Goal: Task Accomplishment & Management: Use online tool/utility

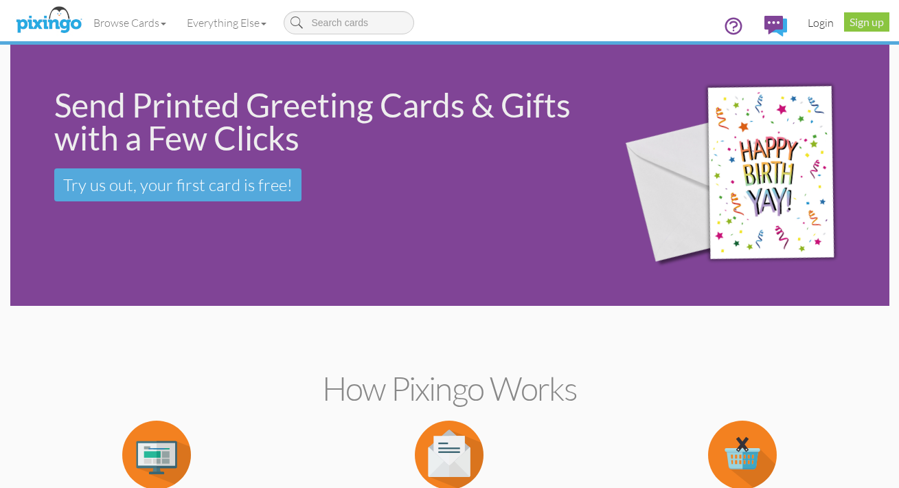
click at [824, 21] on link "Login" at bounding box center [821, 22] width 47 height 34
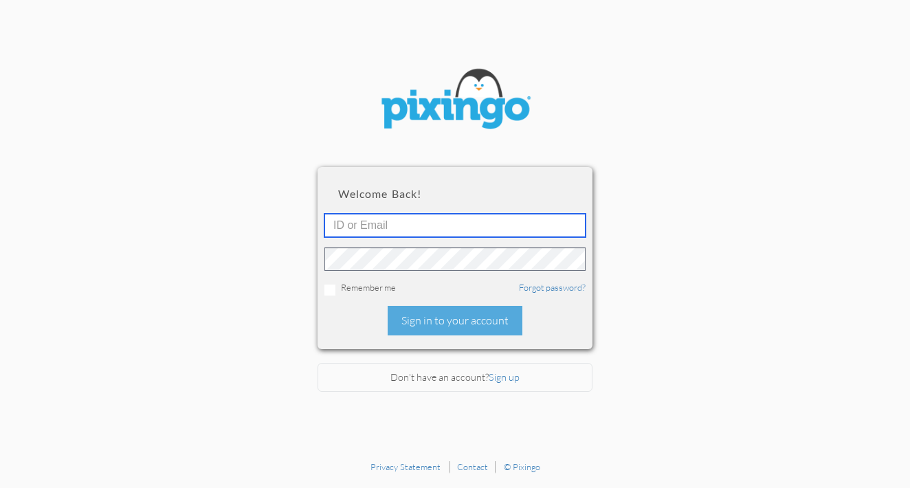
click at [412, 229] on input "text" at bounding box center [454, 225] width 261 height 23
type input "[PERSON_NAME][EMAIL_ADDRESS][PERSON_NAME][DOMAIN_NAME]"
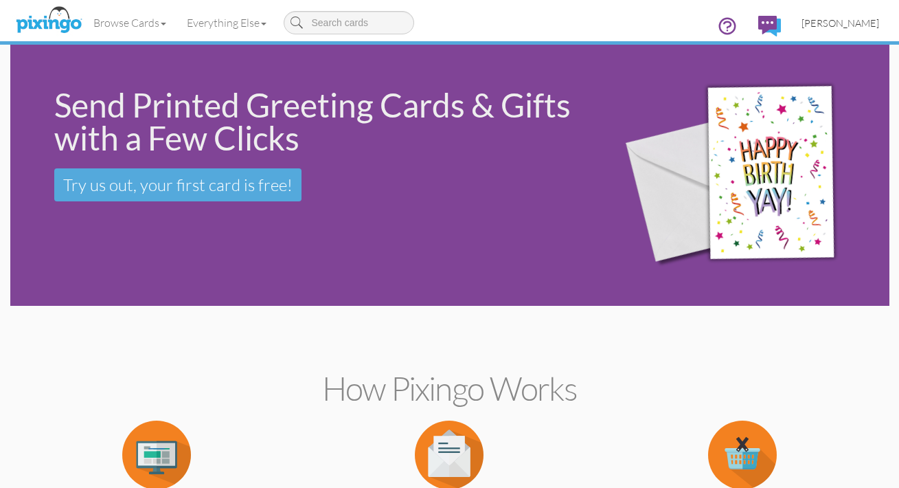
click at [833, 24] on span "[PERSON_NAME]" at bounding box center [841, 23] width 78 height 12
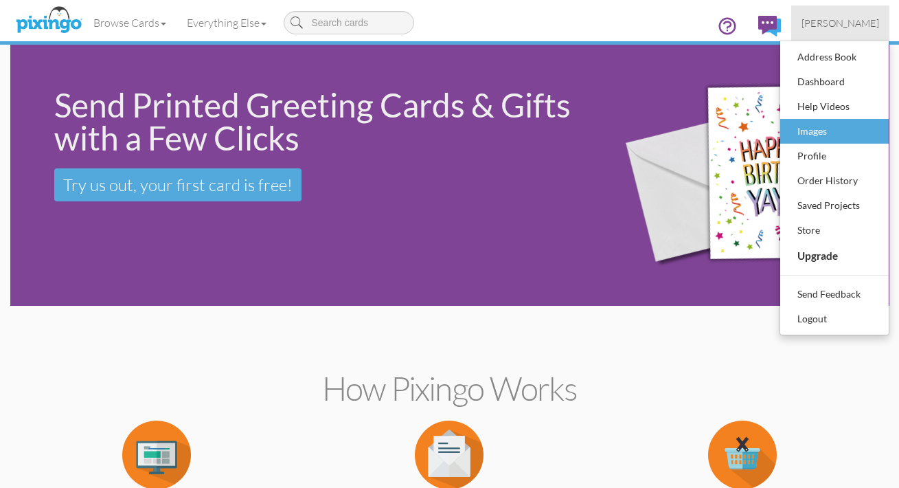
click at [817, 131] on div "Images" at bounding box center [834, 131] width 81 height 21
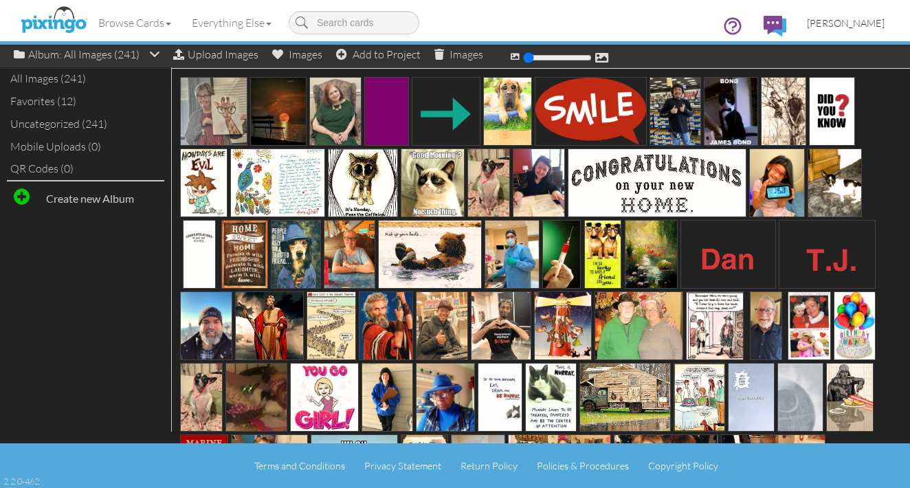
click at [830, 23] on span "[PERSON_NAME]" at bounding box center [846, 23] width 78 height 12
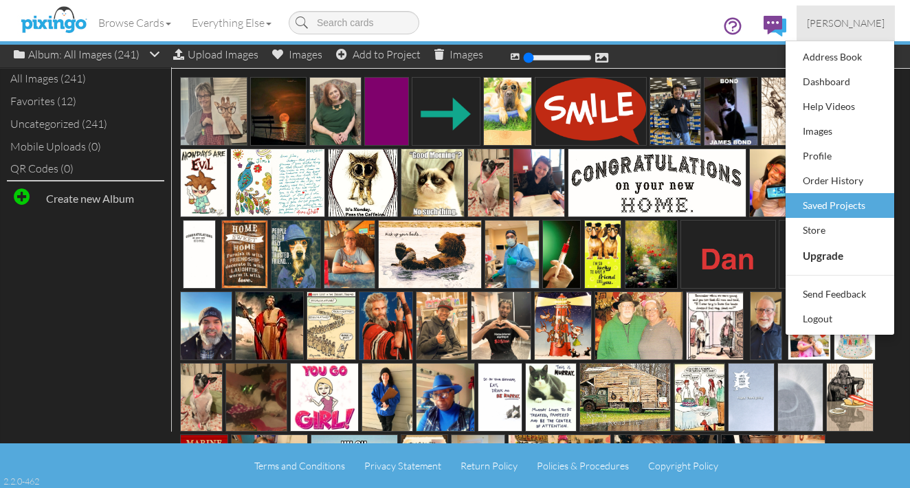
click at [827, 205] on div "Saved Projects" at bounding box center [839, 205] width 81 height 21
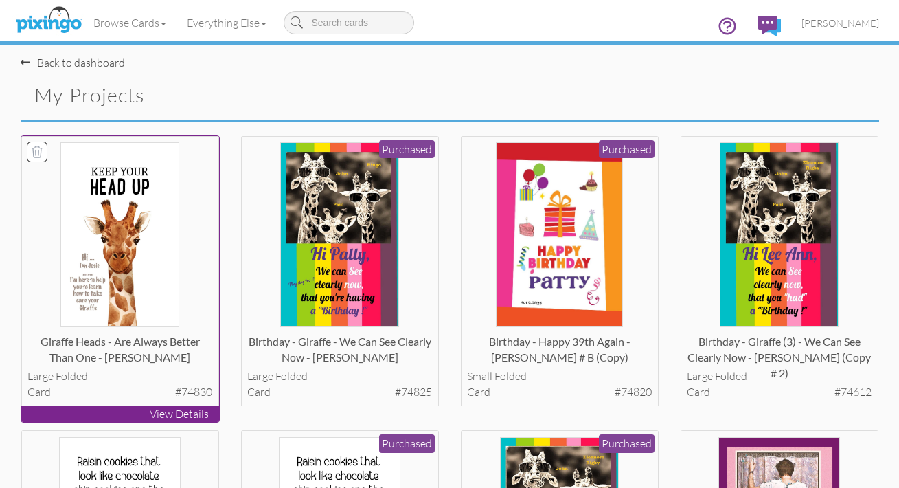
click at [126, 409] on p "View Details" at bounding box center [120, 414] width 198 height 16
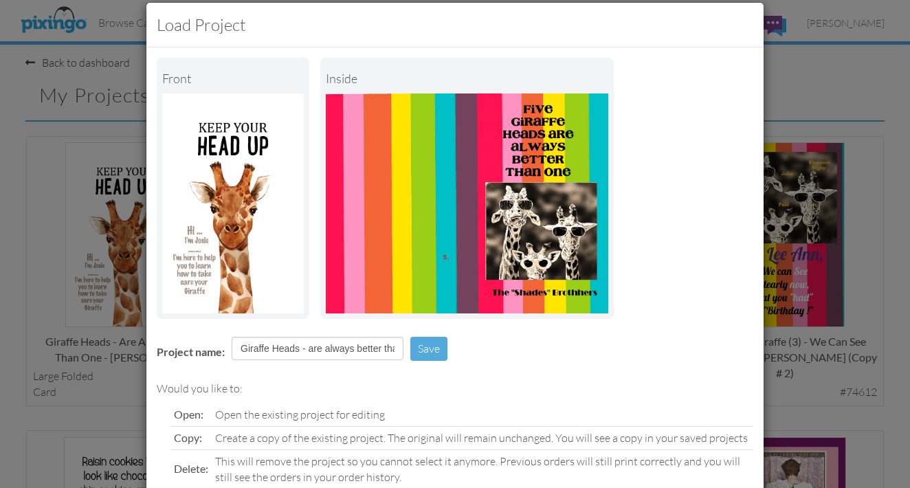
scroll to position [68, 0]
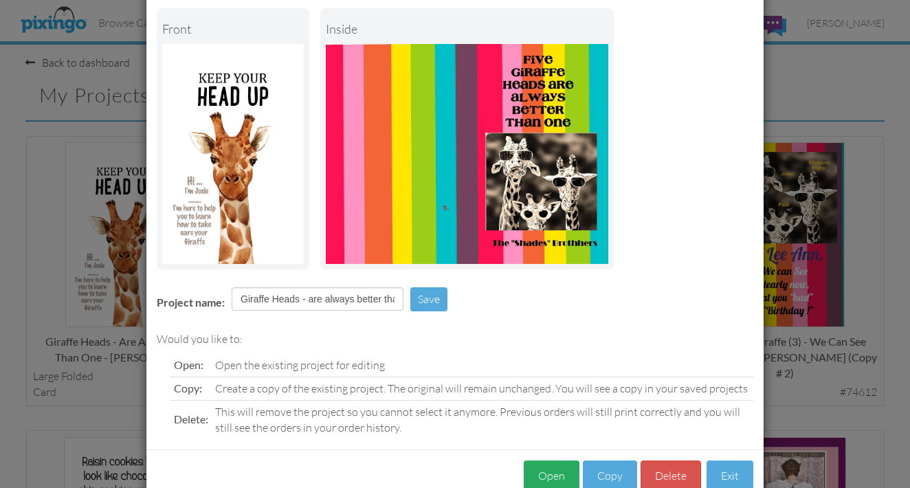
click at [540, 471] on button "Open" at bounding box center [552, 475] width 56 height 31
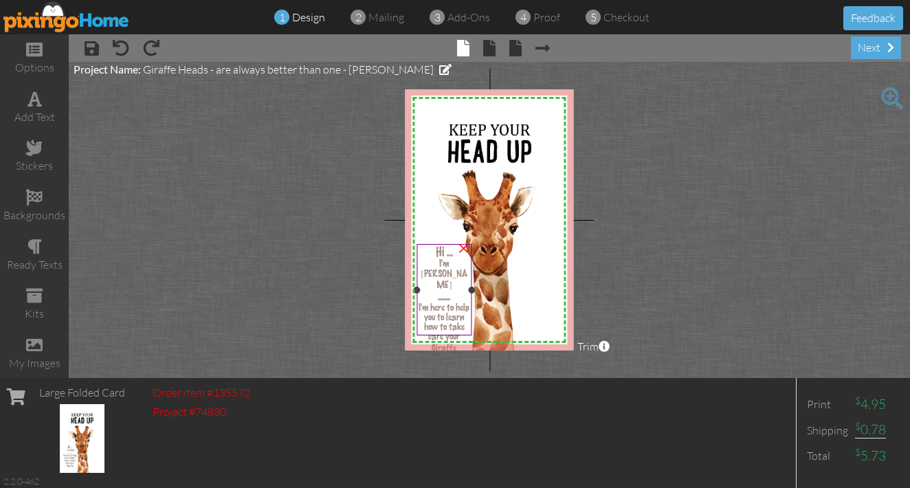
click at [443, 251] on span "Hi ..." at bounding box center [444, 252] width 17 height 13
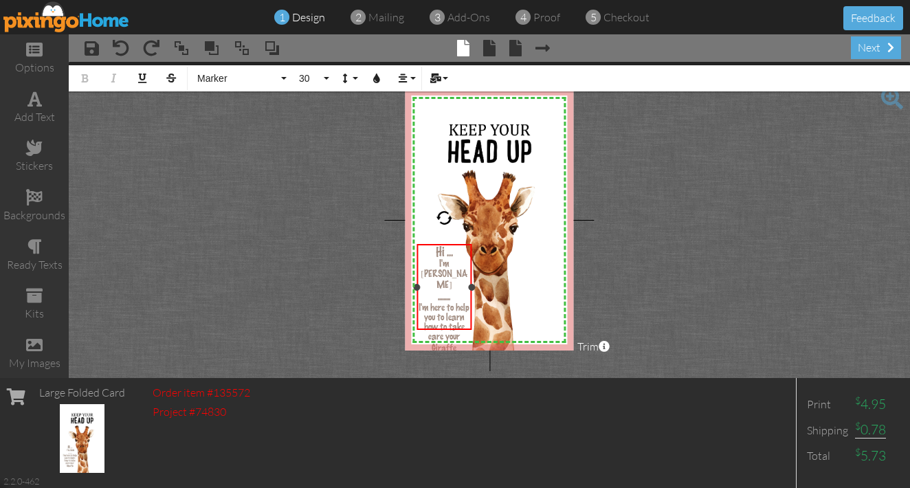
click at [444, 251] on span "Hi ..." at bounding box center [444, 252] width 17 height 13
click at [446, 254] on span "Hi [PERSON_NAME] ..." at bounding box center [444, 266] width 49 height 41
click at [461, 288] on div "[PERSON_NAME] ..." at bounding box center [443, 302] width 51 height 29
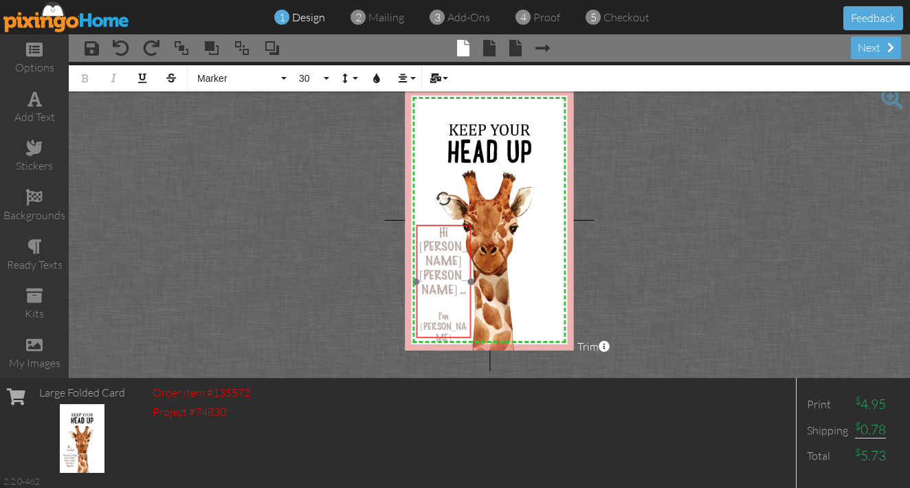
drag, startPoint x: 445, startPoint y: 244, endPoint x: 444, endPoint y: 225, distance: 19.3
click at [444, 225] on div at bounding box center [443, 281] width 62 height 120
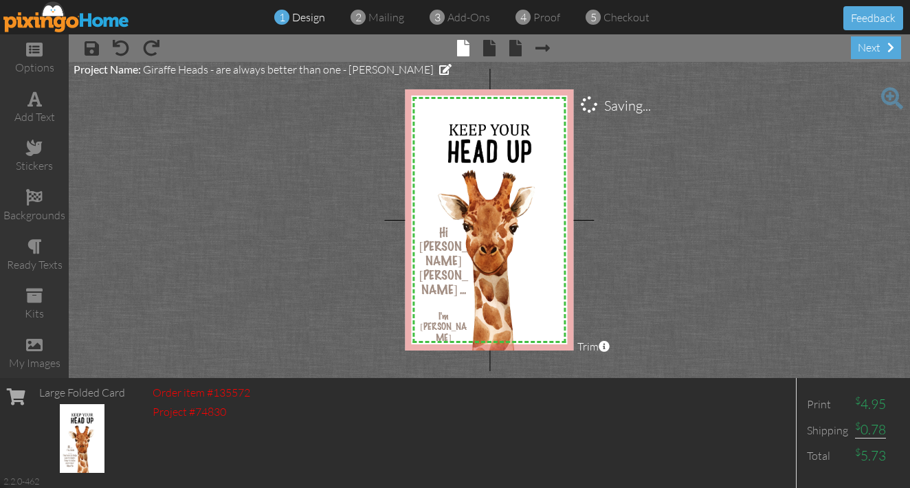
click at [891, 97] on span at bounding box center [892, 98] width 22 height 22
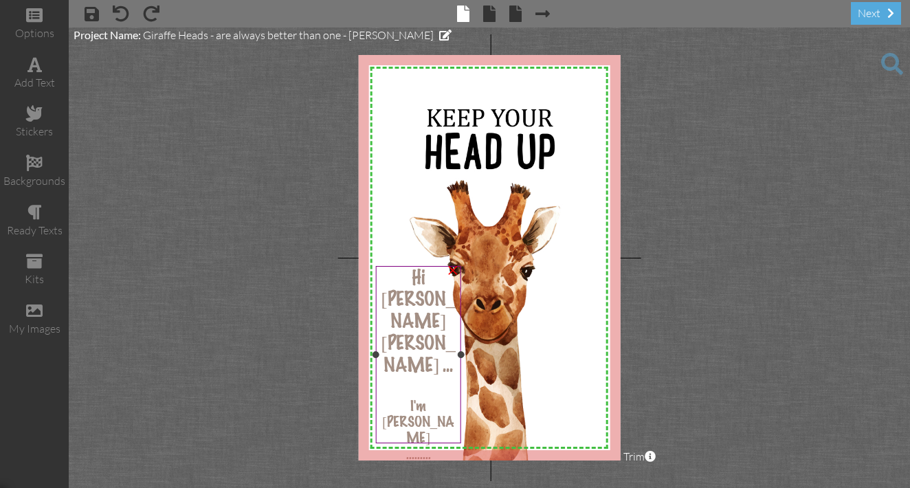
click at [396, 276] on div "Hi [PERSON_NAME]" at bounding box center [418, 301] width 79 height 64
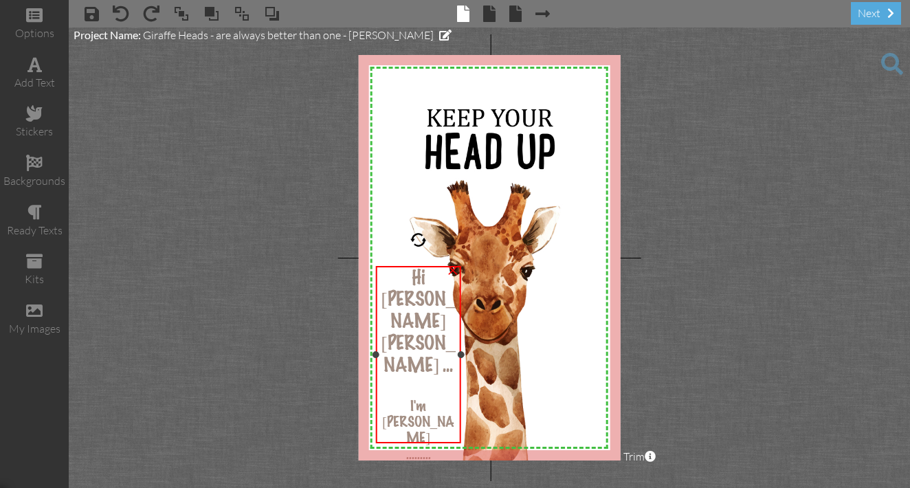
click at [396, 276] on div "Hi [PERSON_NAME]" at bounding box center [418, 301] width 79 height 64
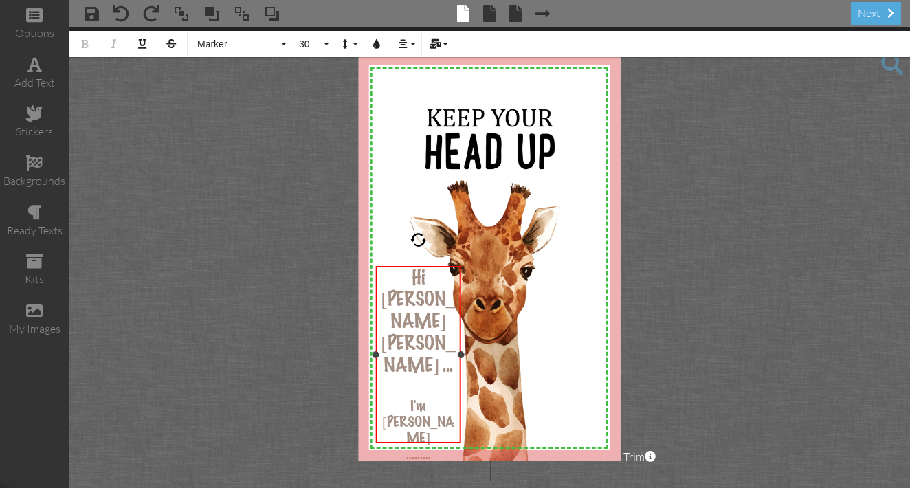
click at [396, 276] on div "Hi [PERSON_NAME]" at bounding box center [418, 301] width 79 height 64
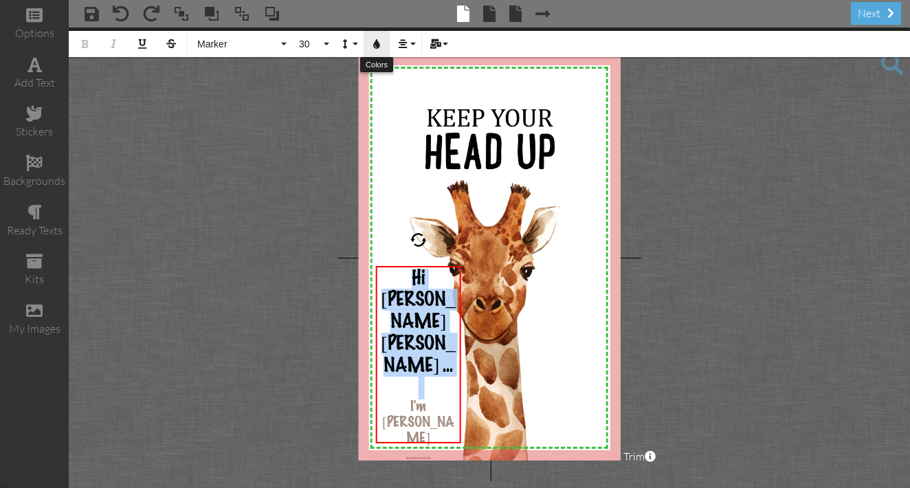
click at [379, 45] on icon "button" at bounding box center [377, 44] width 10 height 10
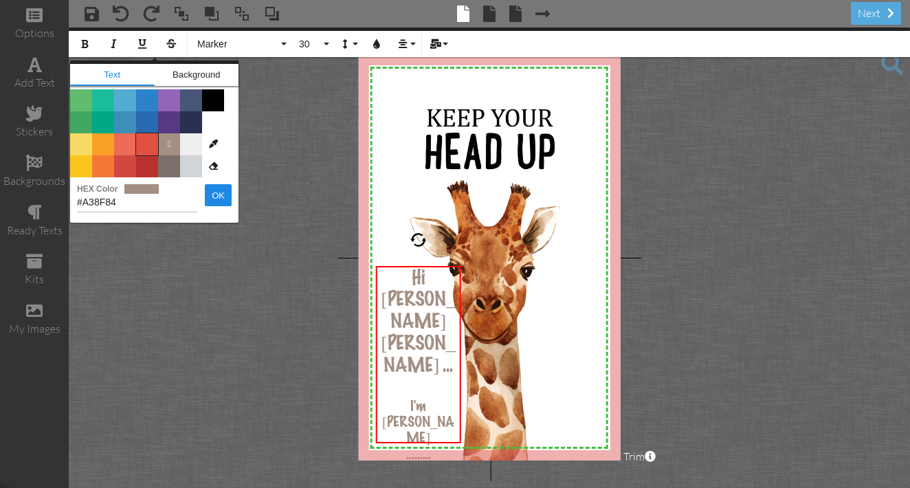
click at [145, 142] on span "Color #E25041" at bounding box center [147, 144] width 22 height 22
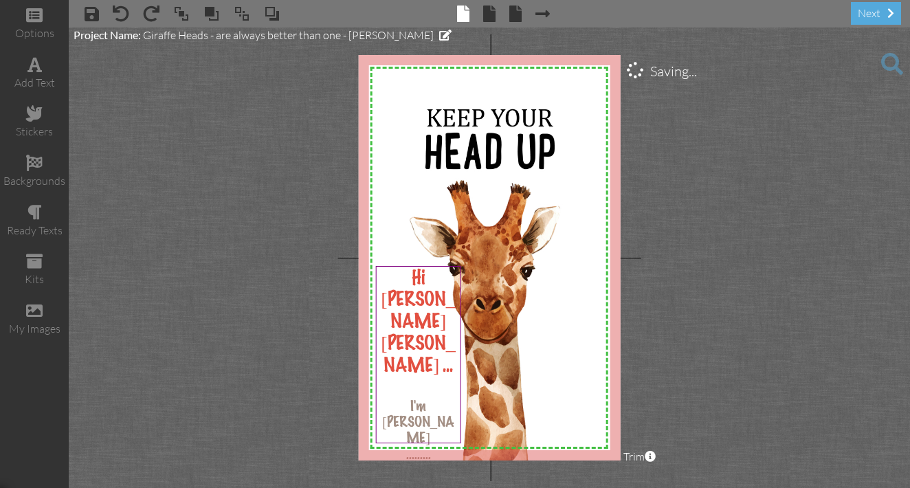
click at [681, 258] on project-studio-wrapper "X X X X X X X X X X X X X X X X X X X X X X X X X X X X X X X X X X X X X X X X…" at bounding box center [489, 257] width 841 height 460
click at [487, 15] on span at bounding box center [489, 13] width 12 height 16
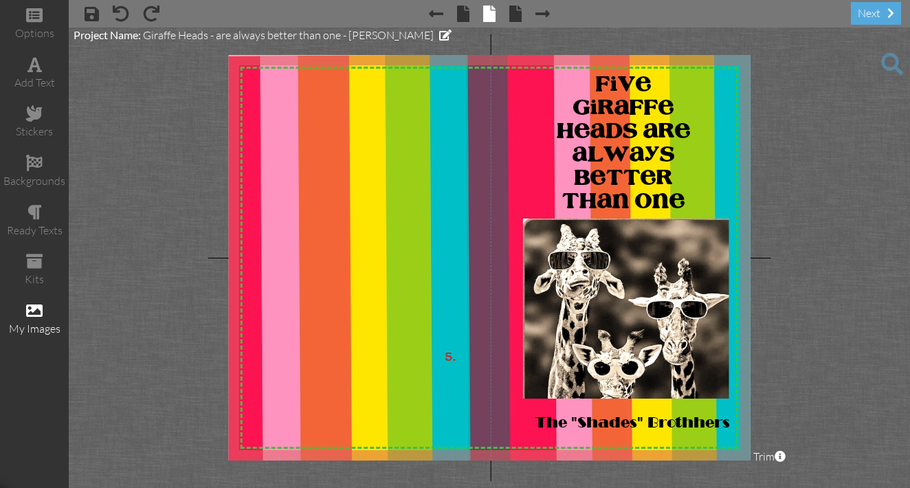
click at [47, 321] on div "my images" at bounding box center [34, 329] width 69 height 16
click at [47, 322] on div "my images" at bounding box center [34, 329] width 69 height 16
click at [891, 64] on span at bounding box center [892, 64] width 22 height 22
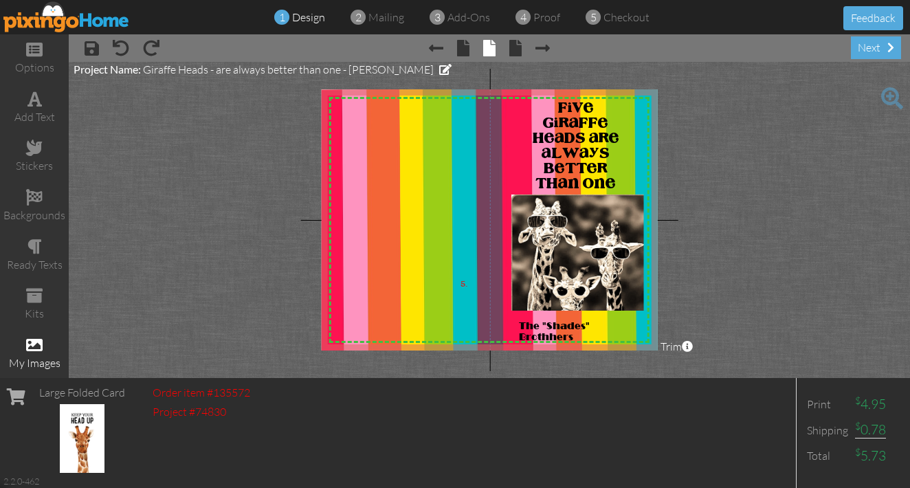
click at [32, 355] on div "my images" at bounding box center [34, 363] width 69 height 16
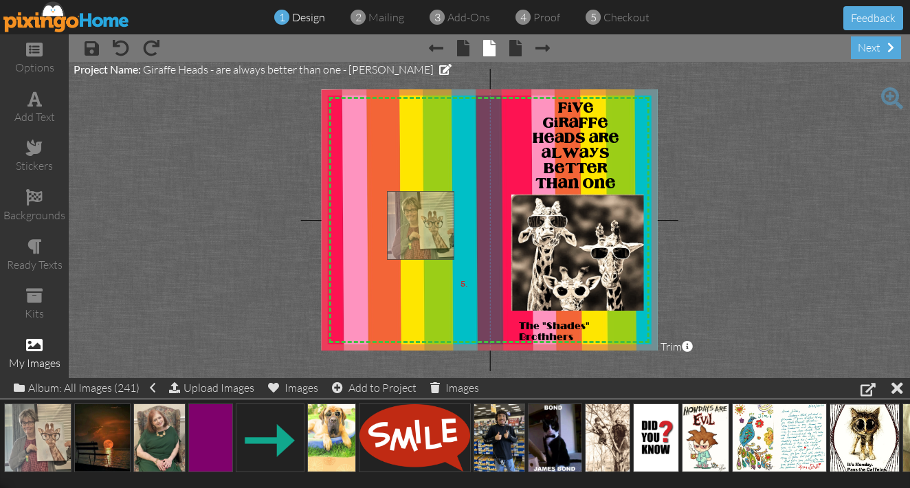
drag, startPoint x: 23, startPoint y: 427, endPoint x: 410, endPoint y: 215, distance: 440.9
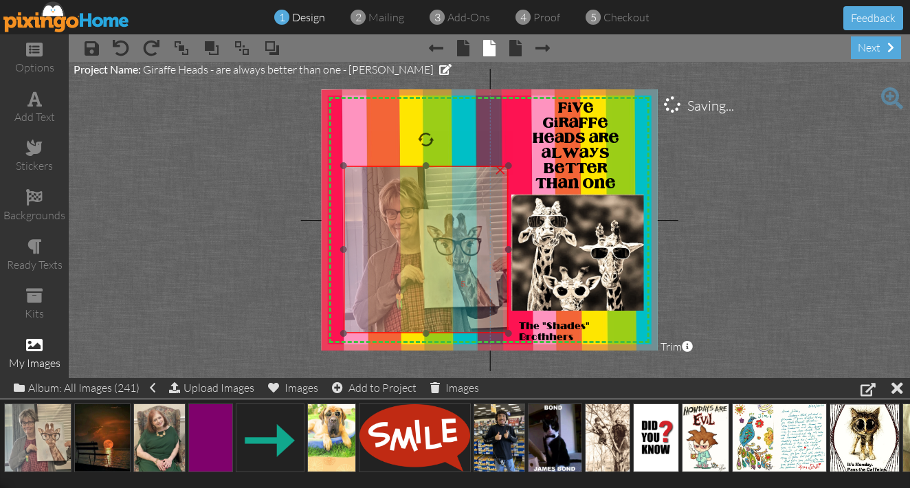
drag, startPoint x: 405, startPoint y: 234, endPoint x: 357, endPoint y: 208, distance: 53.8
click at [357, 208] on img at bounding box center [426, 250] width 165 height 168
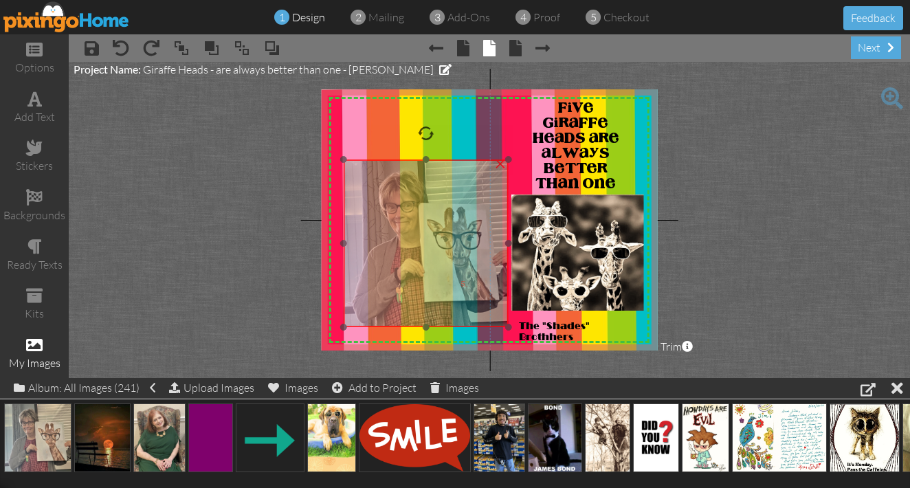
drag, startPoint x: 370, startPoint y: 192, endPoint x: 370, endPoint y: 183, distance: 8.9
click at [370, 183] on img at bounding box center [426, 243] width 165 height 168
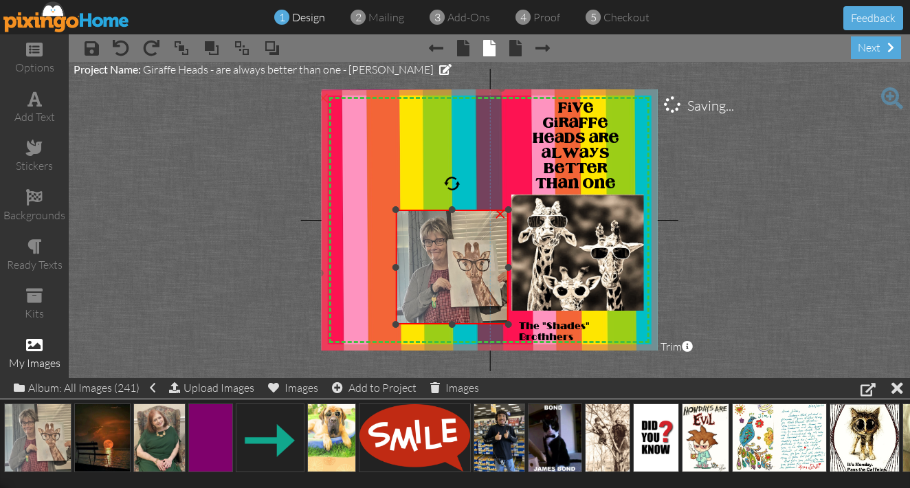
drag, startPoint x: 345, startPoint y: 156, endPoint x: 378, endPoint y: 209, distance: 62.3
click at [378, 209] on div "X X X X X X X X X X X X X X X X X X X X X X X X X X X X X X X X X X X X X X X X…" at bounding box center [490, 219] width 336 height 261
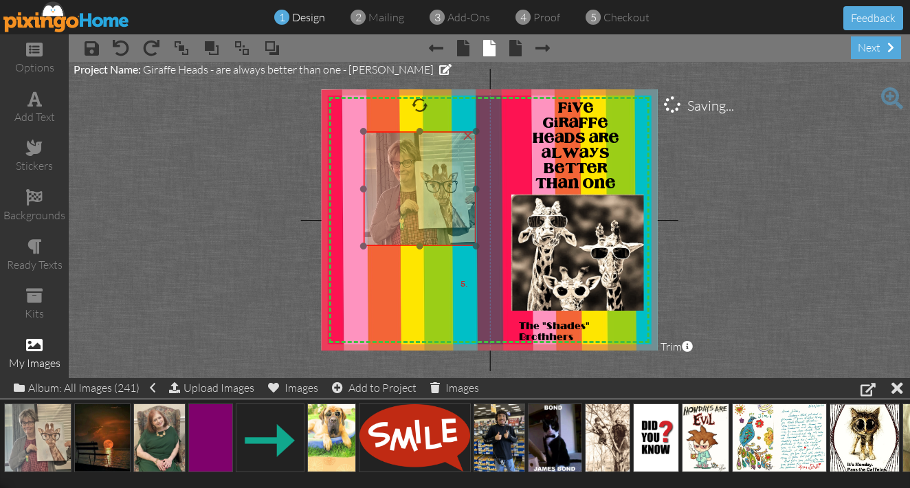
drag, startPoint x: 404, startPoint y: 226, endPoint x: 370, endPoint y: 150, distance: 83.4
click at [371, 148] on img at bounding box center [419, 188] width 113 height 115
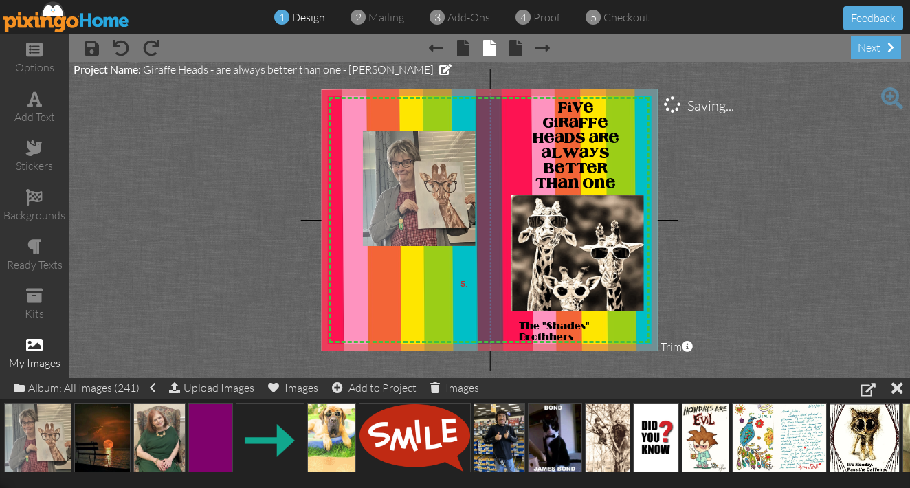
click at [307, 164] on project-studio-wrapper "X X X X X X X X X X X X X X X X X X X X X X X X X X X X X X X X X X X X X X X X…" at bounding box center [489, 220] width 841 height 316
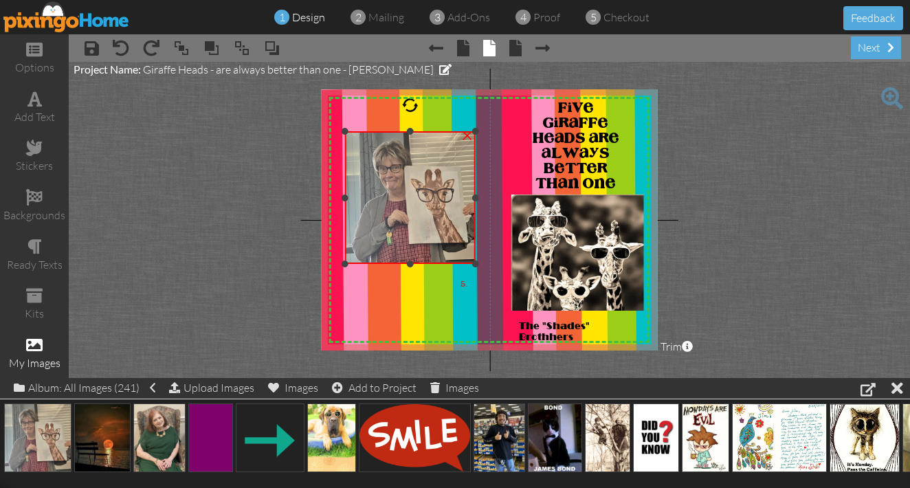
drag, startPoint x: 361, startPoint y: 245, endPoint x: 342, endPoint y: 262, distance: 26.3
click at [342, 262] on div at bounding box center [344, 263] width 7 height 7
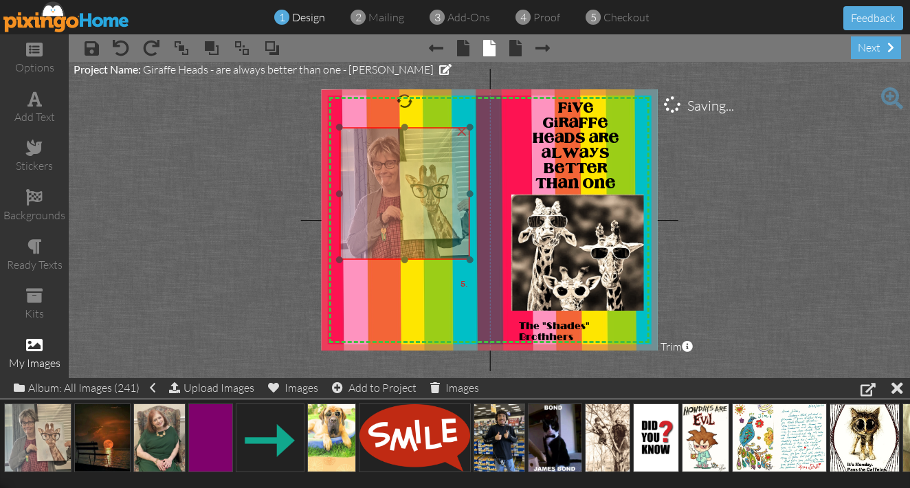
click at [344, 199] on img at bounding box center [404, 193] width 131 height 133
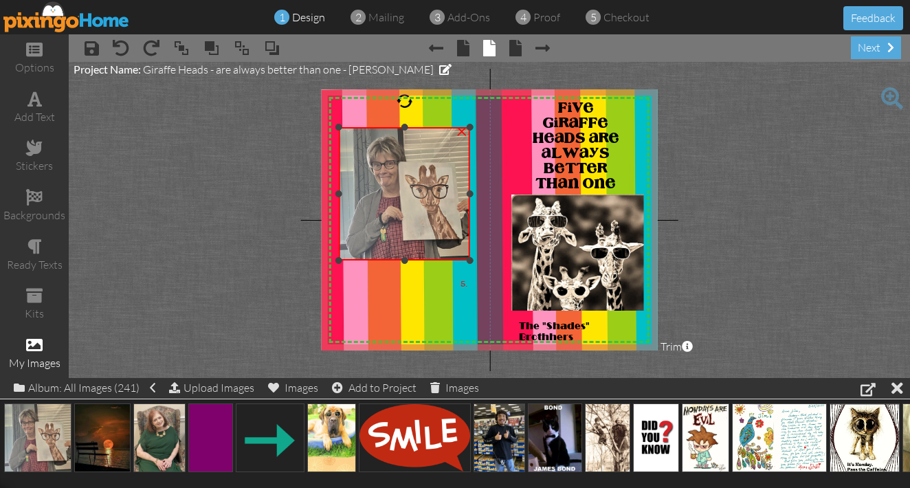
click at [336, 259] on div at bounding box center [338, 260] width 7 height 7
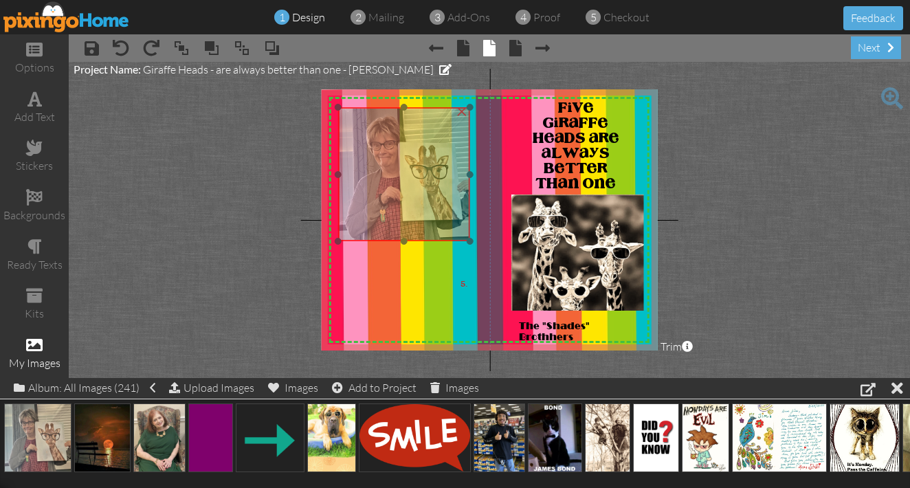
drag, startPoint x: 348, startPoint y: 196, endPoint x: 348, endPoint y: 176, distance: 19.9
click at [348, 176] on img at bounding box center [404, 174] width 132 height 134
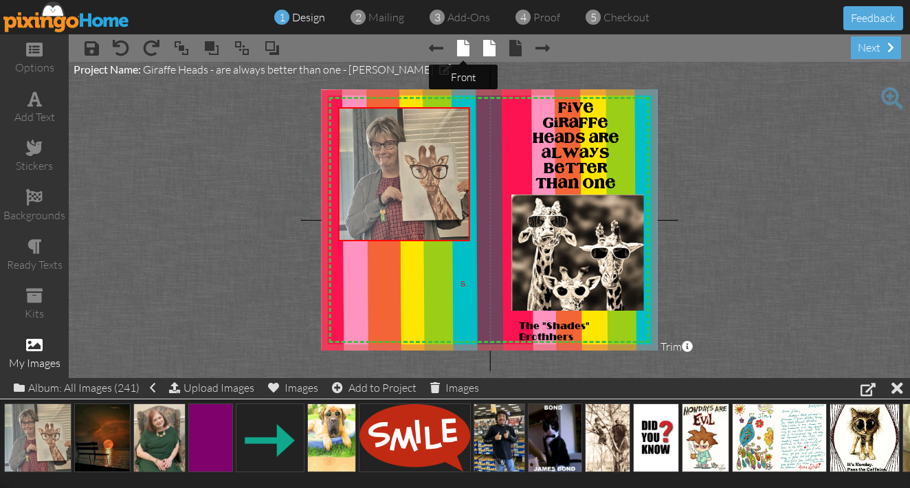
click at [461, 53] on span at bounding box center [463, 48] width 12 height 16
click at [462, 52] on span at bounding box center [463, 48] width 12 height 16
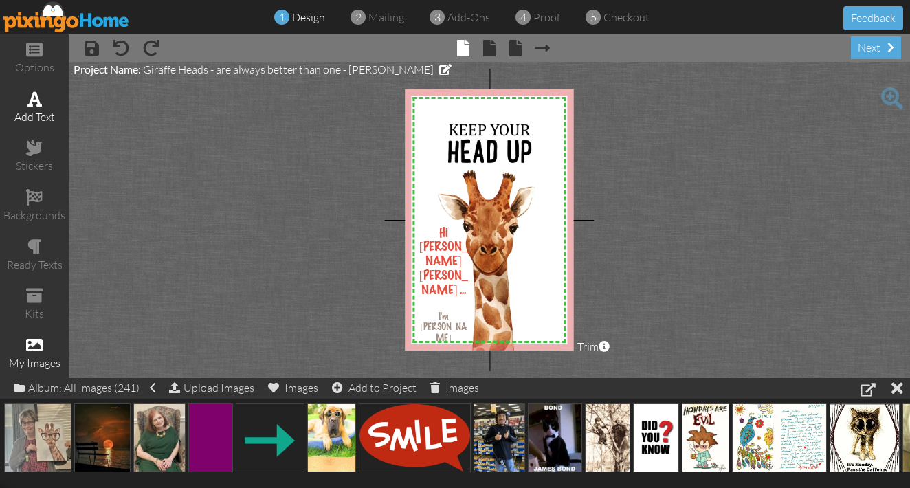
click at [41, 103] on span at bounding box center [34, 99] width 14 height 16
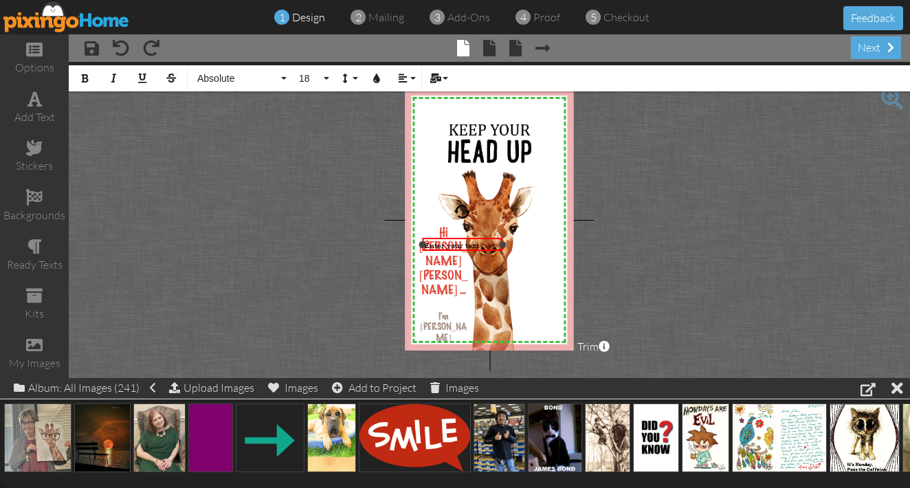
drag, startPoint x: 555, startPoint y: 245, endPoint x: 496, endPoint y: 248, distance: 59.2
click at [499, 248] on div at bounding box center [502, 244] width 7 height 7
click at [86, 77] on icon "button" at bounding box center [85, 79] width 10 height 10
drag, startPoint x: 496, startPoint y: 243, endPoint x: 476, endPoint y: 247, distance: 20.2
click at [476, 247] on div at bounding box center [477, 248] width 7 height 7
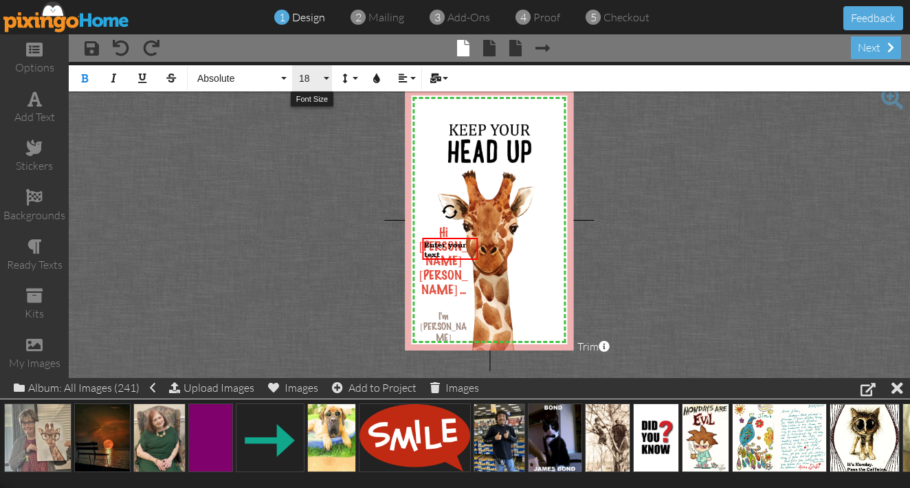
click at [324, 77] on button "18" at bounding box center [312, 78] width 40 height 26
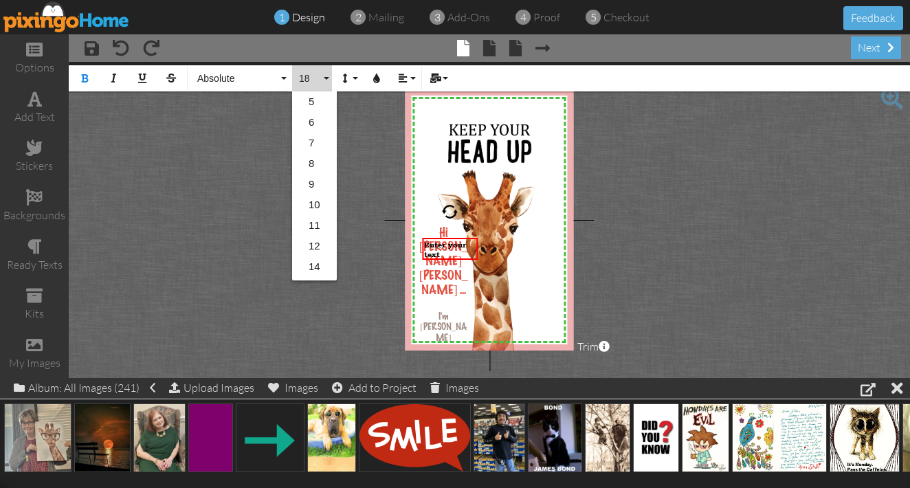
scroll to position [122, 0]
click at [316, 125] on link "12" at bounding box center [314, 124] width 45 height 21
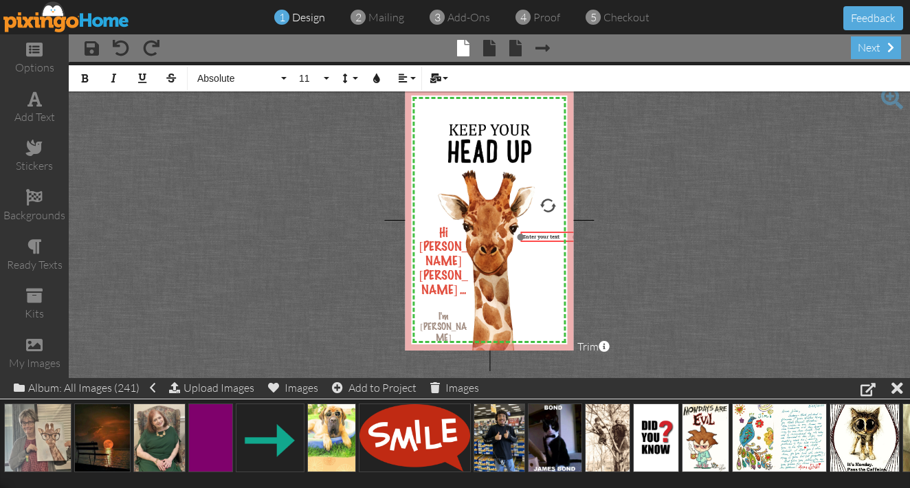
drag, startPoint x: 448, startPoint y: 249, endPoint x: 546, endPoint y: 243, distance: 97.8
click at [546, 242] on div "Enter your text" at bounding box center [548, 237] width 56 height 10
click at [533, 237] on span "Enter your text" at bounding box center [540, 237] width 37 height 6
click at [326, 77] on button "11" at bounding box center [312, 78] width 40 height 26
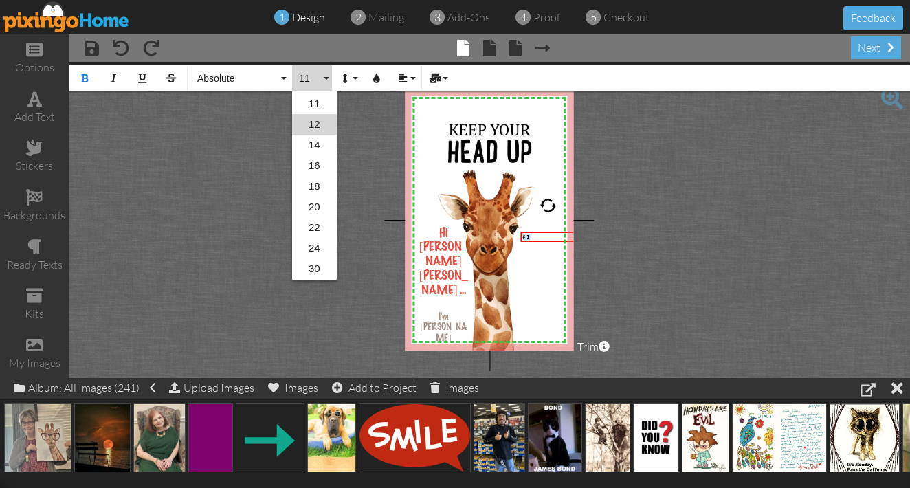
scroll to position [60, 0]
click at [312, 225] on link "16" at bounding box center [314, 227] width 45 height 21
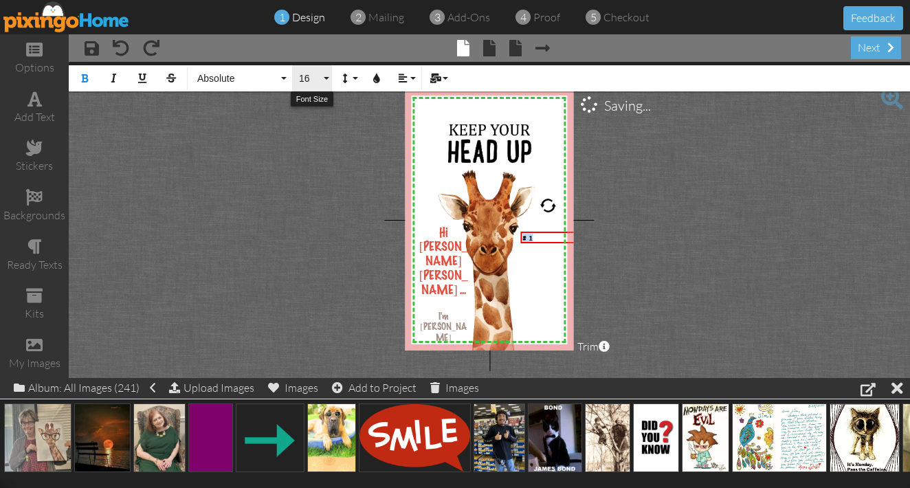
click at [325, 78] on button "16" at bounding box center [312, 78] width 40 height 26
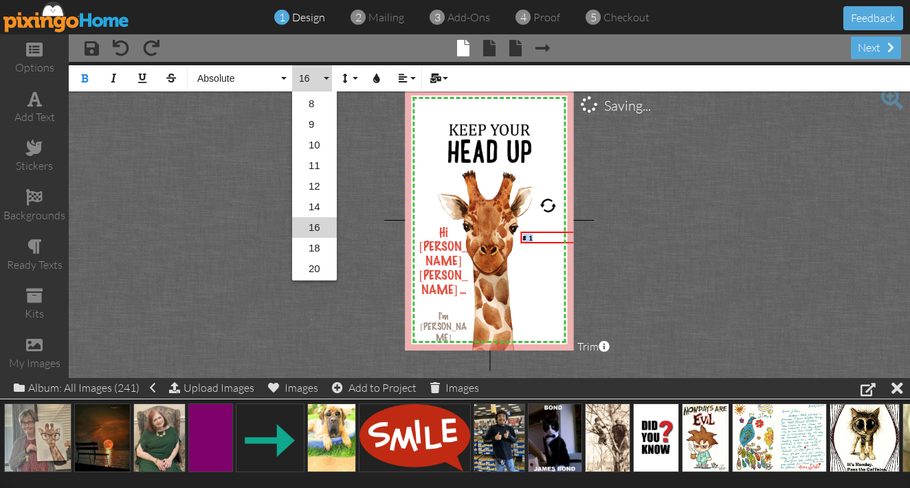
scroll to position [101, 0]
click at [317, 225] on link "20" at bounding box center [314, 227] width 45 height 21
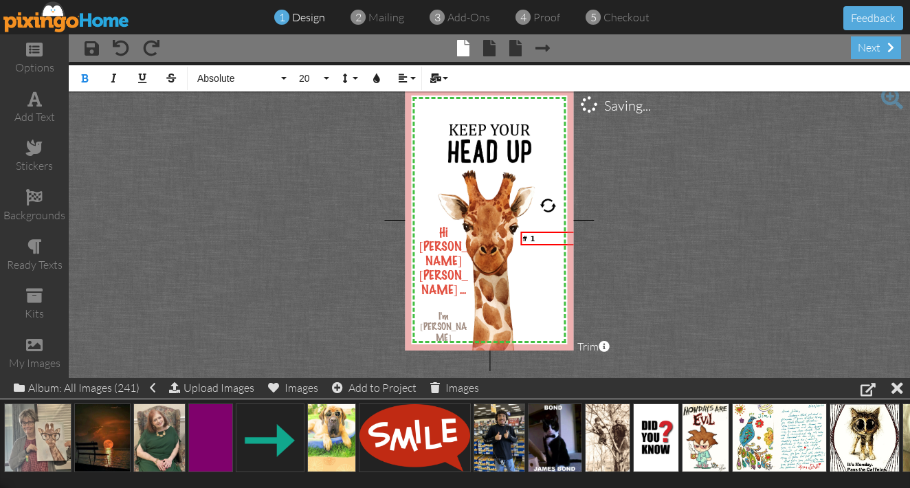
click at [535, 256] on div "X X X X X X X X X X X X X X X X X X X X X X X X X X X X X X X X X X X X X X X X…" at bounding box center [489, 219] width 168 height 261
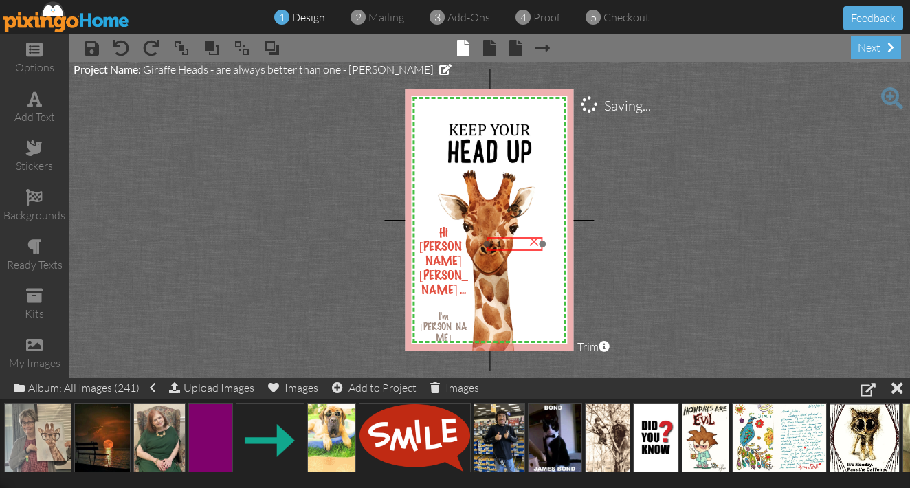
drag, startPoint x: 541, startPoint y: 232, endPoint x: 508, endPoint y: 238, distance: 34.1
click at [508, 238] on div "# 1" at bounding box center [514, 244] width 56 height 14
drag, startPoint x: 543, startPoint y: 245, endPoint x: 518, endPoint y: 243, distance: 24.8
click at [518, 243] on div at bounding box center [517, 243] width 7 height 7
drag, startPoint x: 494, startPoint y: 237, endPoint x: 528, endPoint y: 235, distance: 33.7
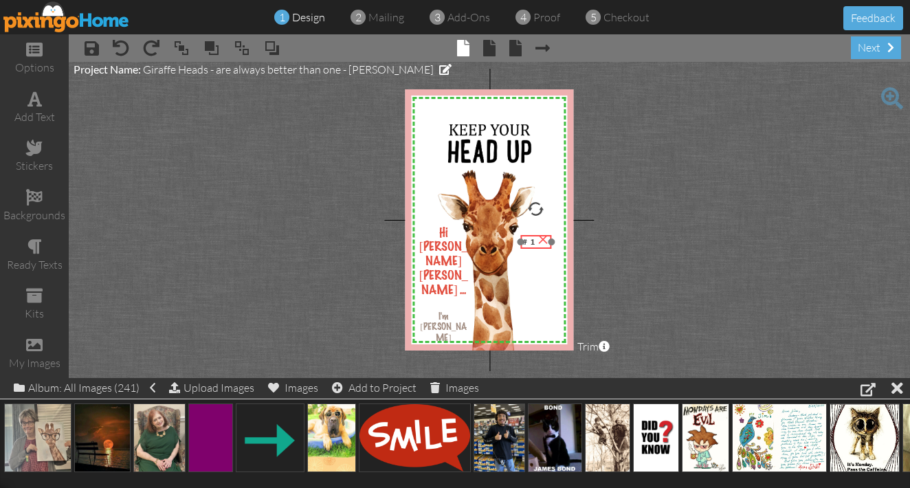
click at [528, 235] on div at bounding box center [536, 242] width 38 height 21
click at [627, 229] on project-studio-wrapper "X X X X X X X X X X X X X X X X X X X X X X X X X X X X X X X X X X X X X X X X…" at bounding box center [489, 220] width 841 height 316
click at [890, 95] on span at bounding box center [892, 98] width 22 height 22
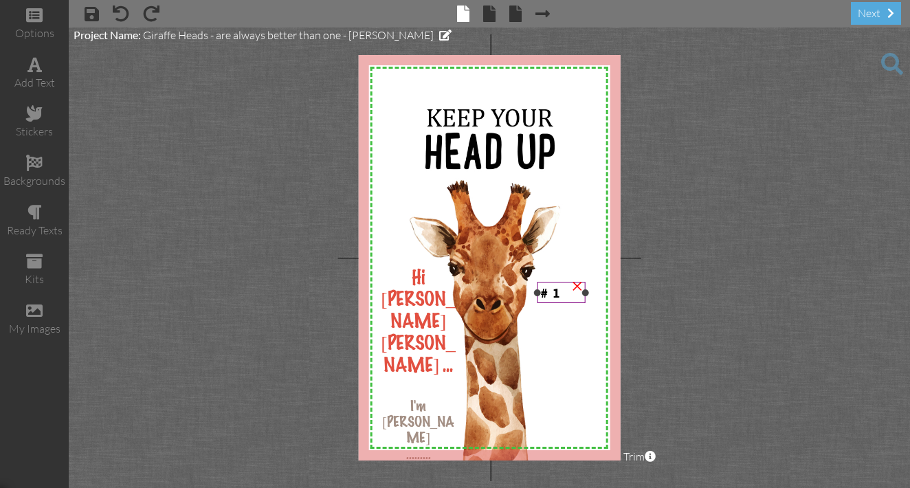
click at [559, 292] on span "# 1" at bounding box center [550, 292] width 20 height 15
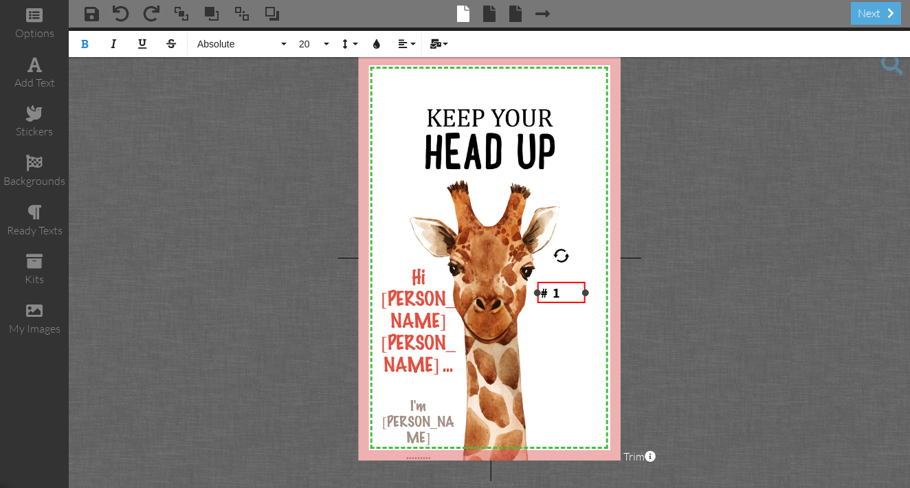
click at [560, 291] on span "# 1" at bounding box center [550, 292] width 20 height 15
click at [328, 44] on button "20" at bounding box center [312, 44] width 40 height 26
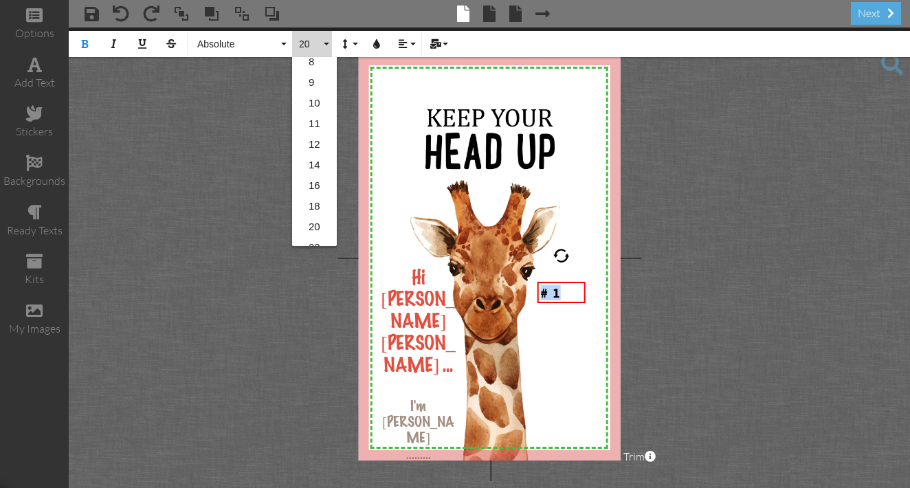
scroll to position [74, 0]
click at [318, 239] on link "22" at bounding box center [314, 241] width 45 height 21
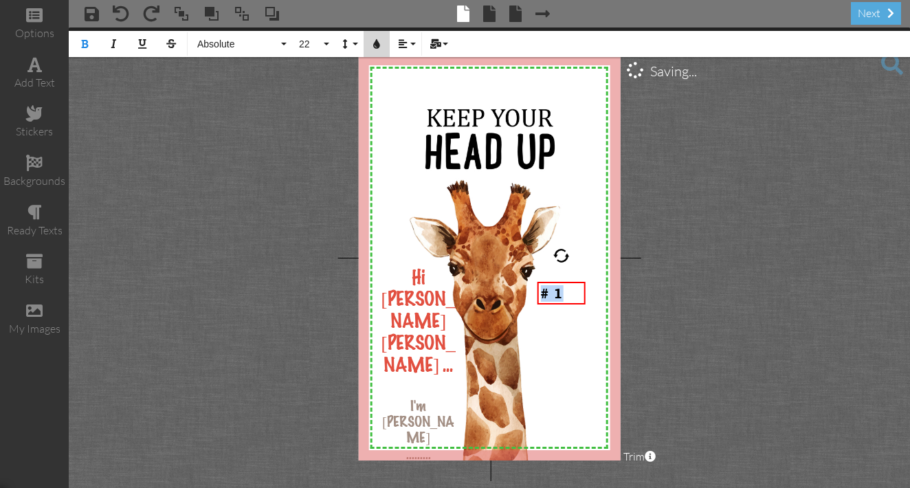
click at [379, 41] on icon "button" at bounding box center [377, 44] width 10 height 10
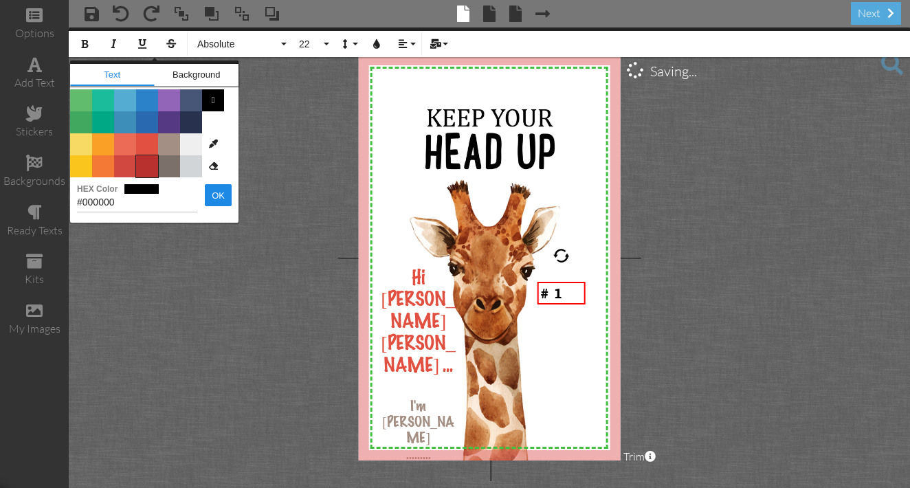
click at [149, 169] on span "Color #B8312F" at bounding box center [147, 166] width 22 height 22
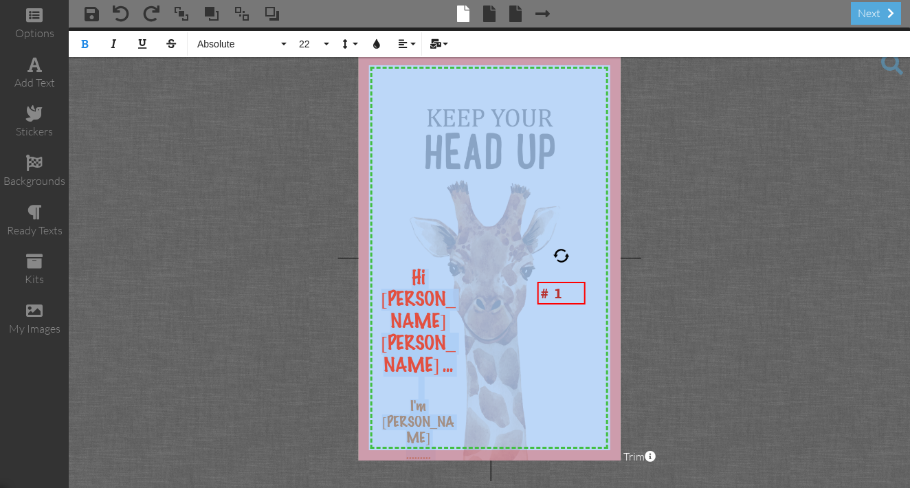
click at [653, 192] on project-studio-wrapper "X X X X X X X X X X X X X X X X X X X X X X X X X X X X X X X X X X X X X X X X…" at bounding box center [489, 257] width 841 height 460
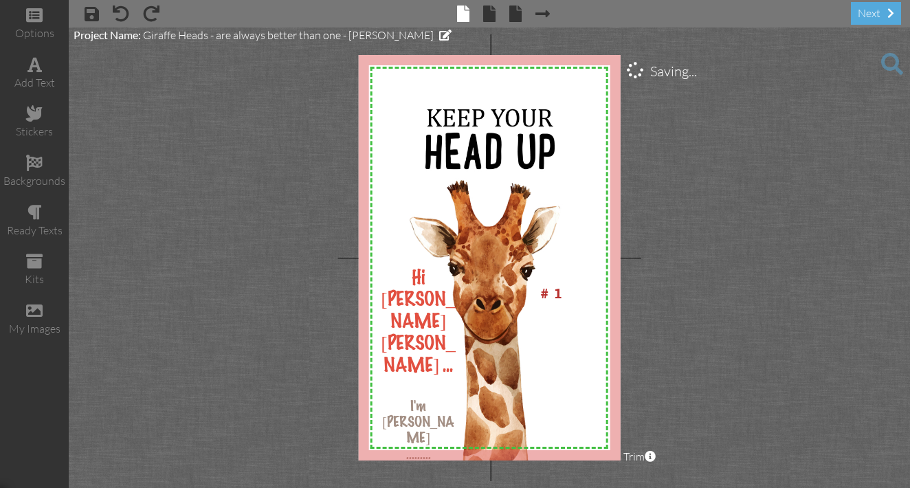
click at [656, 188] on project-studio-wrapper "X X X X X X X X X X X X X X X X X X X X X X X X X X X X X X X X X X X X X X X X…" at bounding box center [489, 257] width 841 height 460
click at [552, 292] on span "# 1" at bounding box center [551, 293] width 23 height 16
click at [550, 291] on span "# 1" at bounding box center [551, 293] width 23 height 16
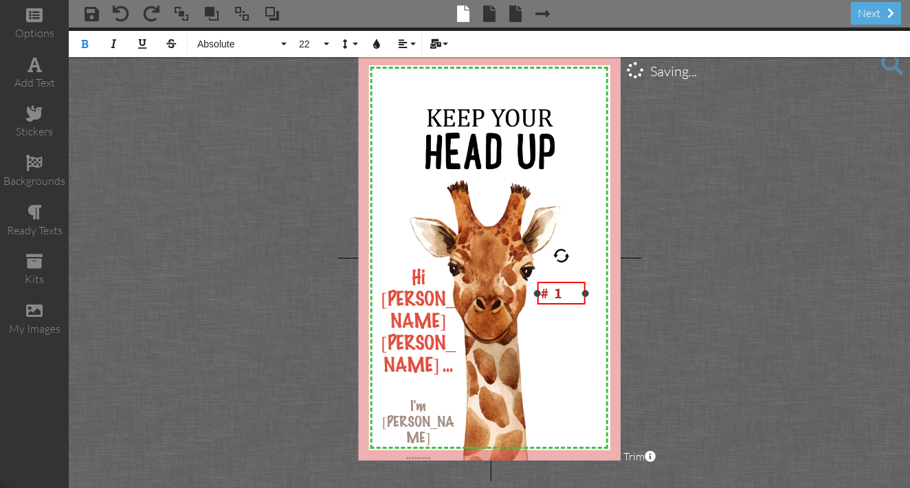
click at [555, 291] on span "# 1" at bounding box center [551, 293] width 23 height 16
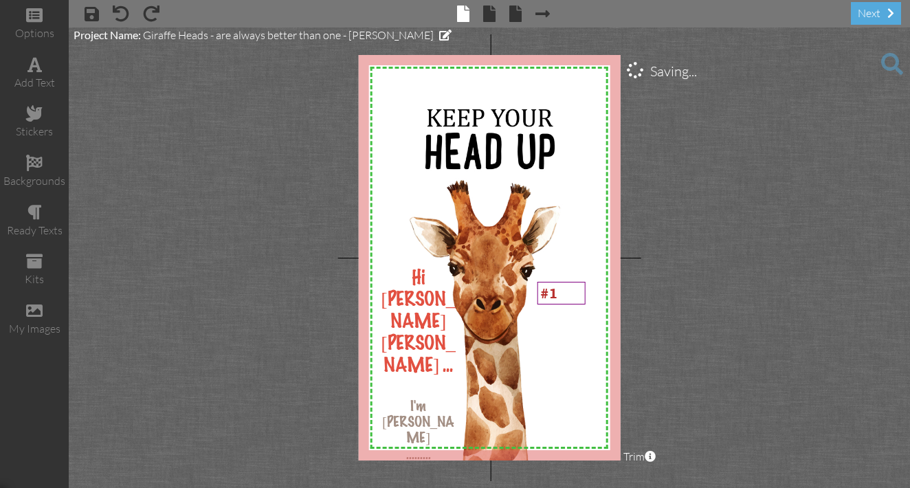
click at [742, 238] on project-studio-wrapper "X X X X X X X X X X X X X X X X X X X X X X X X X X X X X X X X X X X X X X X X…" at bounding box center [489, 257] width 841 height 460
drag, startPoint x: 550, startPoint y: 281, endPoint x: 561, endPoint y: 285, distance: 11.1
click at [561, 285] on div at bounding box center [571, 297] width 55 height 30
click at [713, 271] on project-studio-wrapper "X X X X X X X X X X X X X X X X X X X X X X X X X X X X X X X X X X X X X X X X…" at bounding box center [489, 257] width 841 height 460
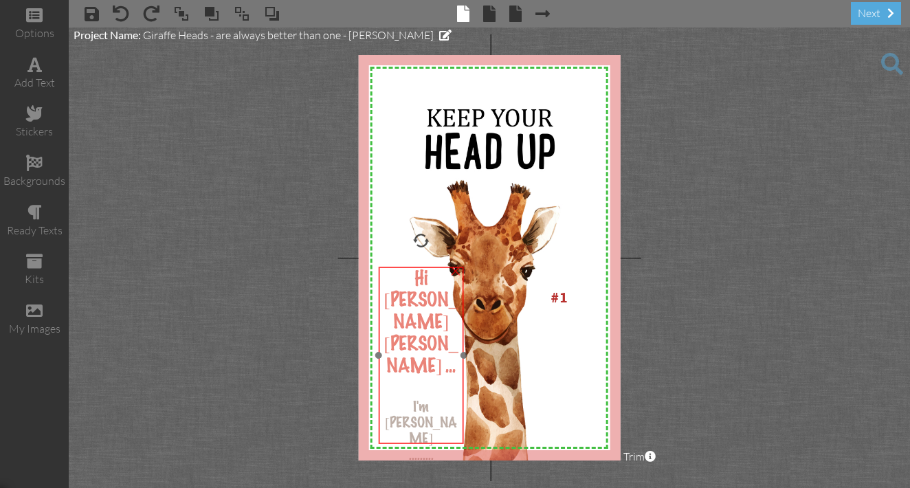
click at [390, 400] on div "I'm [PERSON_NAME]" at bounding box center [420, 423] width 79 height 47
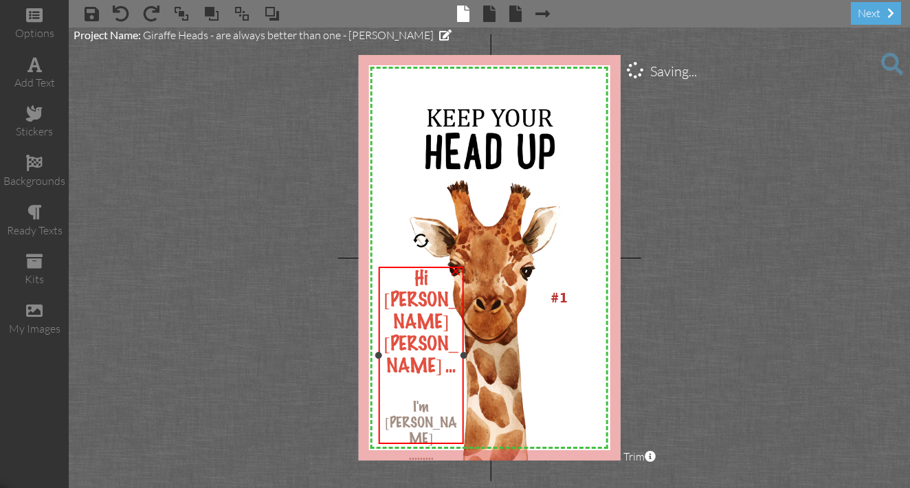
click at [390, 400] on div "I'm [PERSON_NAME]" at bounding box center [420, 423] width 79 height 47
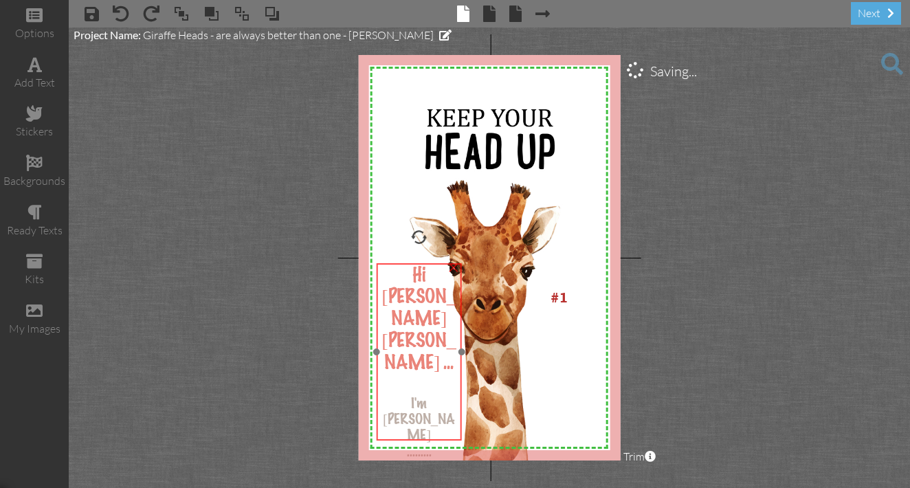
click at [392, 396] on div "I'm [PERSON_NAME]" at bounding box center [418, 419] width 79 height 47
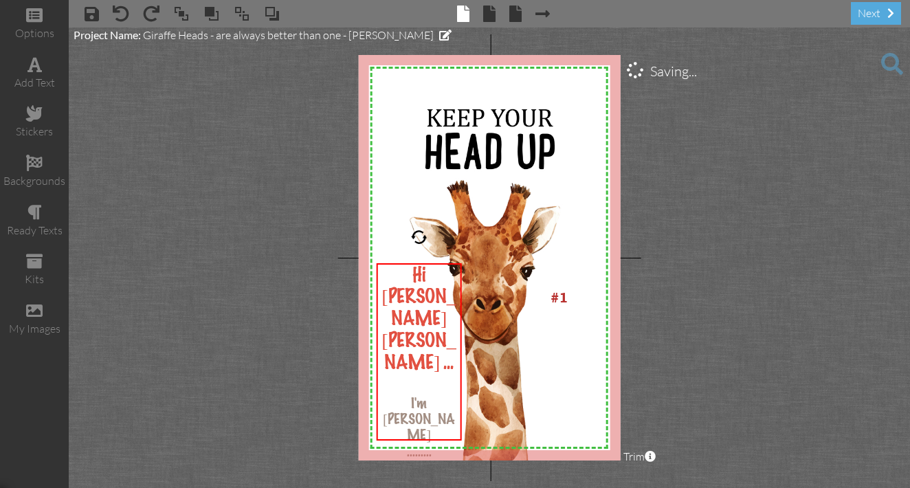
click at [701, 319] on project-studio-wrapper "X X X X X X X X X X X X X X X X X X X X X X X X X X X X X X X X X X X X X X X X…" at bounding box center [489, 257] width 841 height 460
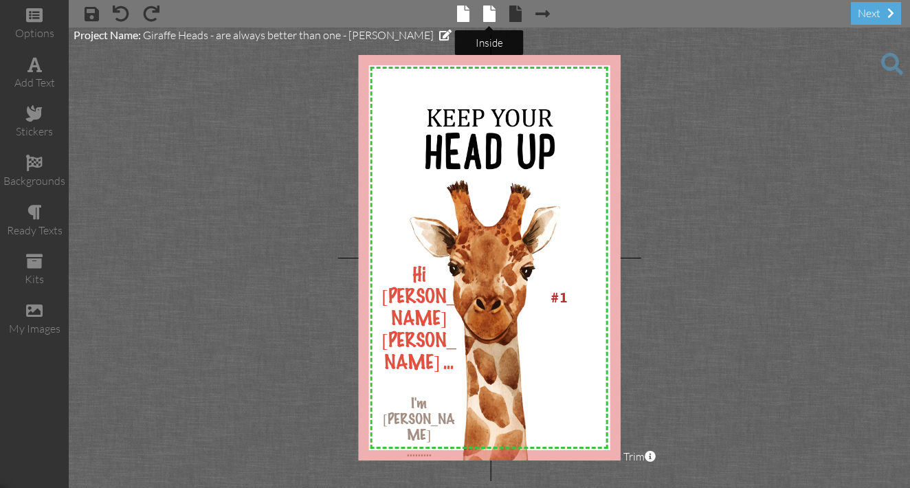
click at [494, 16] on span at bounding box center [489, 13] width 12 height 16
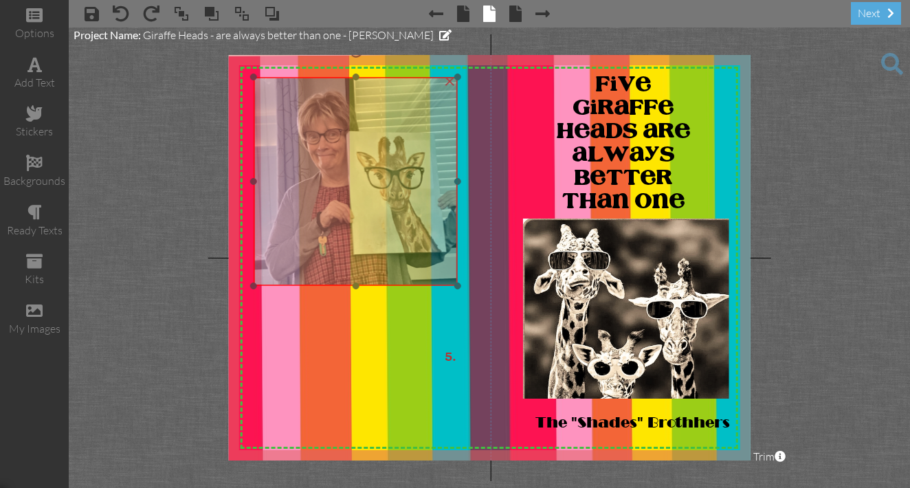
click at [279, 137] on img at bounding box center [356, 181] width 205 height 208
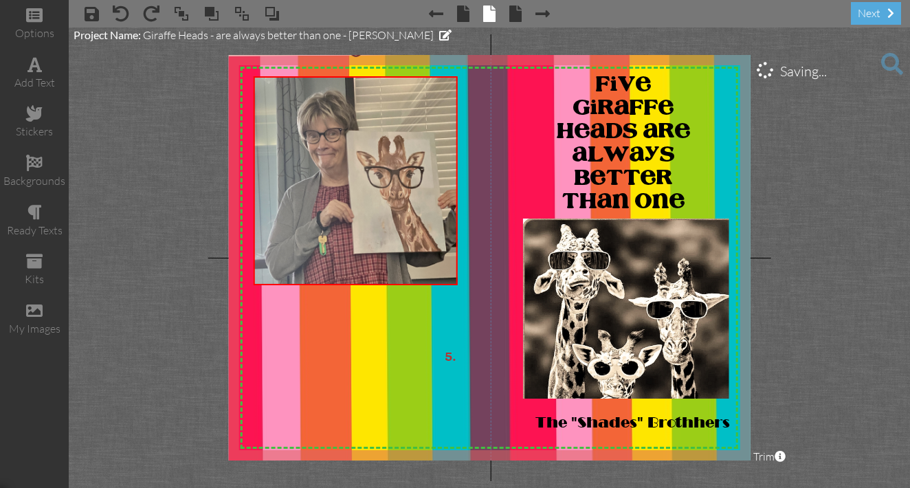
click at [830, 373] on project-studio-wrapper "X X X X X X X X X X X X X X X X X X X X X X X X X X X X X X X X X X X X X X X X…" at bounding box center [489, 257] width 841 height 460
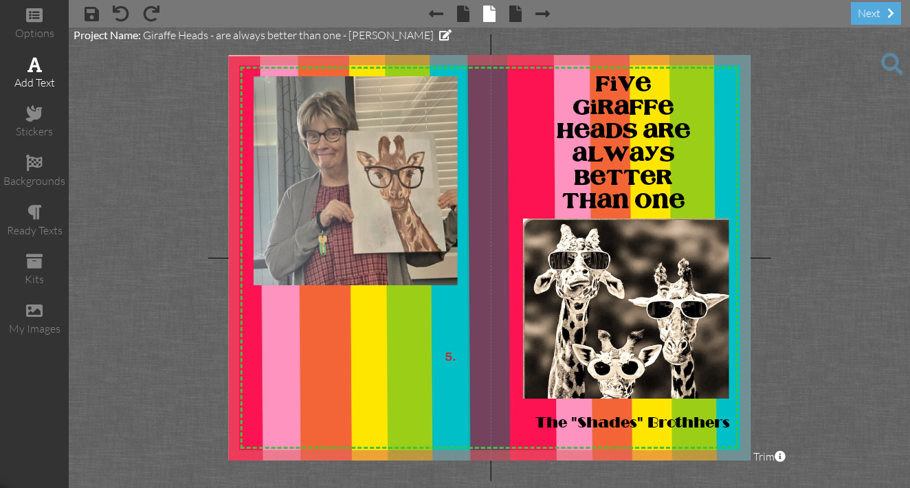
click at [28, 80] on div "add text" at bounding box center [34, 83] width 69 height 16
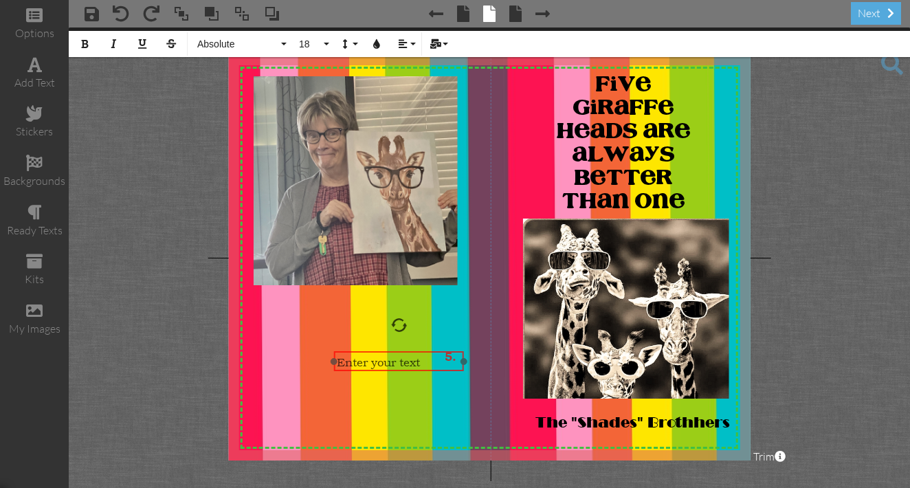
drag, startPoint x: 478, startPoint y: 368, endPoint x: 359, endPoint y: 352, distance: 119.2
click at [359, 352] on div "Enter your text" at bounding box center [398, 361] width 131 height 21
drag, startPoint x: 462, startPoint y: 361, endPoint x: 430, endPoint y: 363, distance: 31.6
click at [430, 363] on div at bounding box center [432, 361] width 7 height 7
click at [462, 352] on div "×" at bounding box center [464, 349] width 22 height 22
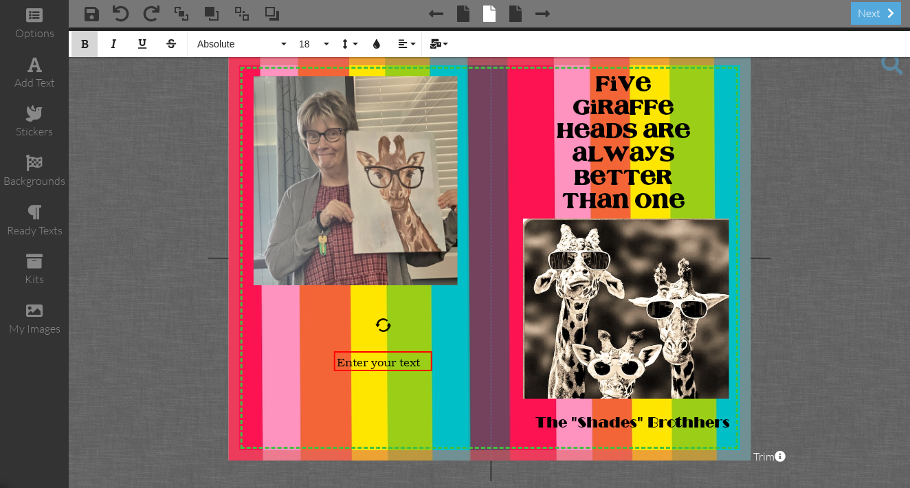
click at [83, 46] on icon "button" at bounding box center [85, 44] width 10 height 10
click at [378, 47] on icon "button" at bounding box center [377, 44] width 10 height 10
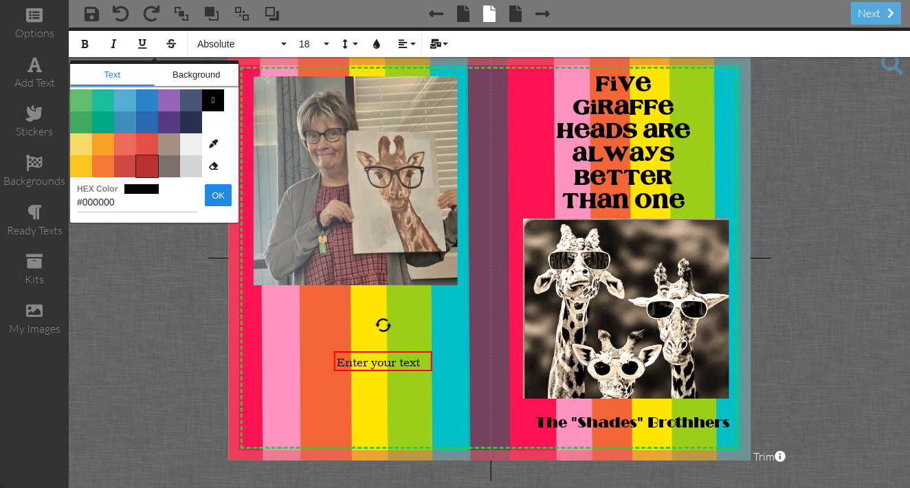
click at [146, 165] on span "Color #B8312F" at bounding box center [147, 166] width 22 height 22
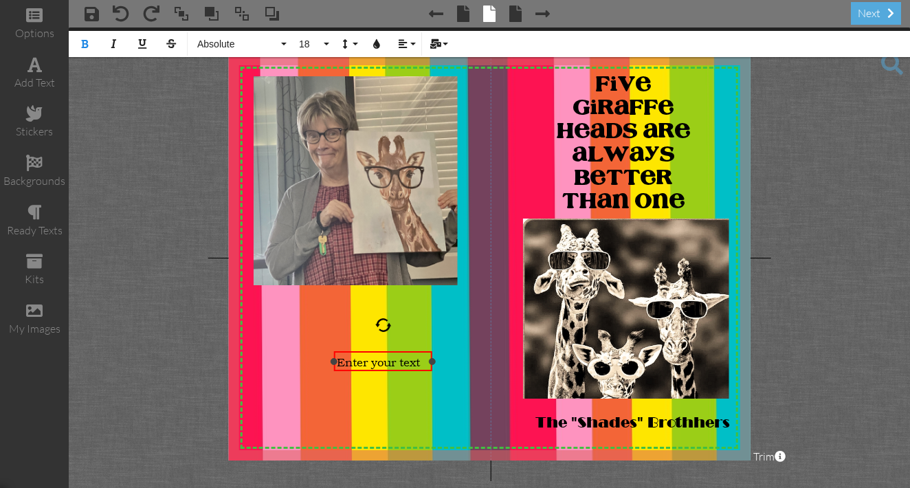
click at [420, 360] on span "​ ​ Enter your text" at bounding box center [378, 362] width 83 height 14
click at [423, 360] on div "​ ​ Enter your text" at bounding box center [383, 362] width 92 height 14
click at [82, 44] on icon "button" at bounding box center [85, 44] width 10 height 10
click at [376, 47] on icon "button" at bounding box center [377, 44] width 10 height 10
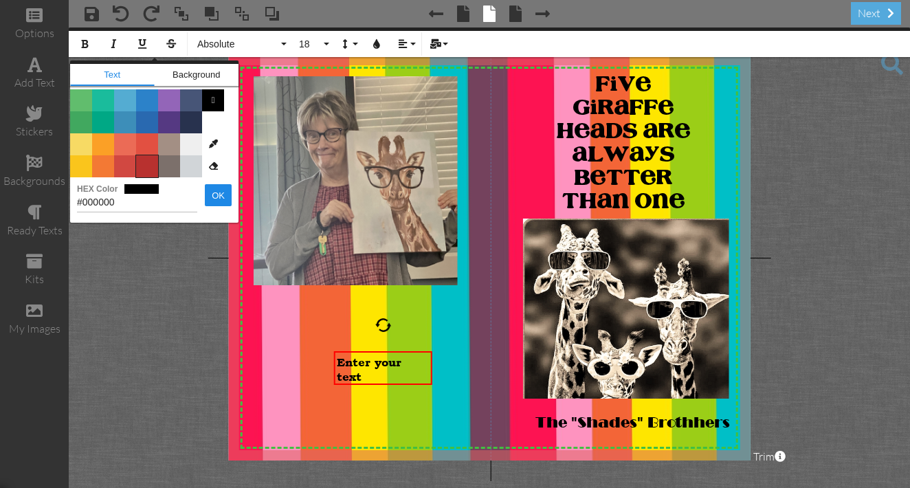
click at [144, 163] on span "Color #B8312F" at bounding box center [147, 166] width 22 height 22
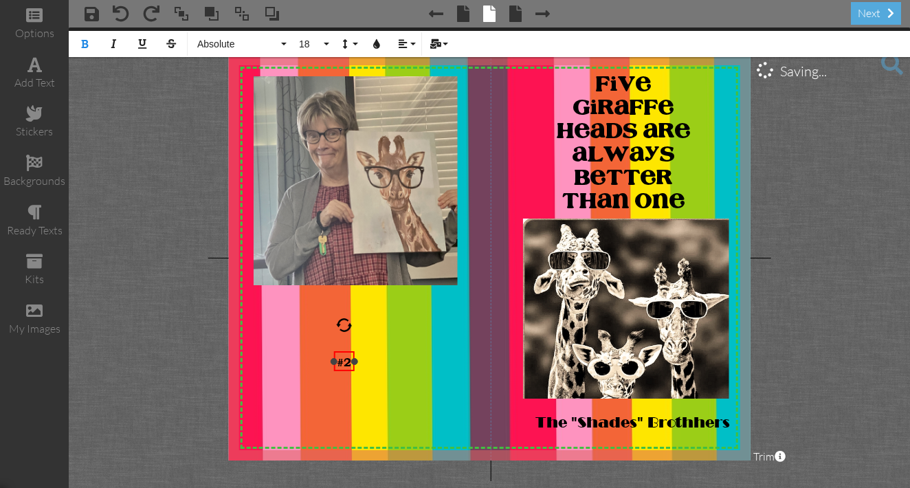
drag, startPoint x: 433, startPoint y: 362, endPoint x: 355, endPoint y: 353, distance: 78.2
click at [355, 353] on div "#2 ×" at bounding box center [343, 361] width 21 height 20
click at [413, 368] on img at bounding box center [510, 338] width 572 height 572
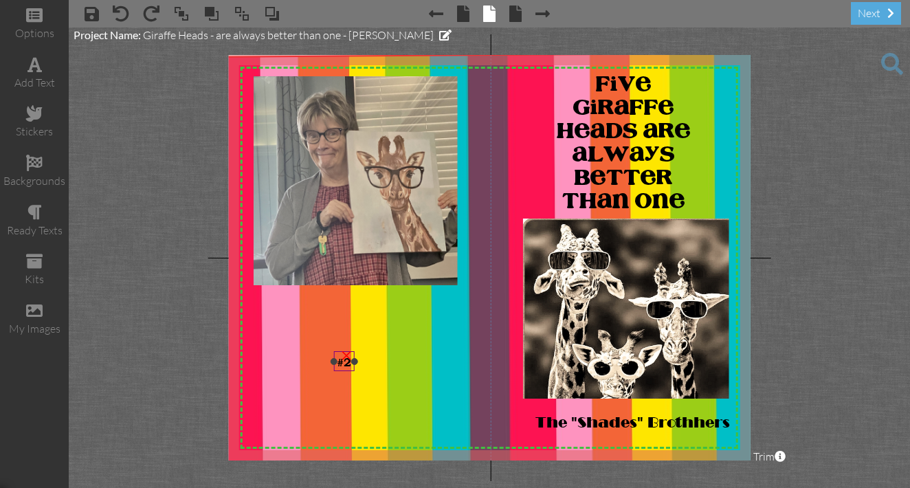
click at [337, 362] on div "×" at bounding box center [346, 354] width 22 height 22
click at [337, 362] on img at bounding box center [510, 338] width 572 height 572
click at [118, 14] on span at bounding box center [121, 13] width 16 height 16
click at [339, 368] on div "#2" at bounding box center [343, 361] width 21 height 21
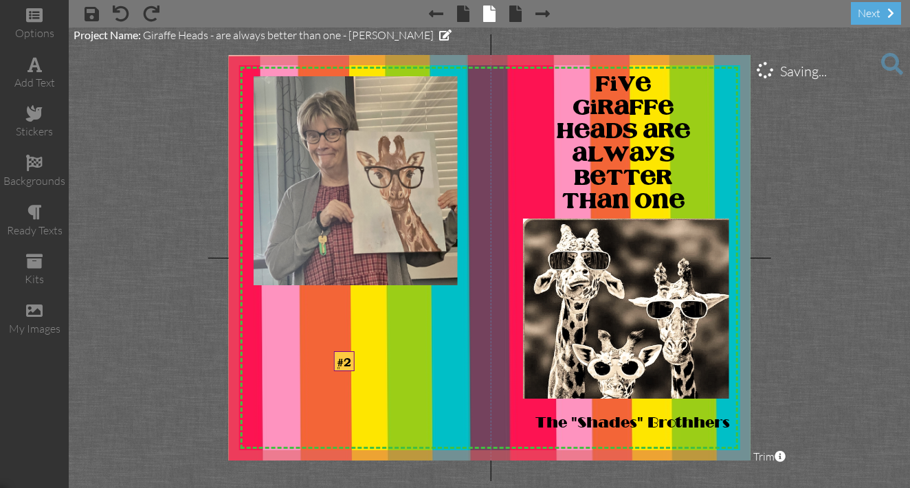
click at [339, 369] on div "#2" at bounding box center [343, 361] width 21 height 21
click at [889, 65] on span at bounding box center [892, 64] width 22 height 22
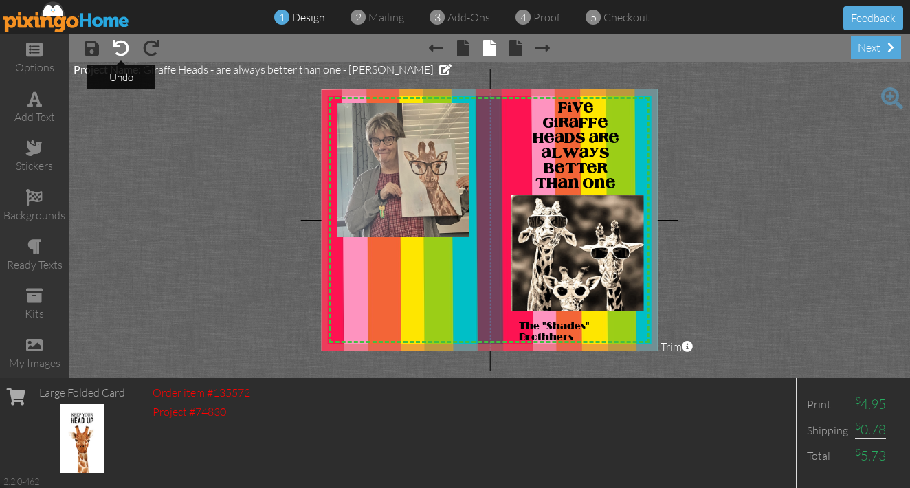
click at [120, 51] on span at bounding box center [121, 48] width 16 height 16
click at [128, 118] on project-studio-wrapper "X X X X X X X X X X X X X X X X X X X X X X X X X X X X X X X X X X X X X X X X…" at bounding box center [489, 220] width 841 height 316
click at [891, 98] on span at bounding box center [892, 98] width 22 height 22
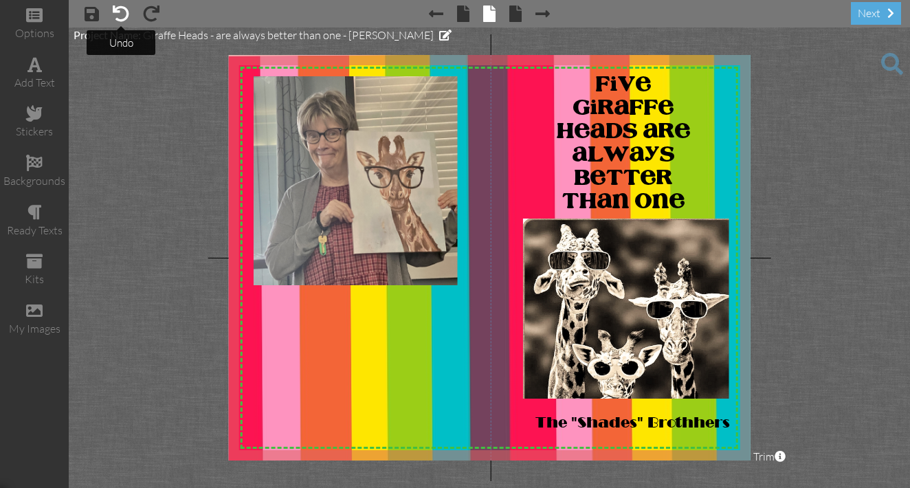
click at [124, 14] on span at bounding box center [121, 13] width 16 height 16
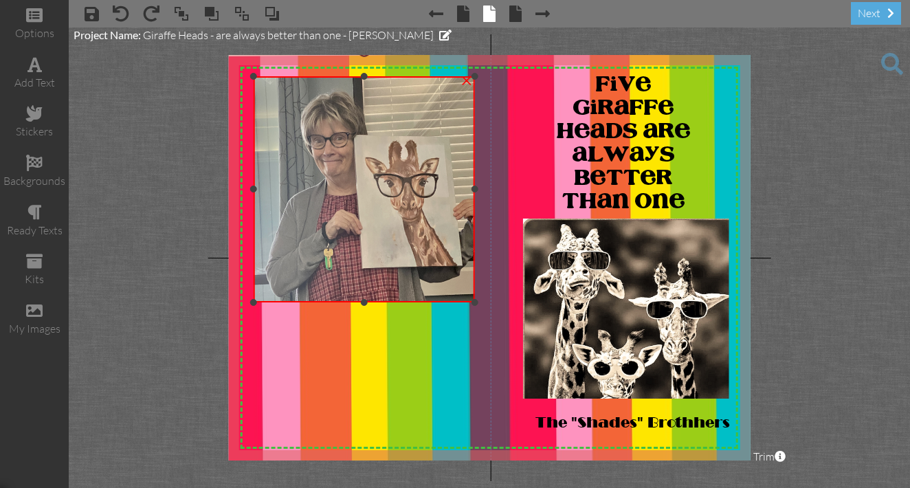
drag, startPoint x: 458, startPoint y: 284, endPoint x: 453, endPoint y: 301, distance: 17.7
click at [453, 301] on div "×" at bounding box center [364, 188] width 221 height 225
click at [832, 375] on project-studio-wrapper "X X X X X X X X X X X X X X X X X X X X X X X X X X X X X X X X X X X X X X X X…" at bounding box center [489, 257] width 841 height 460
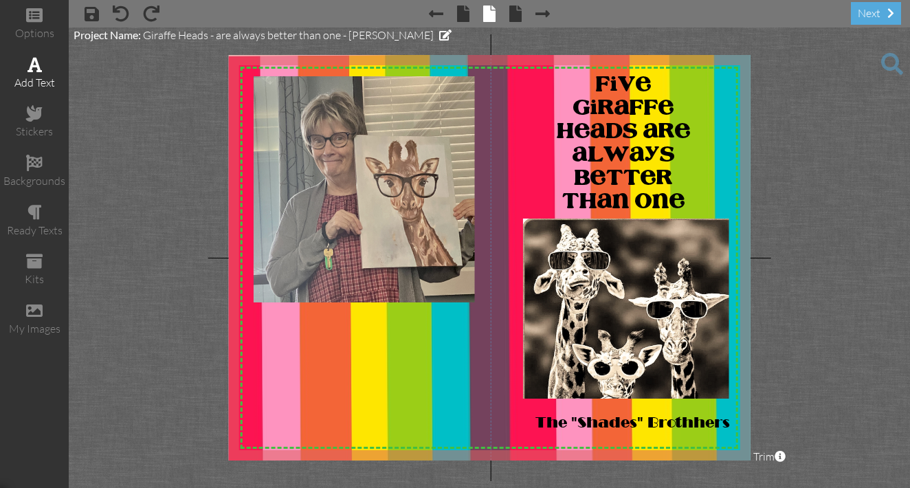
click at [31, 68] on span at bounding box center [34, 64] width 14 height 16
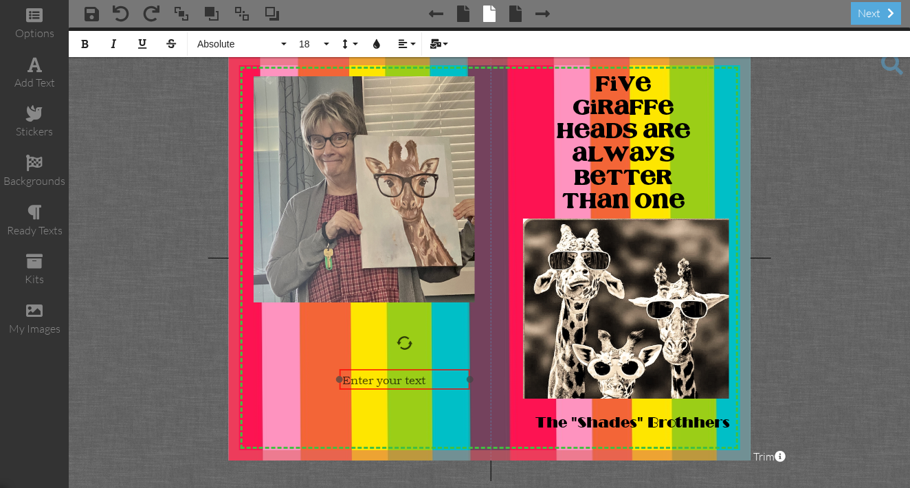
drag, startPoint x: 610, startPoint y: 429, endPoint x: 407, endPoint y: 368, distance: 212.4
click at [407, 368] on div at bounding box center [404, 379] width 137 height 27
click at [85, 46] on icon "button" at bounding box center [85, 44] width 10 height 10
click at [431, 379] on div "​ ​​​​Enter your text" at bounding box center [404, 379] width 124 height 14
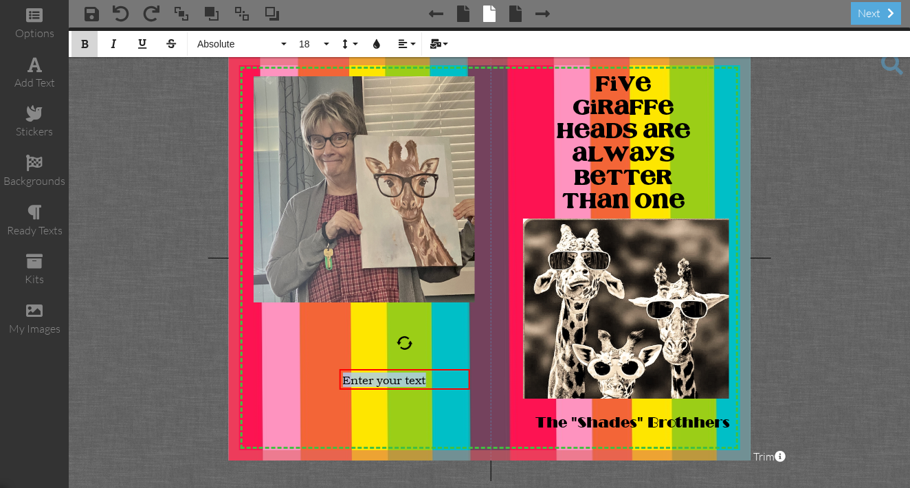
click at [85, 46] on icon "button" at bounding box center [85, 44] width 10 height 10
click at [376, 45] on icon "button" at bounding box center [377, 44] width 10 height 10
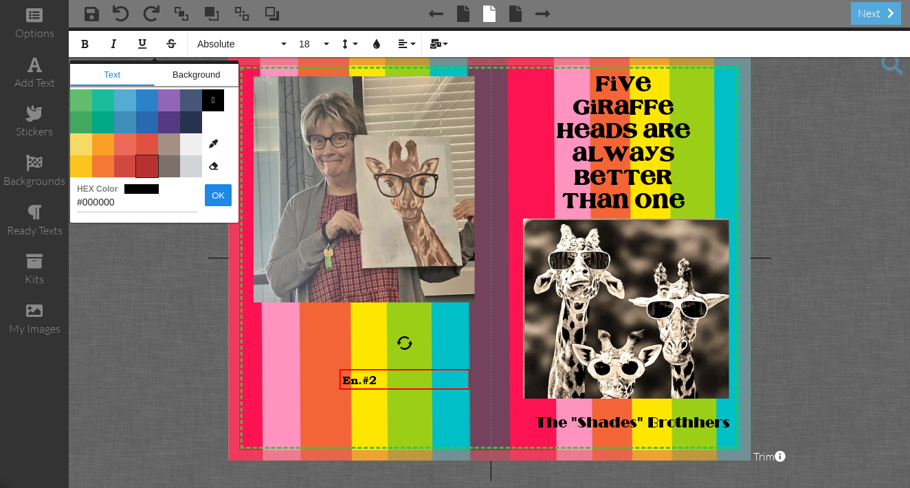
click at [148, 164] on span "Color #B8312F" at bounding box center [147, 166] width 22 height 22
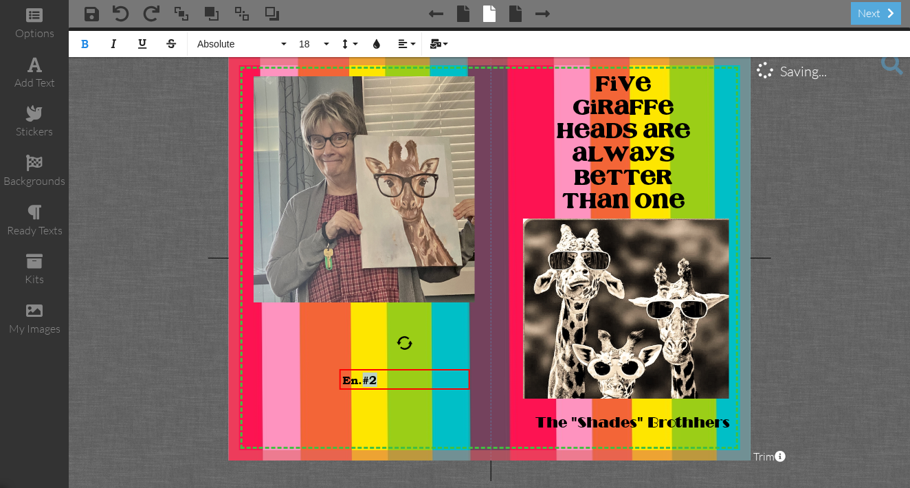
click at [150, 258] on project-studio-wrapper "X X X X X X X X X X X X X X X X X X X X X X X X X X X X X X X X X X X X X X X X…" at bounding box center [489, 257] width 841 height 460
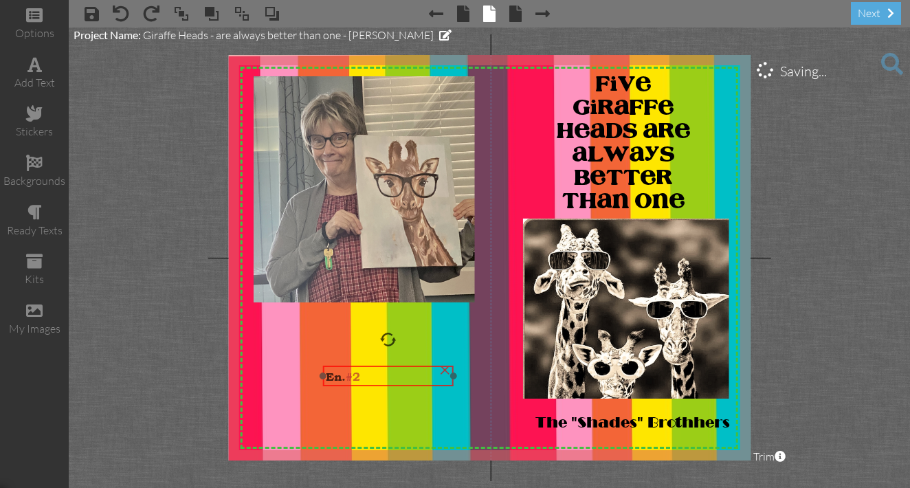
drag, startPoint x: 403, startPoint y: 388, endPoint x: 385, endPoint y: 384, distance: 17.5
click at [385, 384] on div "En. #2" at bounding box center [388, 376] width 131 height 21
drag, startPoint x: 451, startPoint y: 373, endPoint x: 374, endPoint y: 371, distance: 77.0
click at [374, 371] on div "En. #2 ×" at bounding box center [349, 376] width 54 height 20
click at [346, 374] on span "En. #2" at bounding box center [342, 377] width 34 height 14
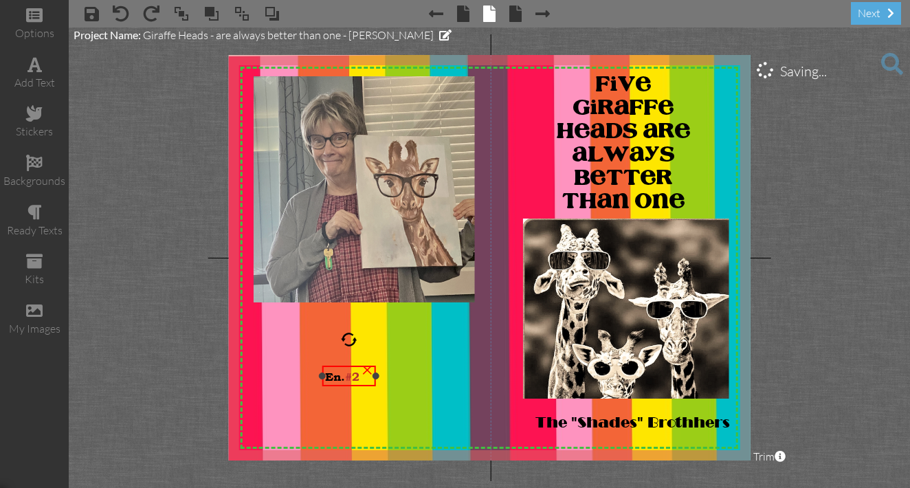
click at [346, 374] on span "En. #2" at bounding box center [342, 377] width 34 height 14
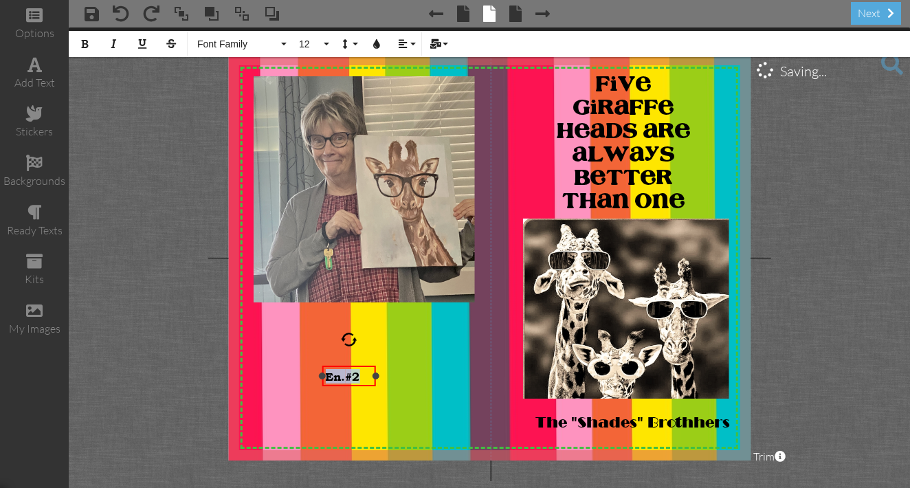
click at [346, 374] on span "En. #2" at bounding box center [342, 377] width 34 height 14
drag, startPoint x: 374, startPoint y: 377, endPoint x: 352, endPoint y: 380, distance: 22.2
click at [351, 377] on div at bounding box center [353, 375] width 7 height 7
drag, startPoint x: 335, startPoint y: 384, endPoint x: 475, endPoint y: 182, distance: 246.3
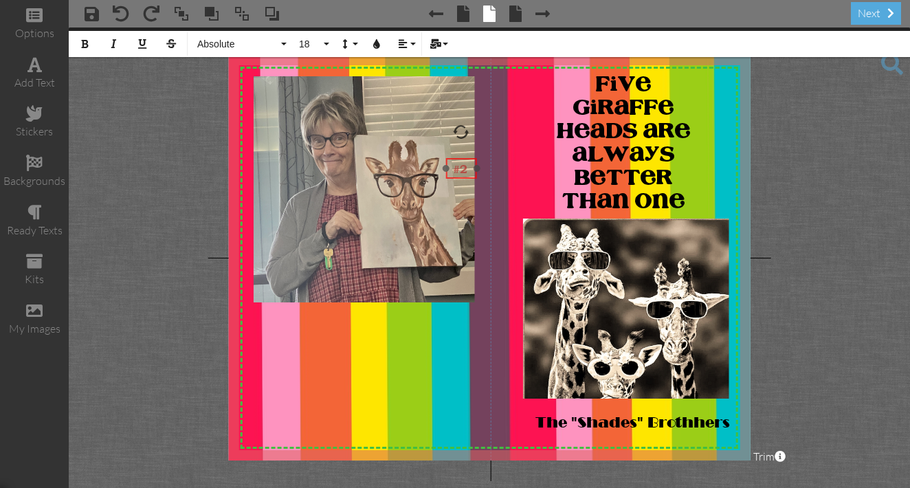
click at [467, 179] on div "#2" at bounding box center [461, 168] width 31 height 21
click at [460, 157] on div "#2" at bounding box center [462, 167] width 31 height 21
click at [457, 157] on div "#2" at bounding box center [462, 166] width 31 height 21
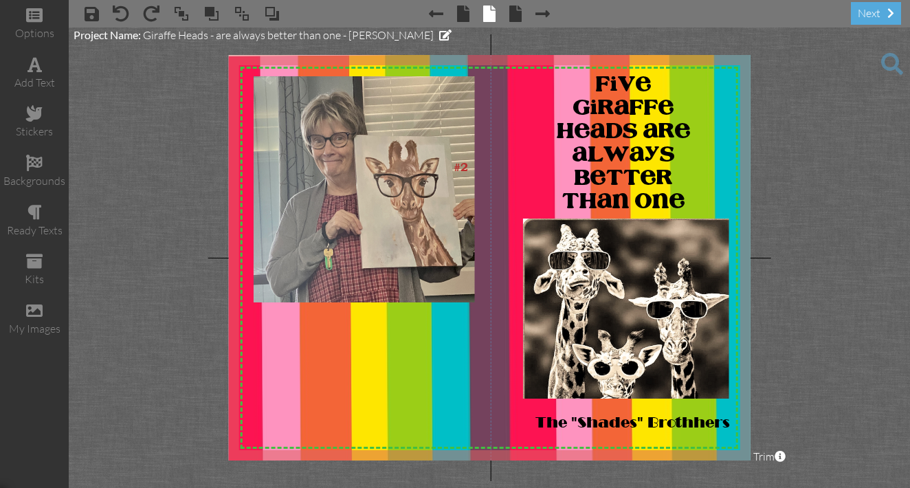
click at [185, 174] on project-studio-wrapper "X X X X X X X X X X X X X X X X X X X X X X X X X X X X X X X X X X X X X X X X…" at bounding box center [489, 257] width 841 height 460
click at [449, 166] on div at bounding box center [446, 166] width 7 height 7
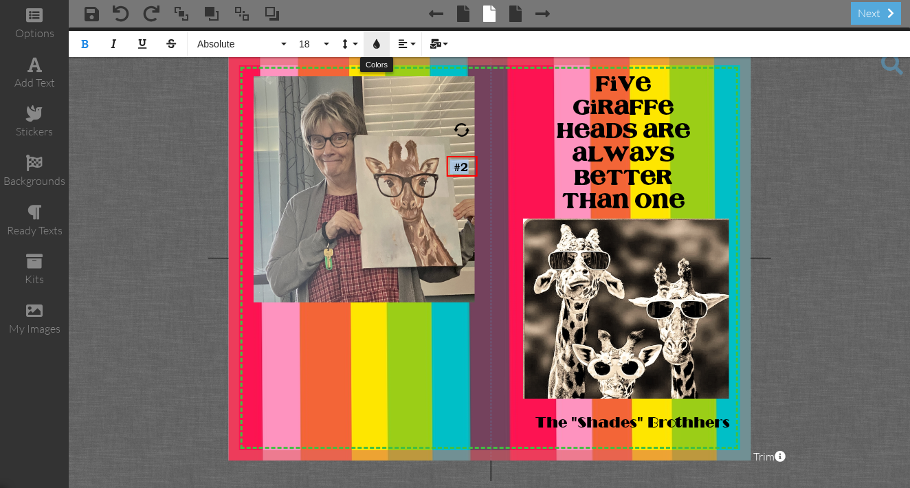
click at [377, 46] on icon "button" at bounding box center [377, 44] width 10 height 10
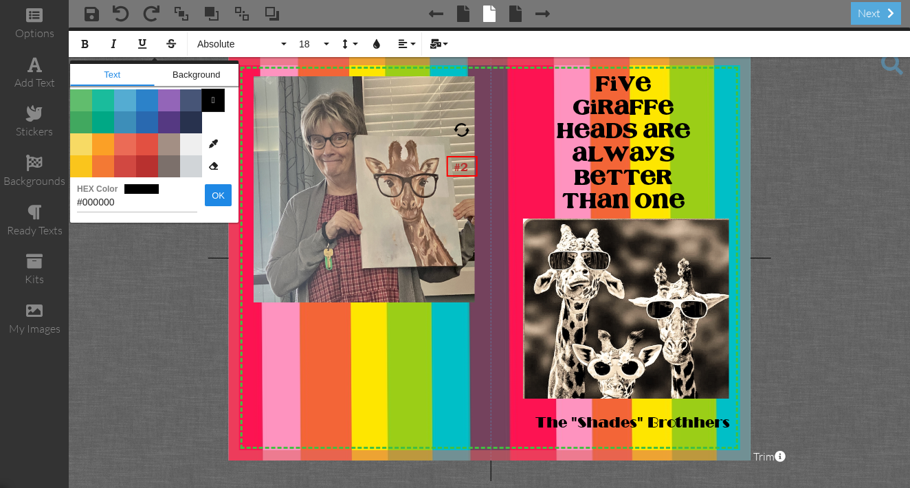
click at [211, 99] on span "" at bounding box center [213, 100] width 22 height 22
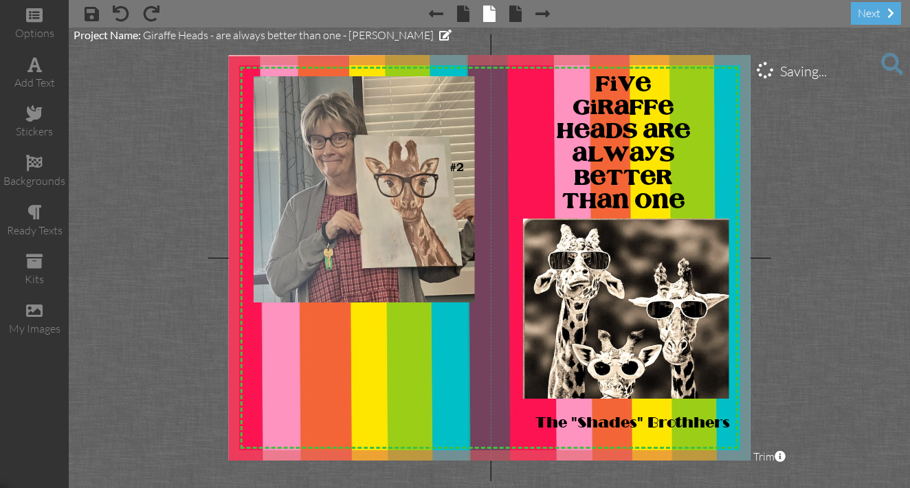
click at [783, 194] on project-studio-wrapper "X X X X X X X X X X X X X X X X X X X X X X X X X X X X X X X X X X X X X X X X…" at bounding box center [489, 257] width 841 height 460
drag, startPoint x: 454, startPoint y: 155, endPoint x: 458, endPoint y: 143, distance: 13.0
click at [458, 143] on div at bounding box center [467, 153] width 38 height 27
click at [792, 174] on project-studio-wrapper "X X X X X X X X X X X X X X X X X X X X X X X X X X X X X X X X X X X X X X X X…" at bounding box center [489, 257] width 841 height 460
click at [38, 80] on div "add text" at bounding box center [34, 83] width 69 height 16
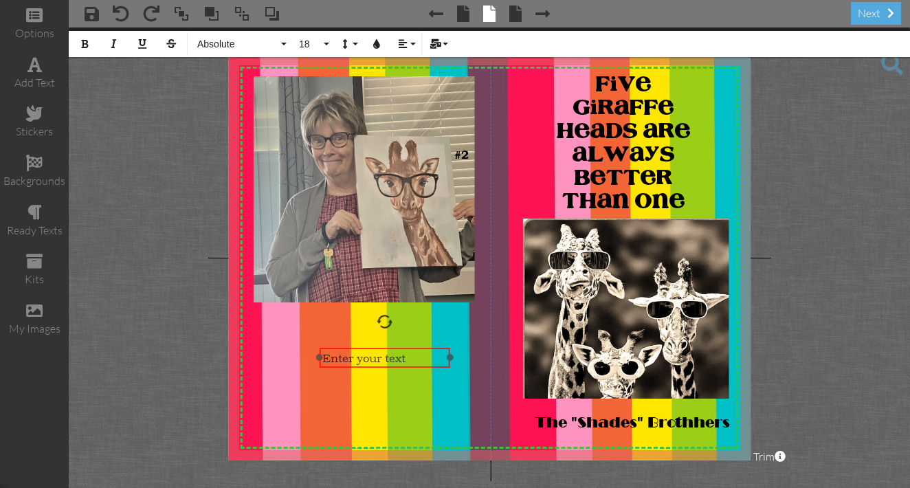
drag, startPoint x: 506, startPoint y: 164, endPoint x: 363, endPoint y: 347, distance: 232.0
click at [363, 348] on div "Enter your text" at bounding box center [384, 358] width 131 height 21
click at [410, 357] on div "Enter your text" at bounding box center [384, 357] width 124 height 14
drag, startPoint x: 447, startPoint y: 357, endPoint x: 357, endPoint y: 358, distance: 90.0
click at [357, 358] on div at bounding box center [358, 356] width 7 height 7
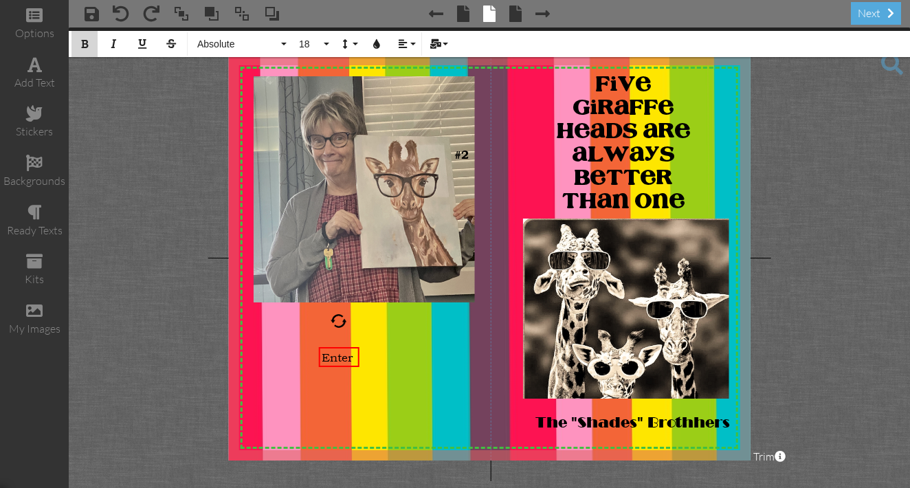
click at [83, 42] on icon "button" at bounding box center [85, 44] width 10 height 10
click at [375, 45] on icon "button" at bounding box center [377, 44] width 10 height 10
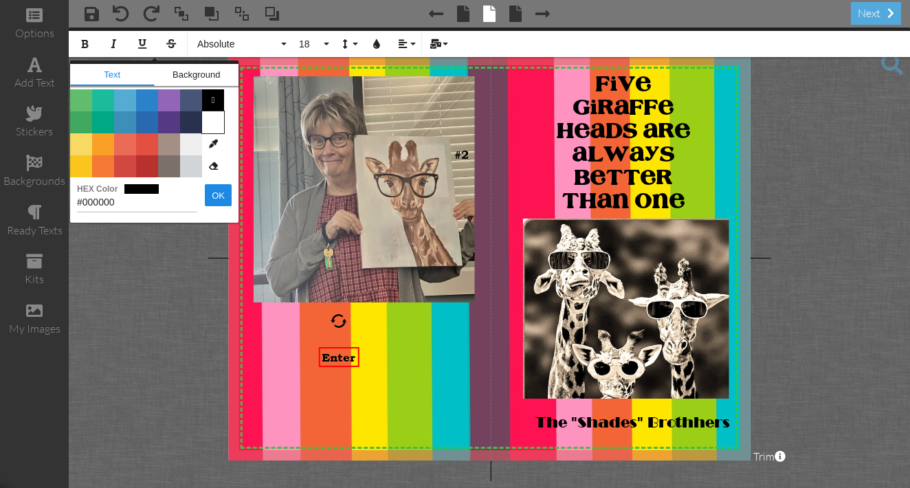
click at [214, 122] on span "Color #FFFFFF" at bounding box center [213, 122] width 22 height 22
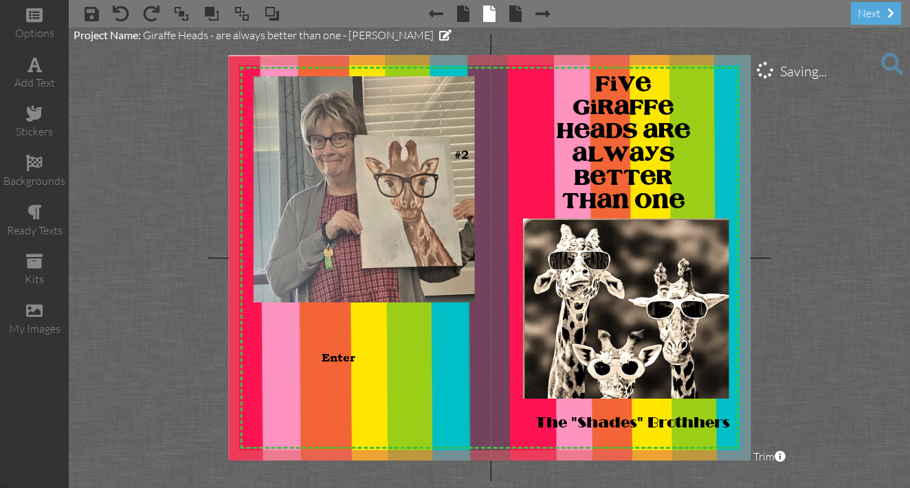
click at [180, 135] on project-studio-wrapper "X X X X X X X X X X X X X X X X X X X X X X X X X X X X X X X X X X X X X X X X…" at bounding box center [489, 257] width 841 height 460
click at [333, 363] on span "Enter" at bounding box center [339, 357] width 34 height 14
click at [355, 357] on div "×" at bounding box center [350, 350] width 22 height 22
click at [355, 357] on img at bounding box center [510, 338] width 572 height 572
click at [119, 16] on span at bounding box center [121, 13] width 16 height 16
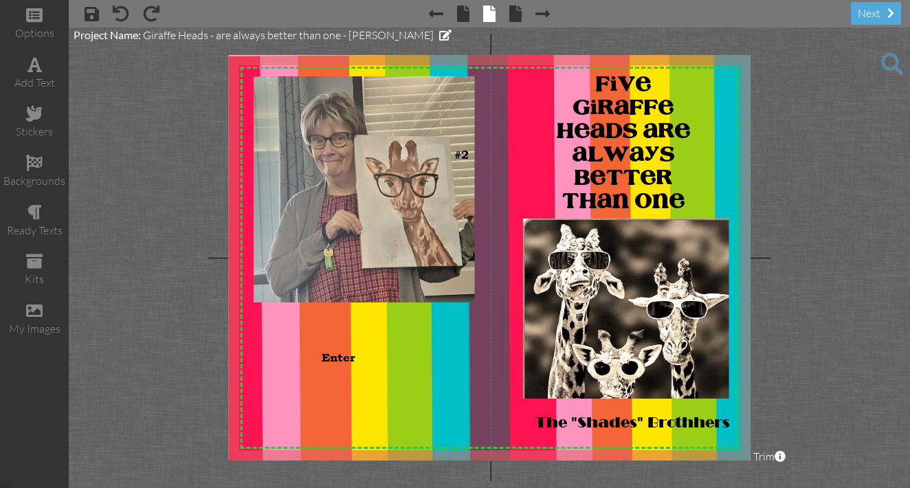
click at [889, 62] on span at bounding box center [892, 64] width 22 height 22
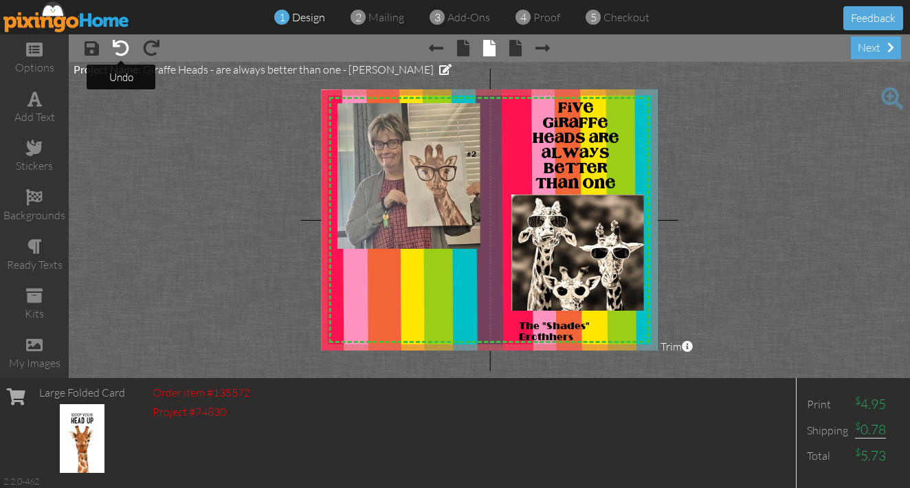
click at [124, 53] on span at bounding box center [121, 48] width 16 height 16
click at [44, 106] on div "add text" at bounding box center [34, 108] width 69 height 48
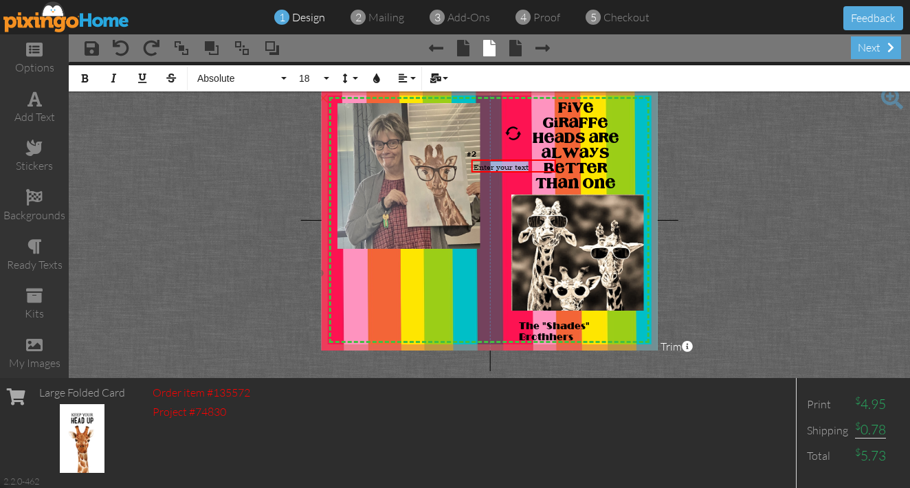
drag, startPoint x: 492, startPoint y: 170, endPoint x: 490, endPoint y: 189, distance: 19.3
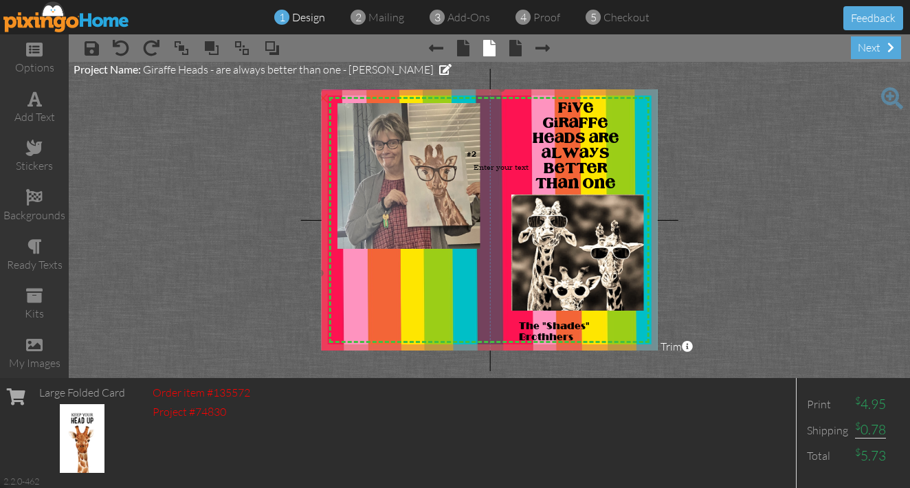
click at [490, 189] on img at bounding box center [503, 272] width 368 height 368
drag, startPoint x: 497, startPoint y: 171, endPoint x: 429, endPoint y: 291, distance: 138.5
click at [429, 291] on span "Enter your text" at bounding box center [432, 287] width 55 height 10
drag, startPoint x: 486, startPoint y: 285, endPoint x: 453, endPoint y: 284, distance: 33.0
click at [453, 284] on div "Enter your text ×" at bounding box center [428, 291] width 51 height 22
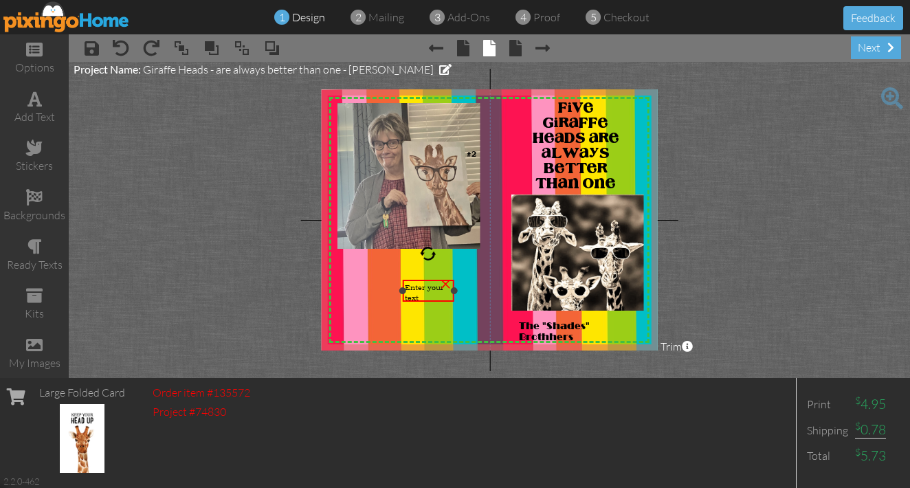
click at [423, 293] on div "Enter your text" at bounding box center [428, 292] width 47 height 21
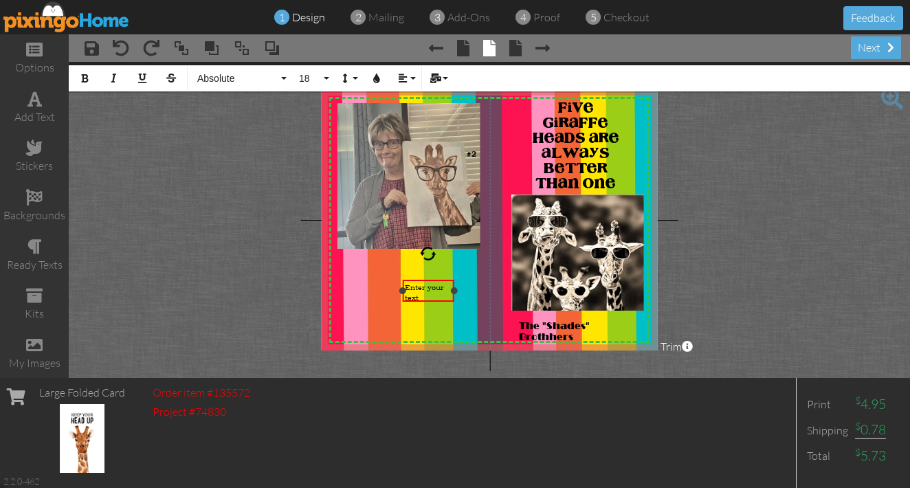
click at [418, 293] on span "Enter your text" at bounding box center [424, 292] width 39 height 21
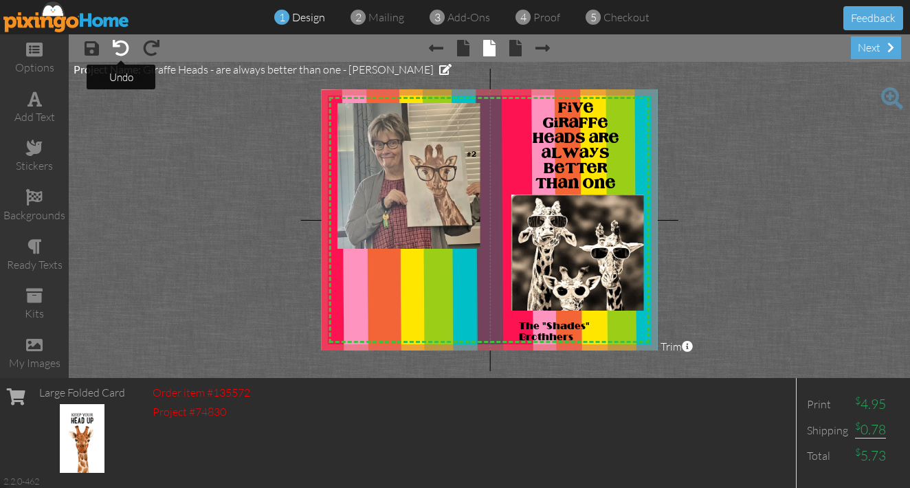
click at [118, 50] on span at bounding box center [121, 48] width 16 height 16
click at [34, 102] on span at bounding box center [34, 99] width 14 height 16
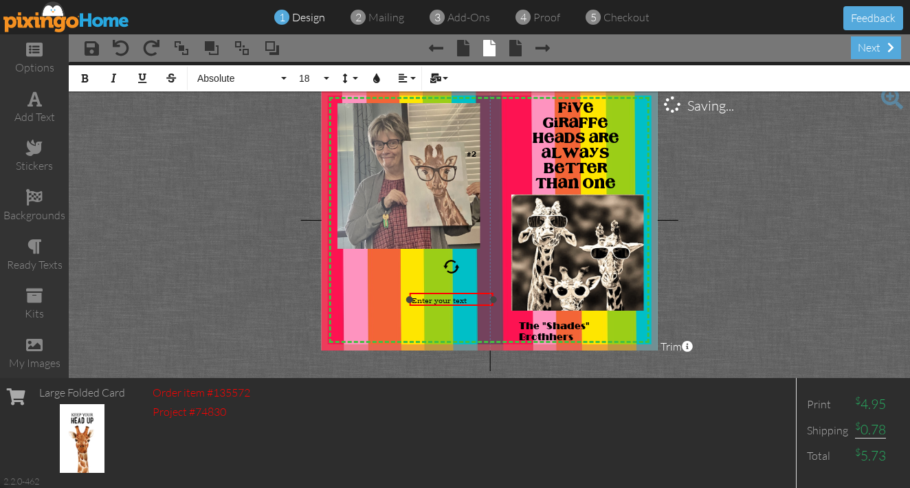
click at [471, 297] on div "Enter your text" at bounding box center [452, 300] width 80 height 10
click at [86, 76] on icon "button" at bounding box center [85, 79] width 10 height 10
click at [377, 81] on icon "button" at bounding box center [377, 79] width 10 height 10
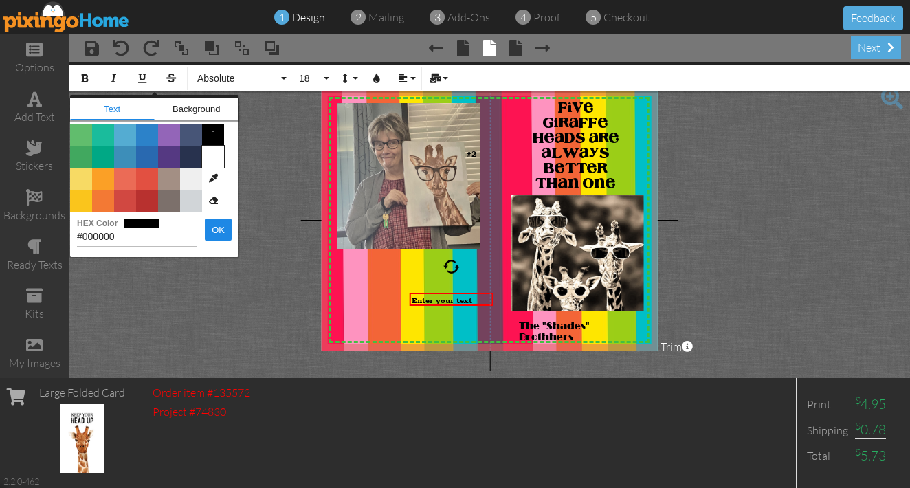
click at [219, 158] on span "Color #FFFFFF" at bounding box center [213, 157] width 22 height 22
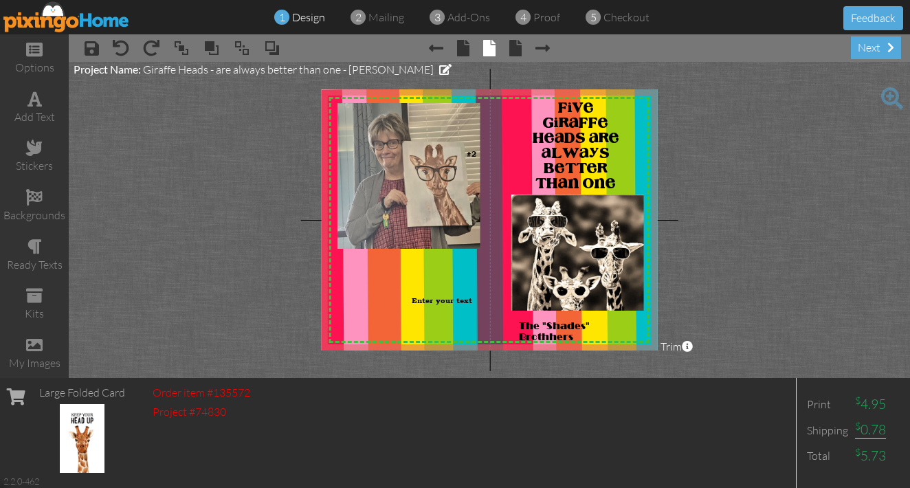
click at [234, 240] on project-studio-wrapper "X X X X X X X X X X X X X X X X X X X X X X X X X X X X X X X X X X X X X X X X…" at bounding box center [489, 220] width 841 height 316
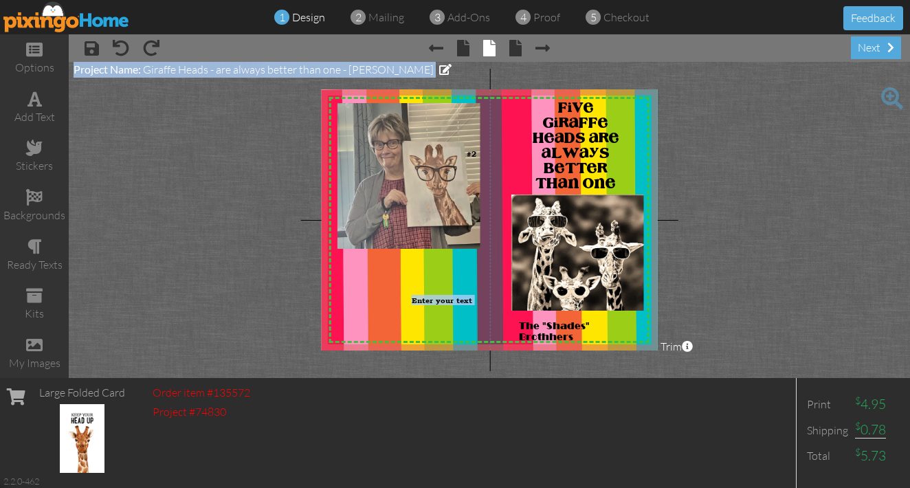
click at [249, 250] on project-studio-wrapper "X X X X X X X X X X X X X X X X X X X X X X X X X X X X X X X X X X X X X X X X…" at bounding box center [489, 220] width 841 height 316
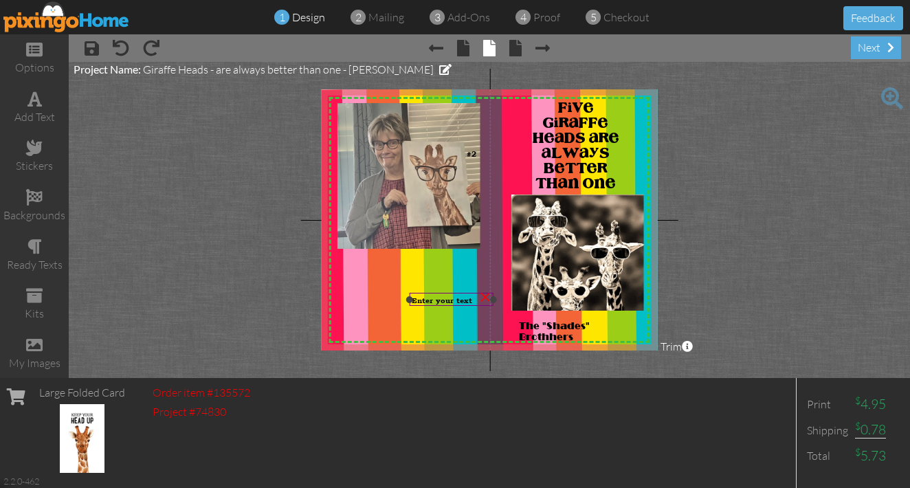
click at [472, 298] on div "Enter your text" at bounding box center [452, 300] width 80 height 10
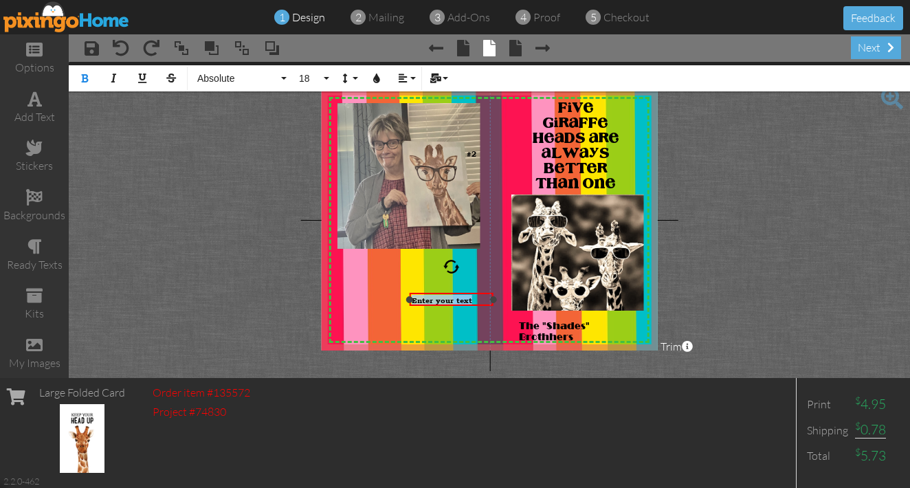
click at [472, 298] on div "Enter your text" at bounding box center [452, 300] width 80 height 10
click at [475, 298] on div "Enter your text" at bounding box center [452, 300] width 80 height 10
click at [377, 78] on icon "button" at bounding box center [377, 79] width 10 height 10
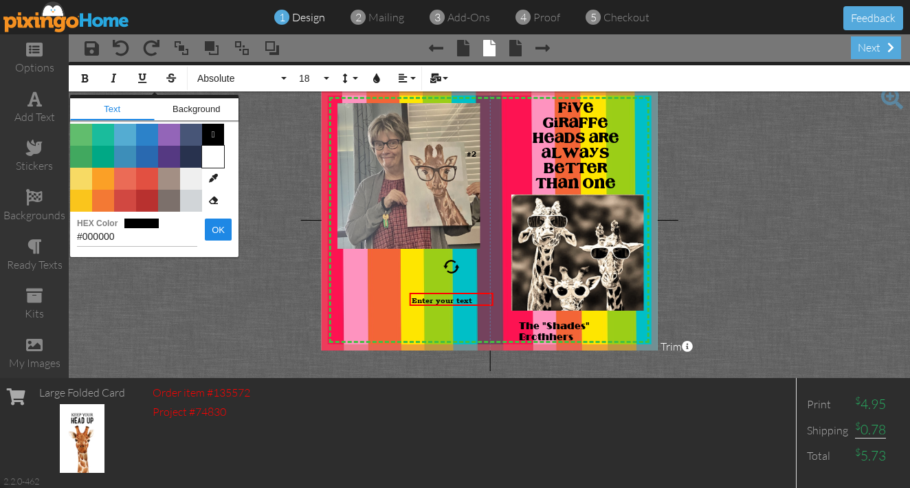
click at [215, 157] on span "Color #FFFFFF" at bounding box center [213, 157] width 22 height 22
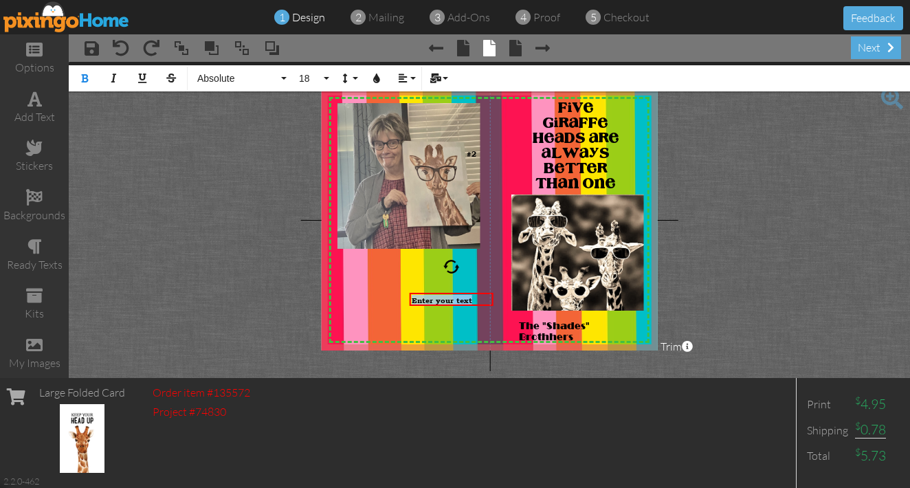
click at [232, 170] on project-studio-wrapper "X X X X X X X X X X X X X X X X X X X X X X X X X X X X X X X X X X X X X X X X…" at bounding box center [489, 220] width 841 height 316
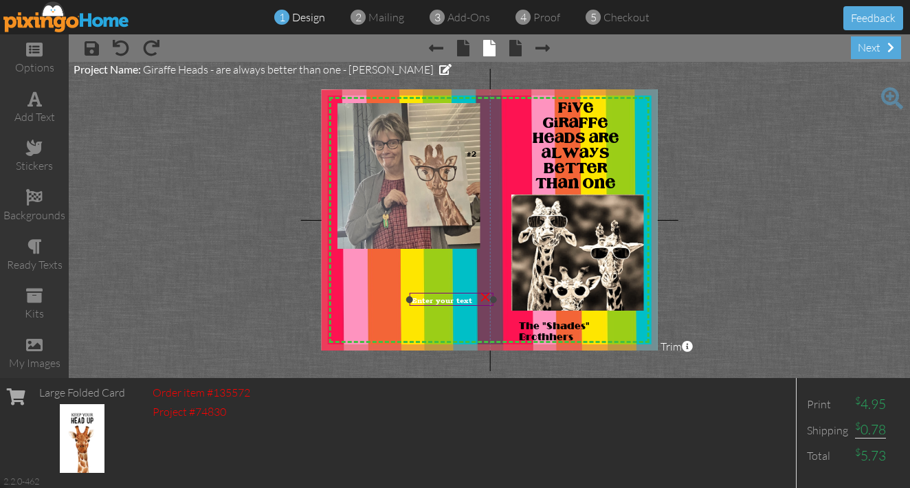
click at [470, 299] on span "Enter your text" at bounding box center [442, 300] width 60 height 10
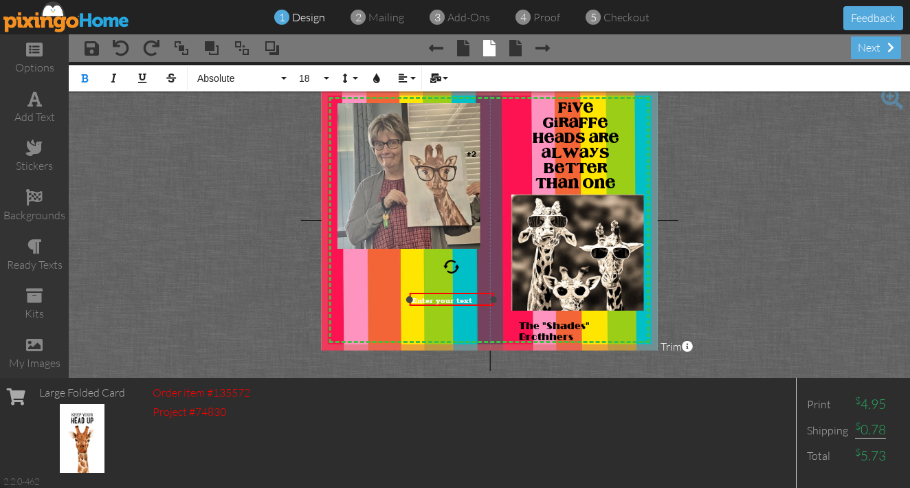
click at [471, 298] on span "Enter your text" at bounding box center [442, 300] width 60 height 10
click at [474, 298] on div "Enter your text" at bounding box center [452, 300] width 80 height 10
drag, startPoint x: 493, startPoint y: 298, endPoint x: 431, endPoint y: 298, distance: 61.8
click at [431, 298] on div at bounding box center [431, 299] width 7 height 7
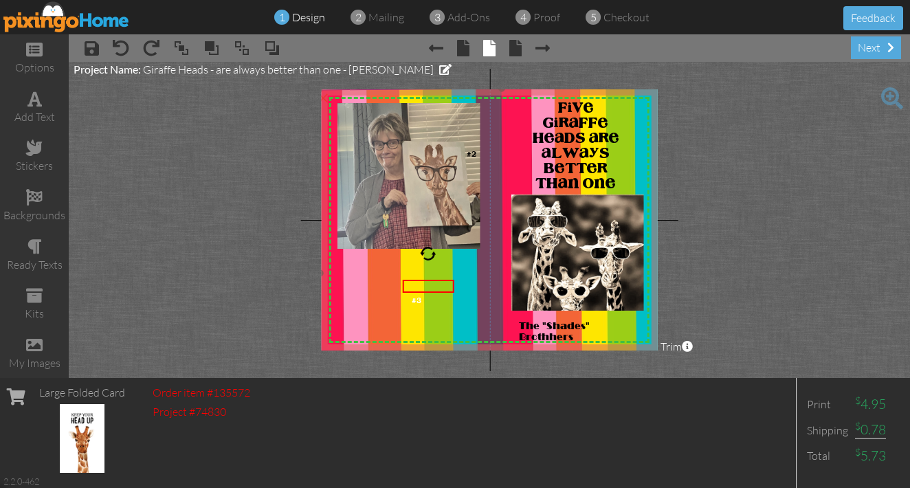
click at [439, 308] on img at bounding box center [503, 272] width 368 height 368
click at [412, 293] on div "×" at bounding box center [423, 295] width 22 height 22
click at [122, 47] on span at bounding box center [121, 48] width 16 height 16
drag, startPoint x: 414, startPoint y: 304, endPoint x: 422, endPoint y: 306, distance: 8.0
click at [422, 306] on div "×" at bounding box center [423, 295] width 22 height 22
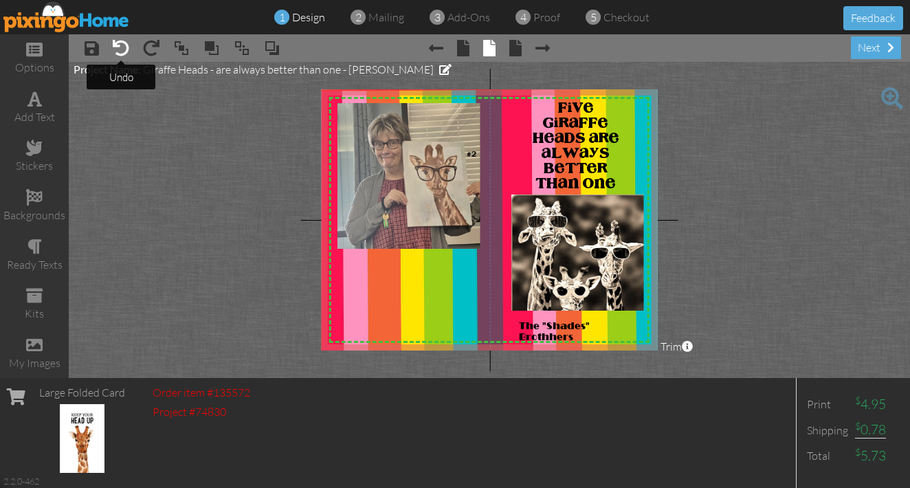
click at [122, 51] on span at bounding box center [121, 48] width 16 height 16
click at [415, 306] on div "#3 ×" at bounding box center [420, 299] width 22 height 13
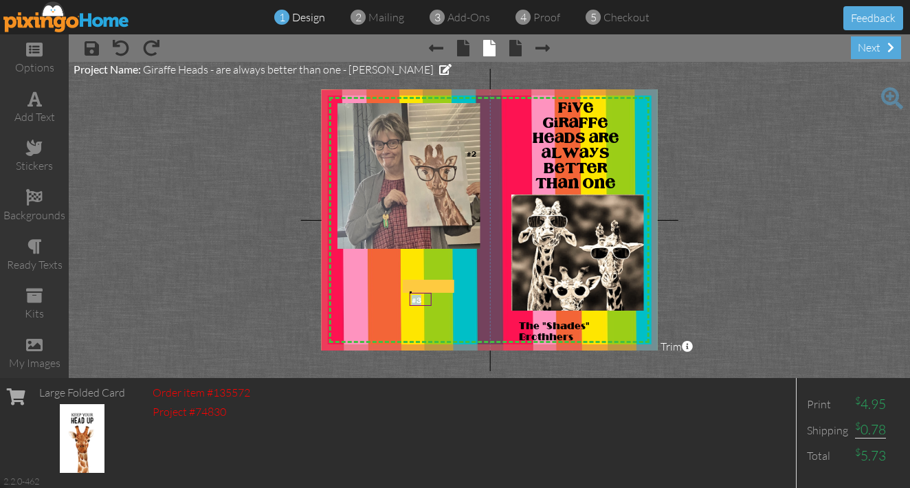
click at [411, 291] on div at bounding box center [420, 299] width 29 height 20
click at [396, 313] on img at bounding box center [503, 272] width 368 height 368
click at [405, 308] on img at bounding box center [503, 268] width 368 height 368
click at [870, 203] on project-studio-wrapper "X X X X X X X X X X X X X X X X X X X X X X X X X X X X X X X X X X X X X X X X…" at bounding box center [489, 220] width 841 height 316
click at [424, 303] on div "#3 ×" at bounding box center [413, 299] width 22 height 13
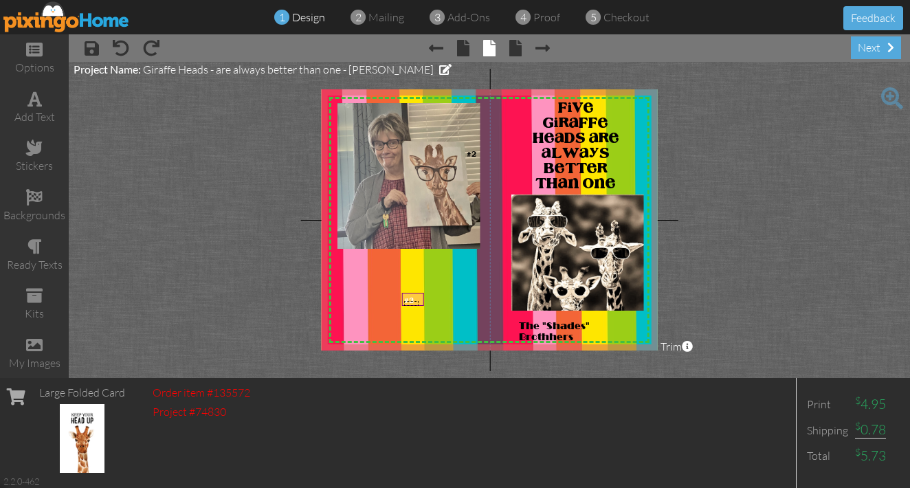
drag, startPoint x: 404, startPoint y: 301, endPoint x: 418, endPoint y: 306, distance: 15.2
click at [418, 306] on div "#3" at bounding box center [413, 300] width 22 height 14
click at [436, 305] on img at bounding box center [503, 268] width 368 height 368
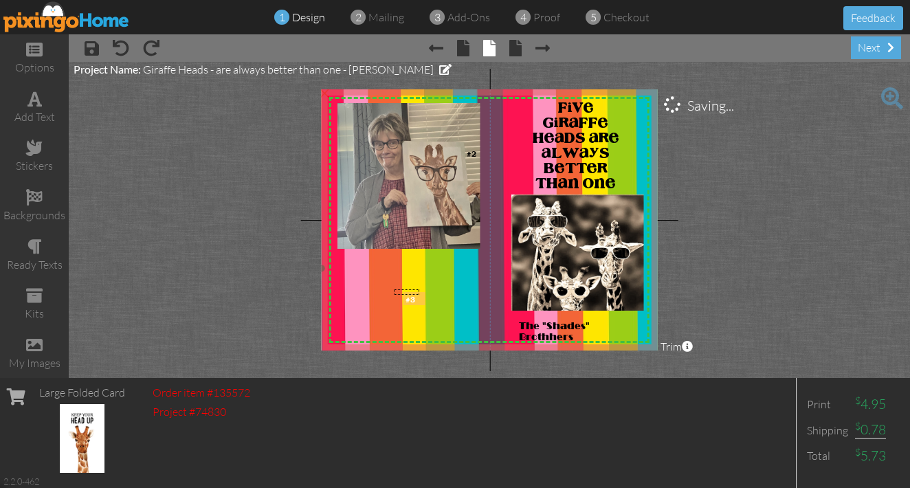
drag, startPoint x: 419, startPoint y: 295, endPoint x: 398, endPoint y: 293, distance: 20.7
click at [895, 97] on span at bounding box center [892, 98] width 22 height 22
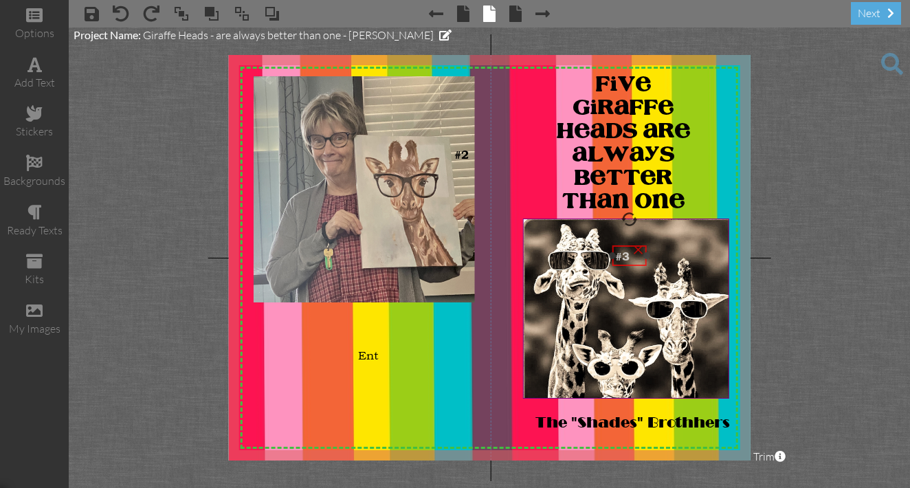
drag, startPoint x: 366, startPoint y: 368, endPoint x: 621, endPoint y: 240, distance: 284.8
click at [622, 243] on div at bounding box center [629, 255] width 41 height 27
click at [785, 247] on project-studio-wrapper "X X X X X X X X X X X X X X X X X X X X X X X X X X X X X X X X X X X X X X X X…" at bounding box center [489, 257] width 841 height 460
click at [425, 351] on div "×" at bounding box center [426, 347] width 22 height 22
click at [466, 17] on span at bounding box center [463, 13] width 12 height 16
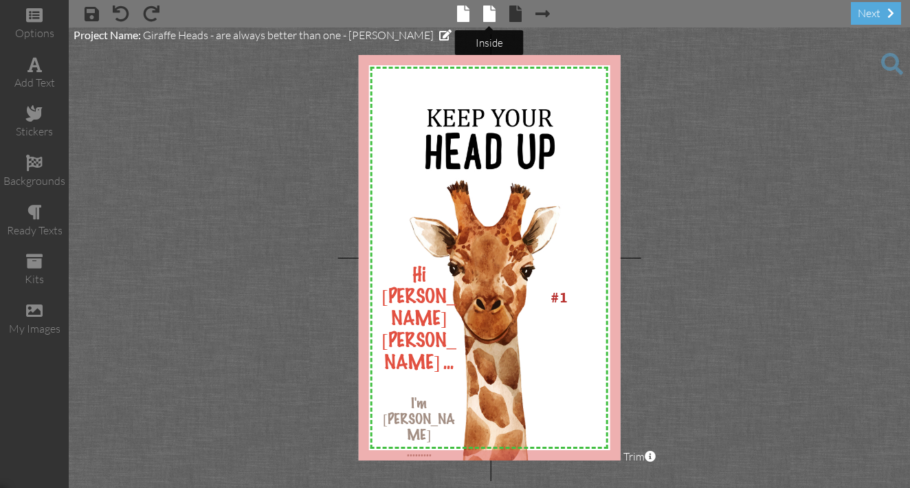
click at [490, 16] on span at bounding box center [489, 13] width 12 height 16
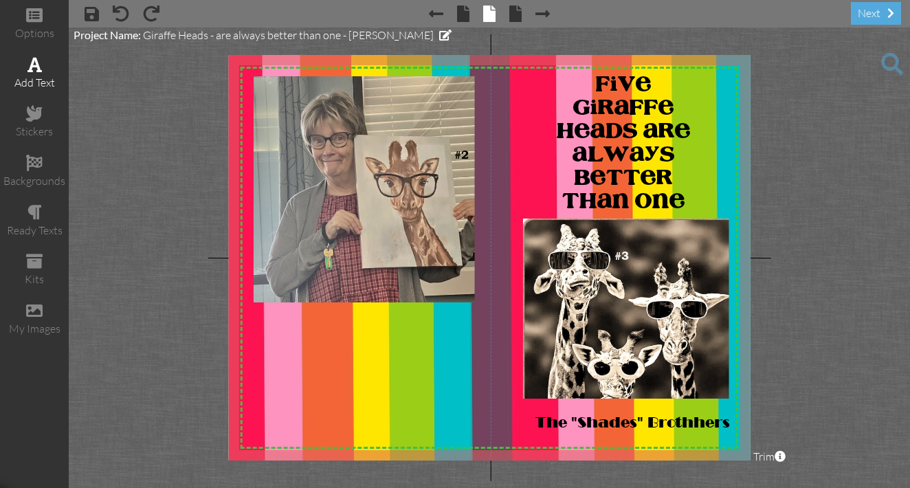
click at [37, 76] on div "add text" at bounding box center [34, 83] width 69 height 16
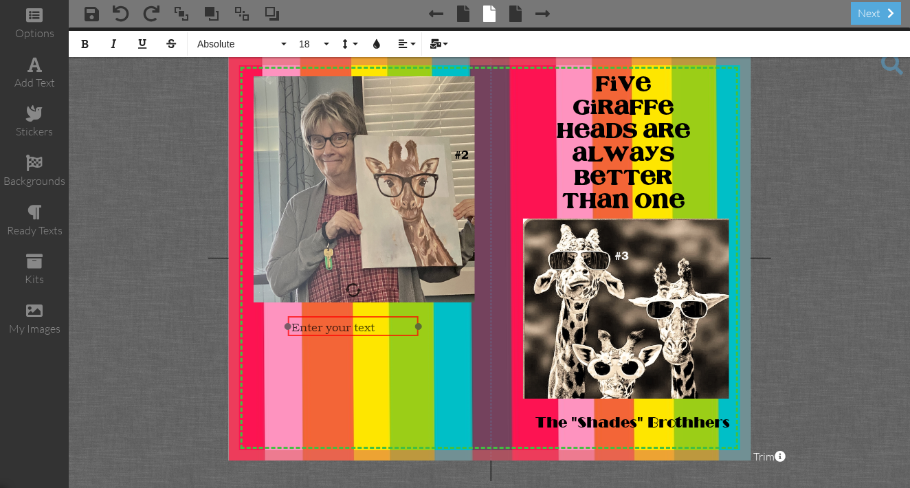
drag, startPoint x: 644, startPoint y: 267, endPoint x: 310, endPoint y: 317, distance: 337.8
click at [310, 317] on div "Enter your text" at bounding box center [353, 326] width 131 height 21
drag, startPoint x: 417, startPoint y: 327, endPoint x: 455, endPoint y: 324, distance: 37.9
click at [455, 324] on div at bounding box center [455, 326] width 7 height 7
drag, startPoint x: 289, startPoint y: 325, endPoint x: 262, endPoint y: 326, distance: 27.5
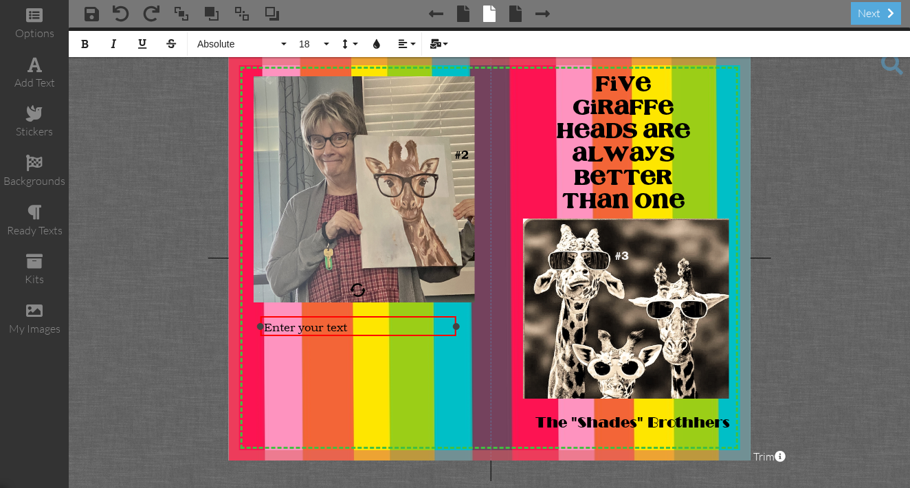
click at [262, 326] on div at bounding box center [260, 326] width 7 height 7
click at [354, 325] on div "Enter your text" at bounding box center [358, 326] width 189 height 14
click at [85, 44] on icon "button" at bounding box center [85, 44] width 10 height 10
click at [326, 44] on button "18" at bounding box center [312, 44] width 40 height 26
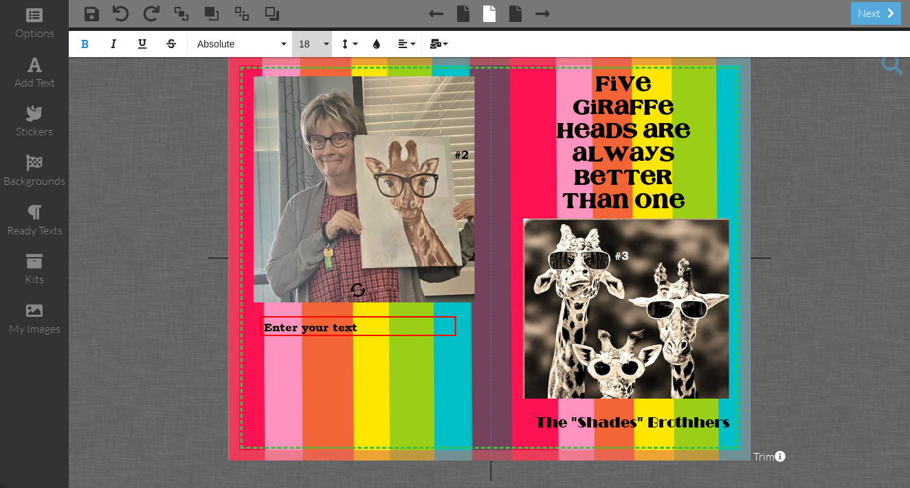
scroll to position [122, 0]
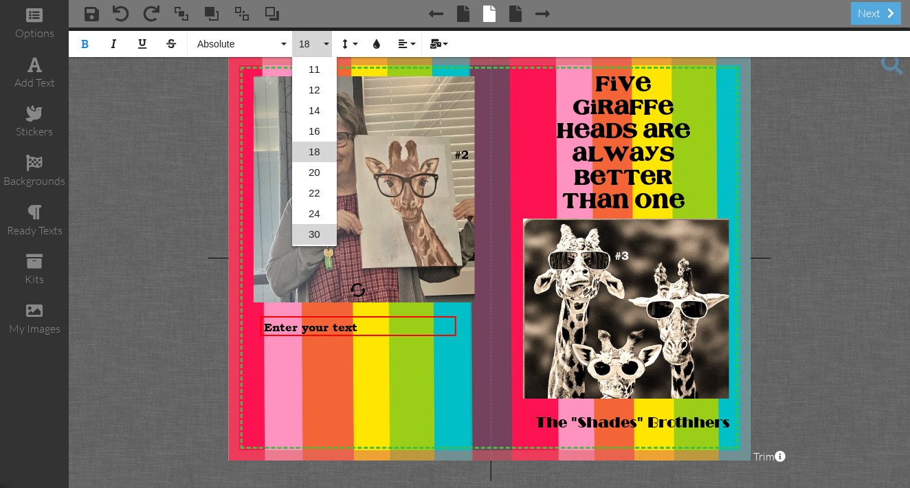
click at [313, 231] on link "30" at bounding box center [314, 234] width 45 height 21
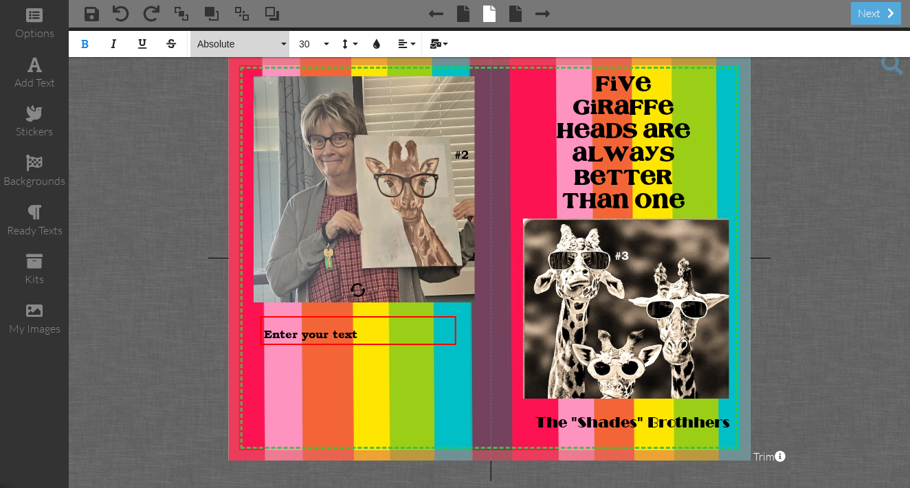
click at [283, 45] on button "Absolute" at bounding box center [239, 44] width 99 height 26
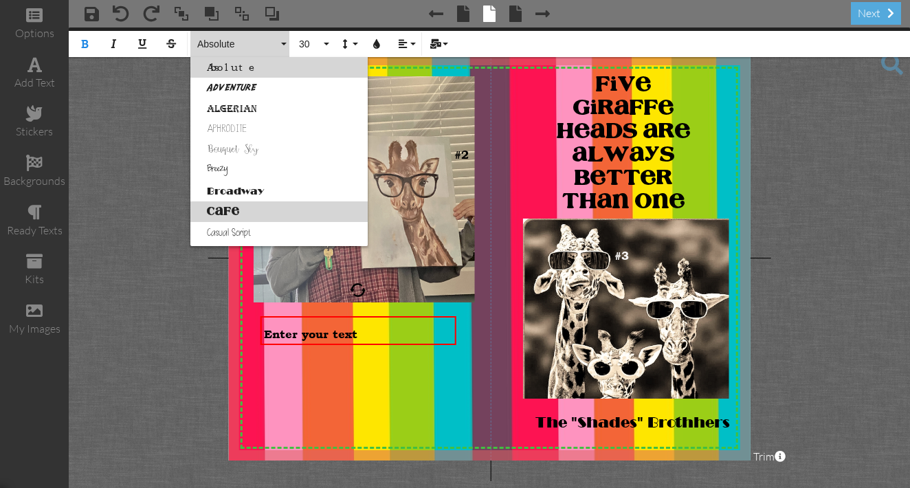
click at [215, 211] on link "Cafe" at bounding box center [278, 211] width 177 height 21
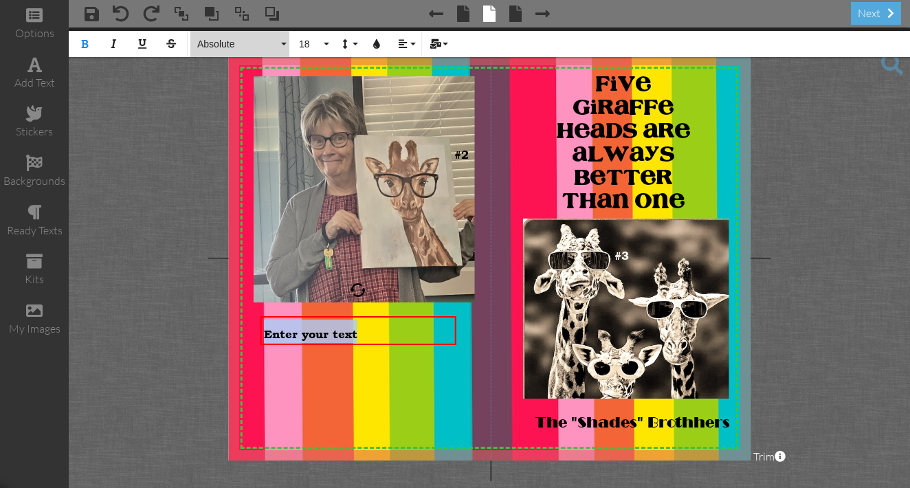
click at [282, 43] on button "Absolute" at bounding box center [239, 44] width 99 height 26
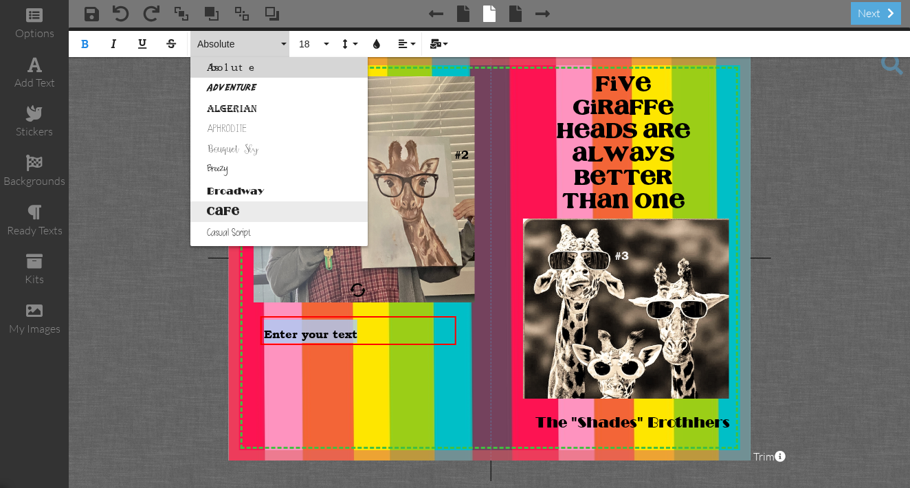
click at [217, 211] on link "Cafe" at bounding box center [278, 211] width 177 height 21
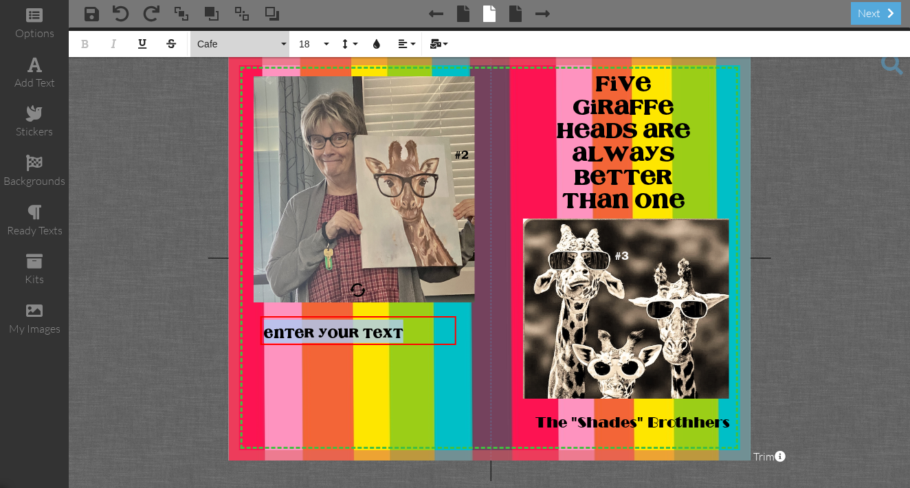
click at [285, 42] on button "Cafe" at bounding box center [239, 44] width 99 height 26
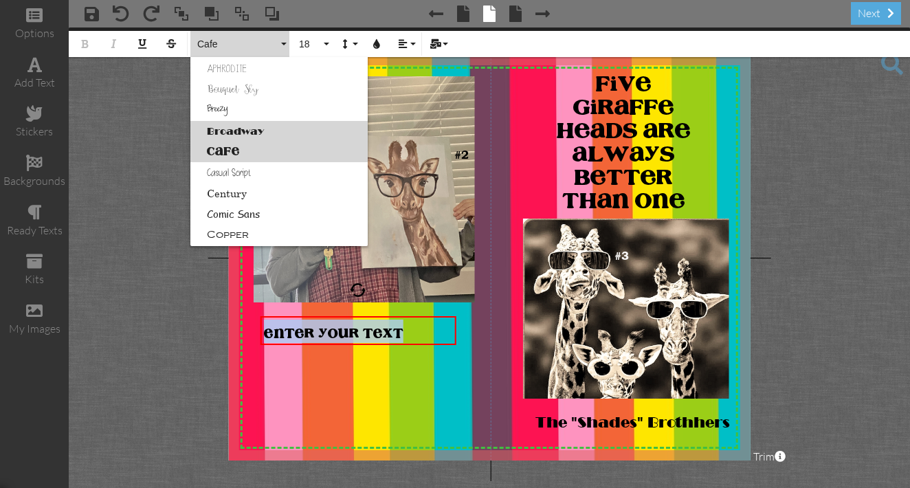
click at [249, 130] on link "Broadway" at bounding box center [278, 131] width 177 height 21
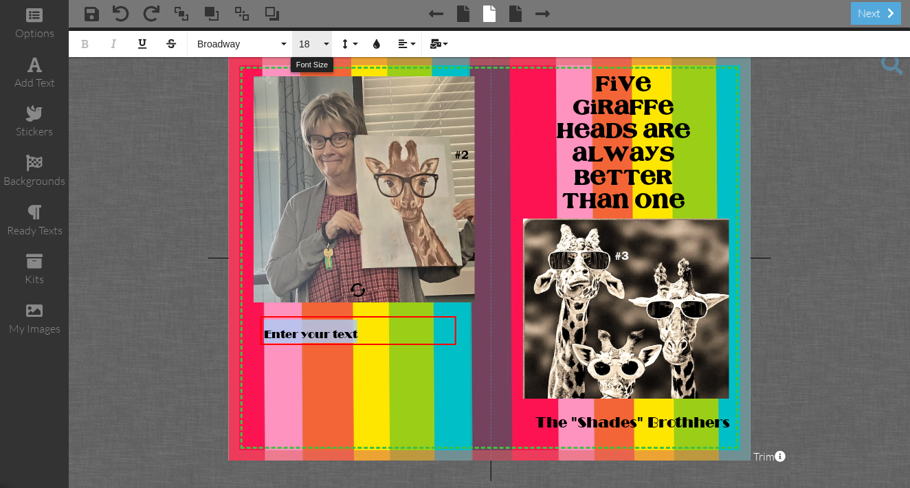
click at [327, 43] on button "18" at bounding box center [312, 44] width 40 height 26
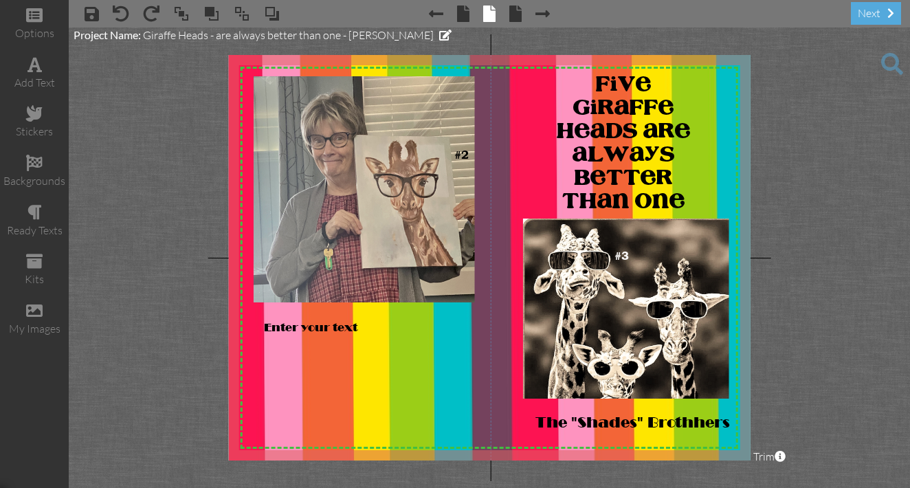
click at [225, 81] on project-studio-wrapper "X X X X X X X X X X X X X X X X X X X X X X X X X X X X X X X X X X X X X X X X…" at bounding box center [489, 257] width 841 height 460
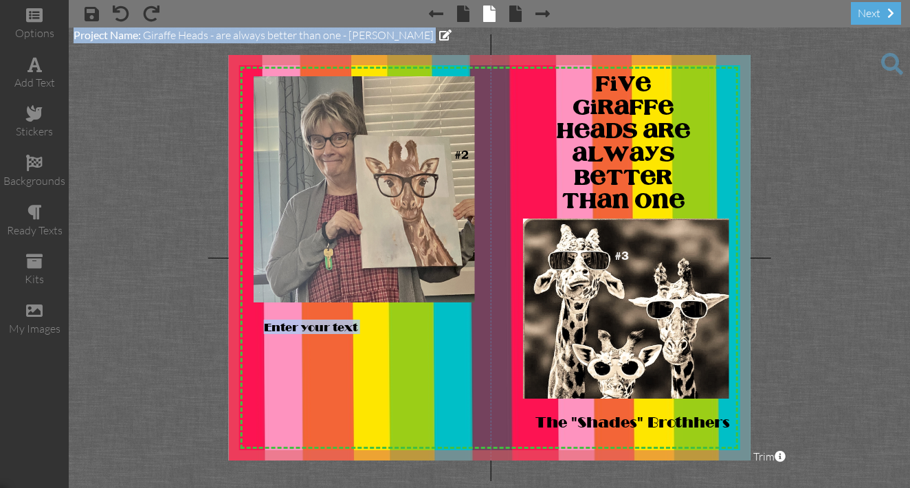
click at [214, 71] on project-studio-wrapper "X X X X X X X X X X X X X X X X X X X X X X X X X X X X X X X X X X X X X X X X…" at bounding box center [489, 257] width 841 height 460
click at [361, 328] on div "Enter your text" at bounding box center [358, 326] width 189 height 14
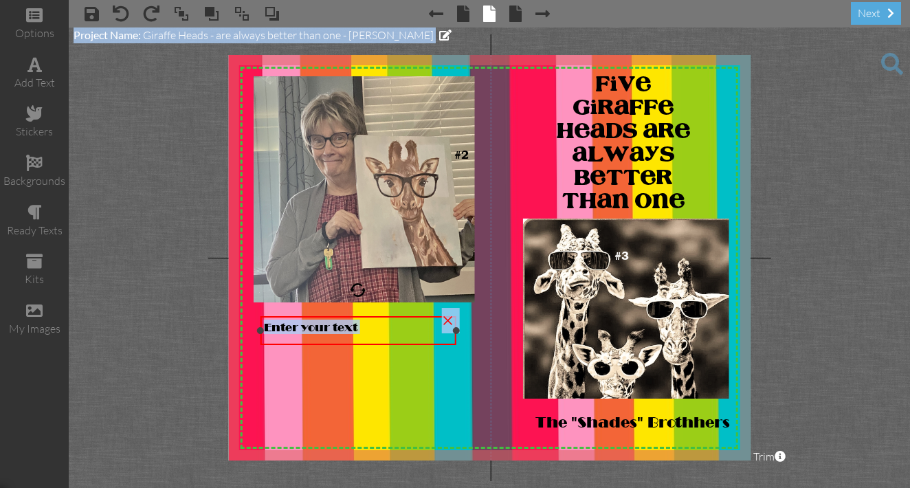
click at [361, 328] on div "Enter your text" at bounding box center [358, 326] width 189 height 14
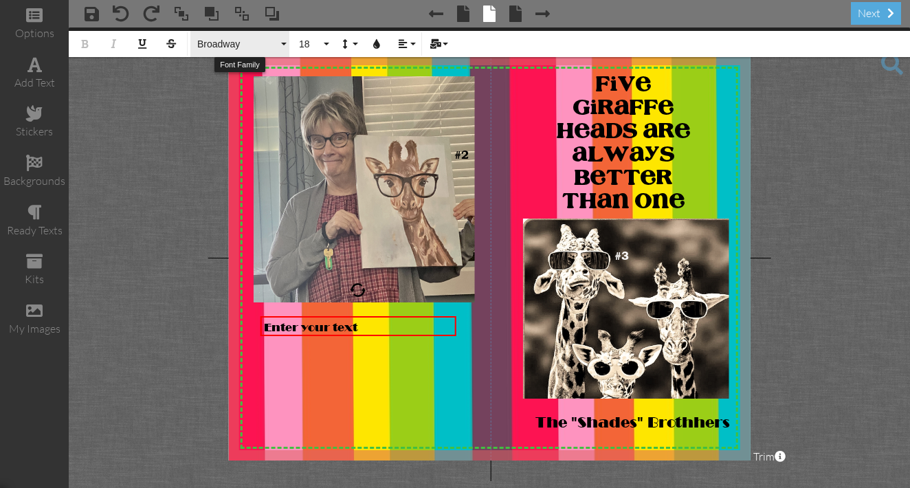
click at [282, 43] on button "Broadway" at bounding box center [239, 44] width 99 height 26
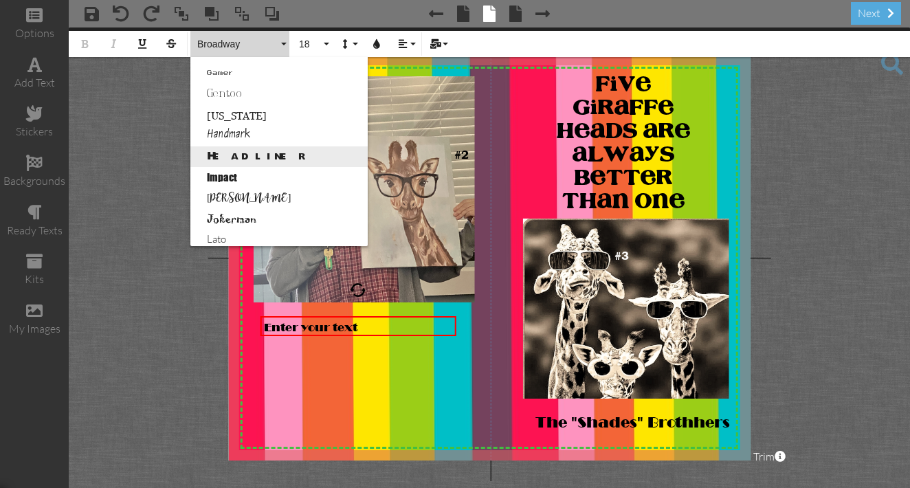
scroll to position [347, 0]
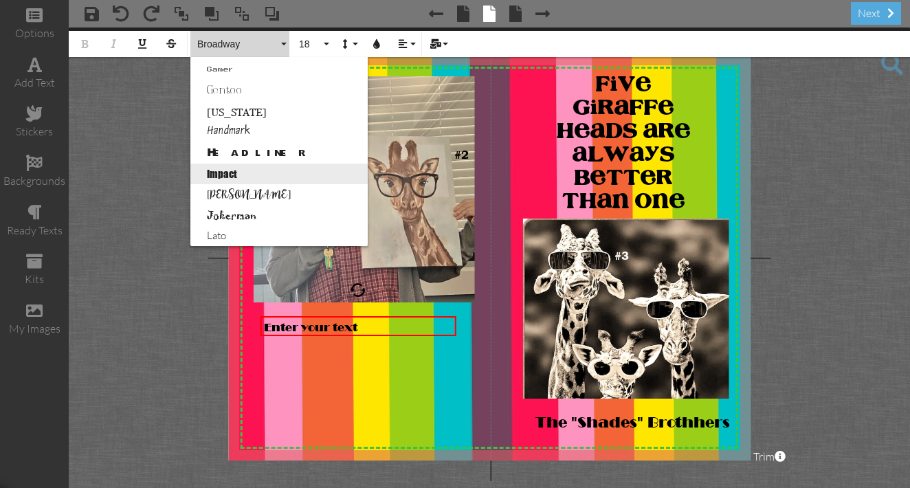
click at [224, 172] on link "Impact" at bounding box center [278, 174] width 177 height 21
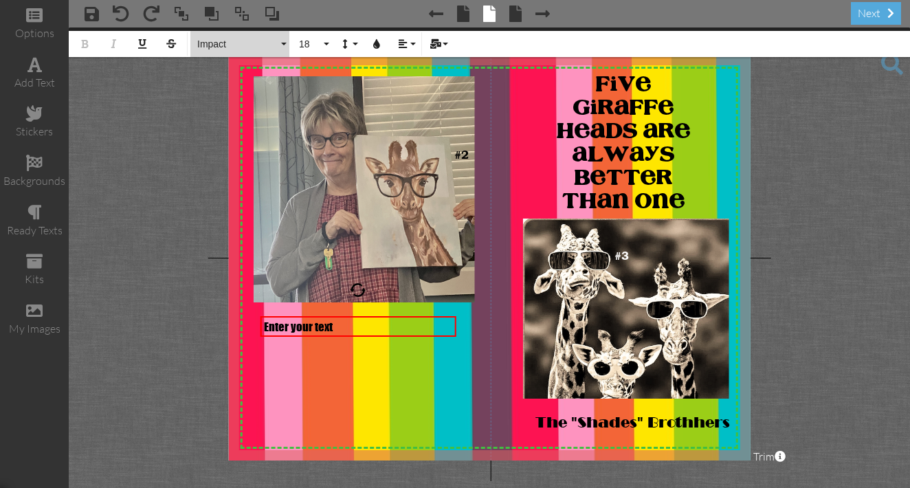
click at [283, 44] on button "Impact" at bounding box center [239, 44] width 99 height 26
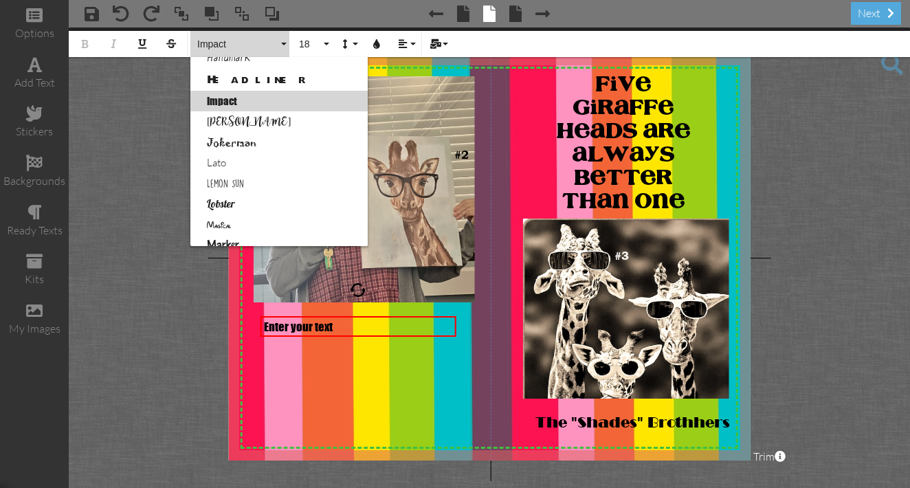
scroll to position [439, 0]
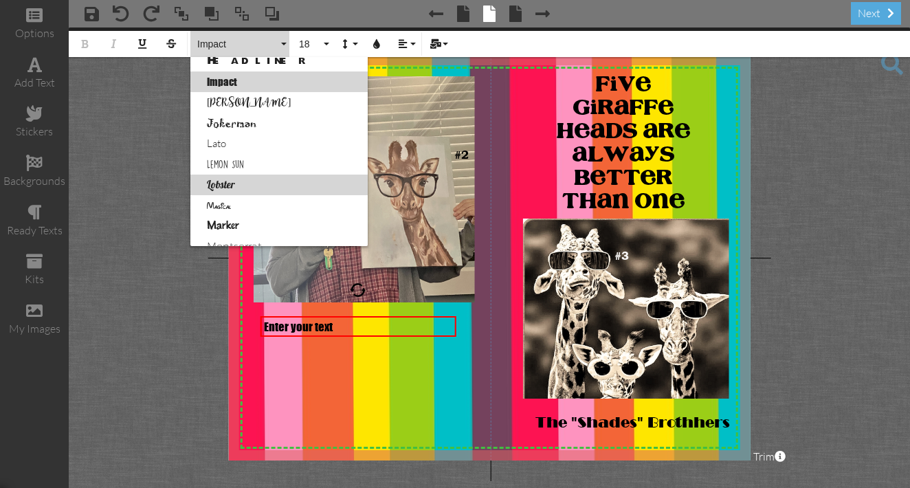
click at [227, 184] on link "Lobster" at bounding box center [278, 185] width 177 height 21
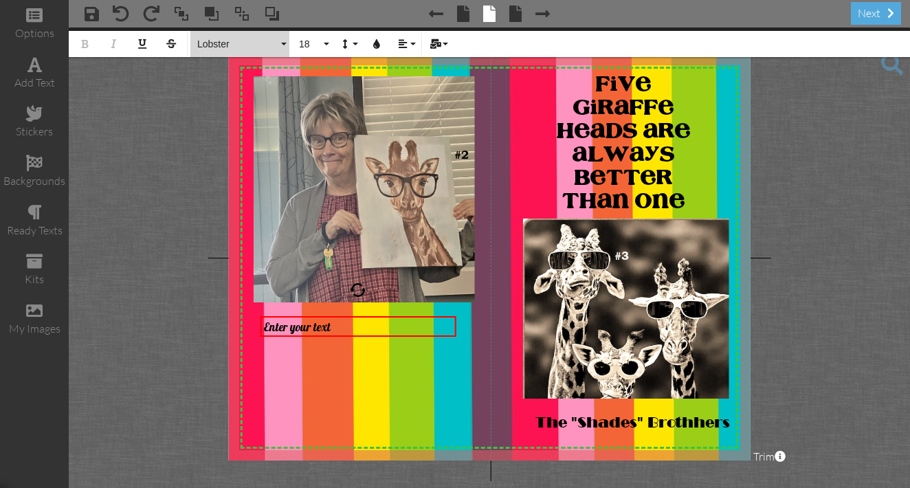
click at [284, 44] on button "Lobster" at bounding box center [239, 44] width 99 height 26
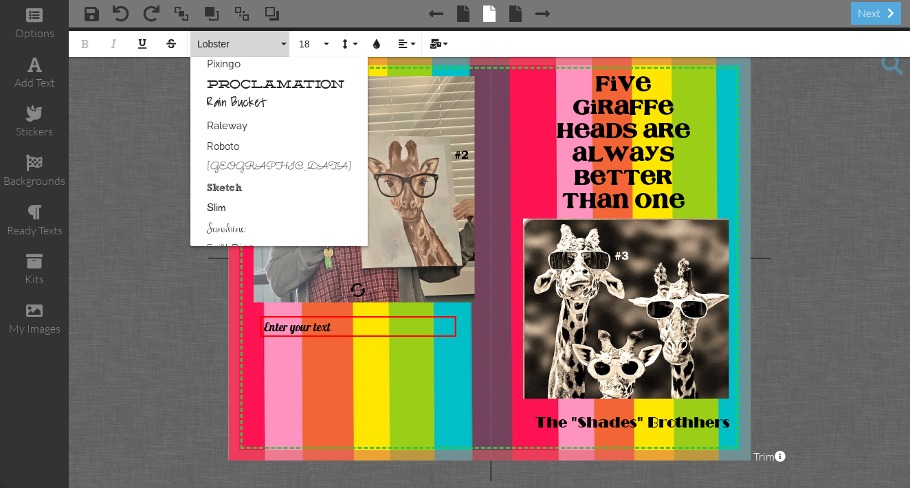
scroll to position [717, 0]
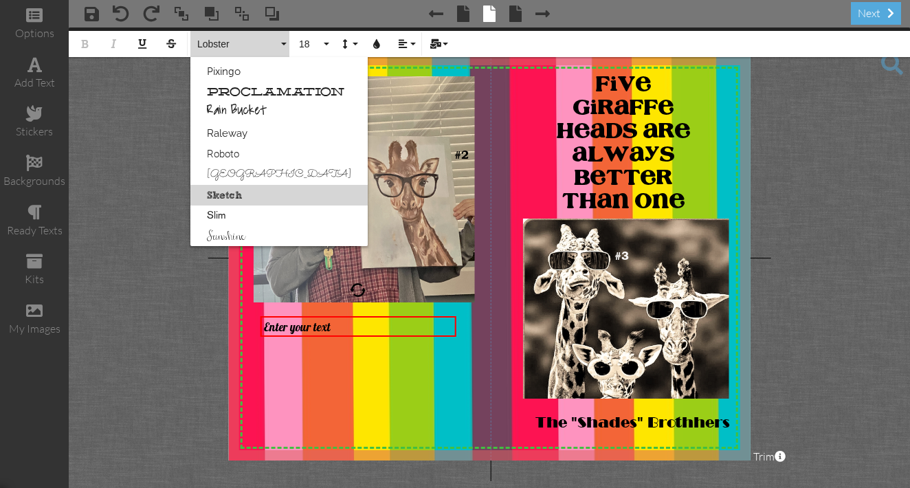
click at [234, 193] on link "Sketch" at bounding box center [278, 195] width 177 height 21
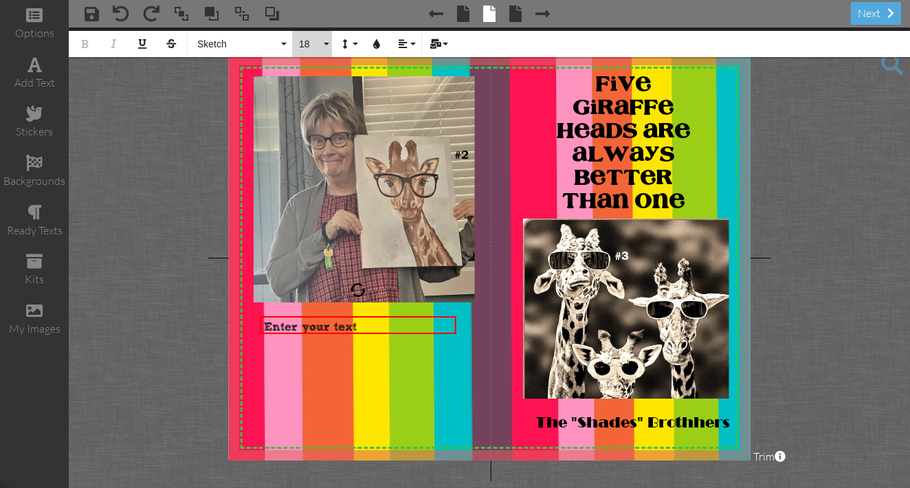
click at [326, 45] on button "18" at bounding box center [312, 44] width 40 height 26
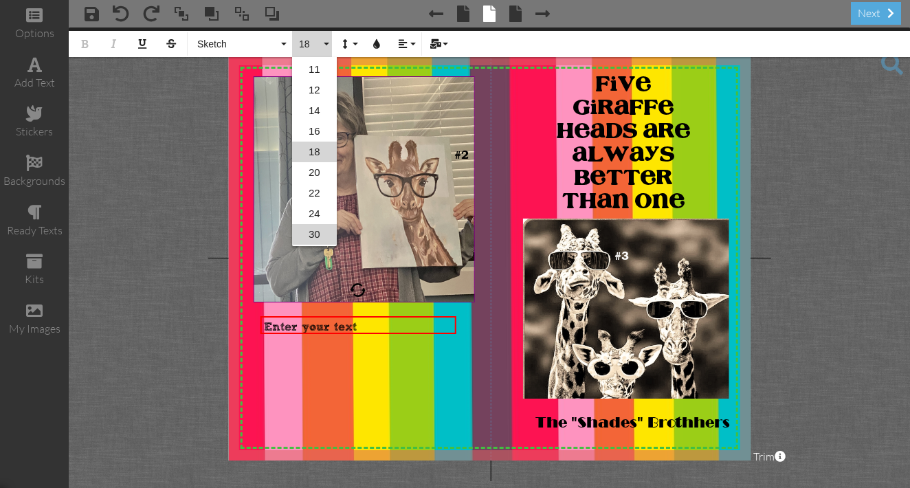
click at [313, 234] on link "30" at bounding box center [314, 234] width 45 height 21
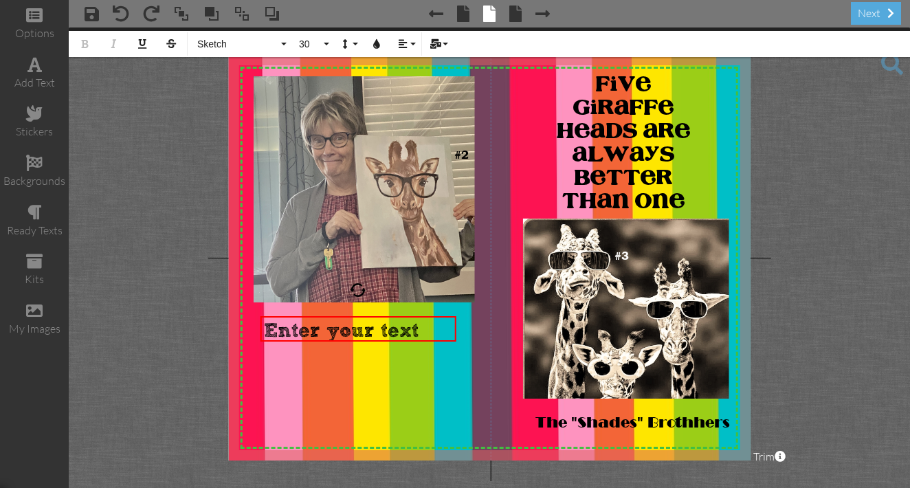
click at [201, 232] on project-studio-wrapper "X X X X X X X X X X X X X X X X X X X X X X X X X X X X X X X X X X X X X X X X…" at bounding box center [489, 257] width 841 height 460
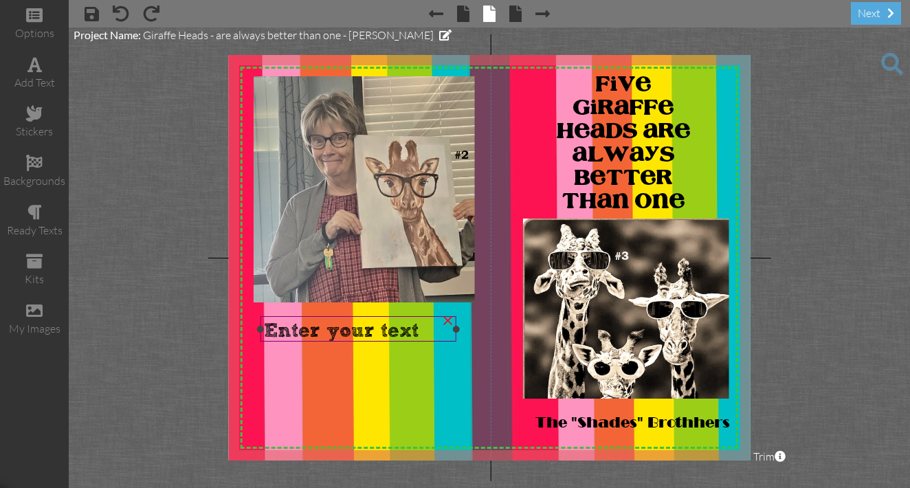
click at [359, 322] on span "Enter your text" at bounding box center [341, 330] width 155 height 23
click at [420, 328] on div "Enter your text" at bounding box center [358, 330] width 189 height 23
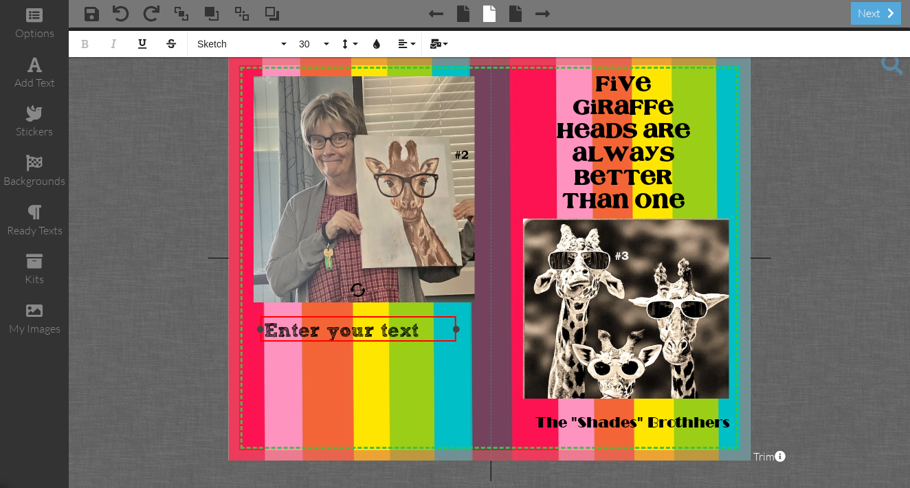
click at [420, 327] on div "Enter your text" at bounding box center [358, 330] width 189 height 23
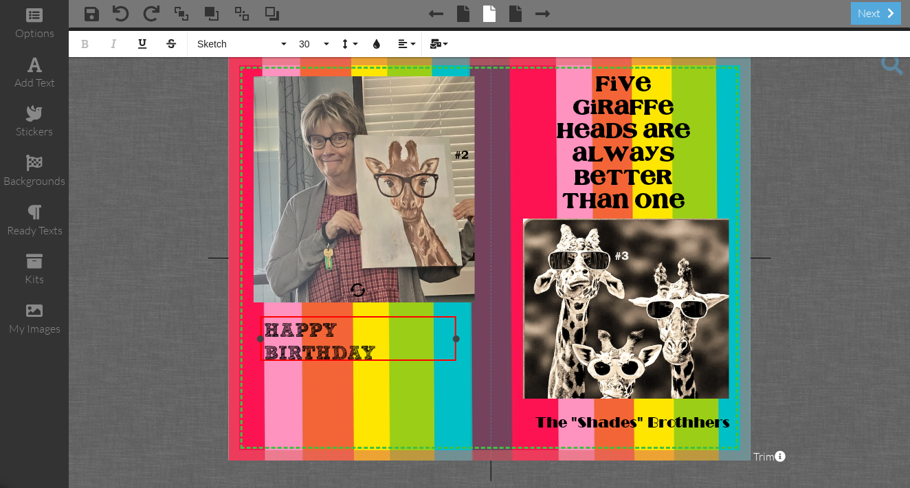
click at [347, 322] on div "HAPPY BIRTHDAY" at bounding box center [358, 341] width 189 height 45
click at [337, 327] on span "HAPPY BIRTHDAY" at bounding box center [320, 341] width 112 height 45
click at [342, 326] on span "HAPPY BIRTHDAY" at bounding box center [320, 341] width 112 height 45
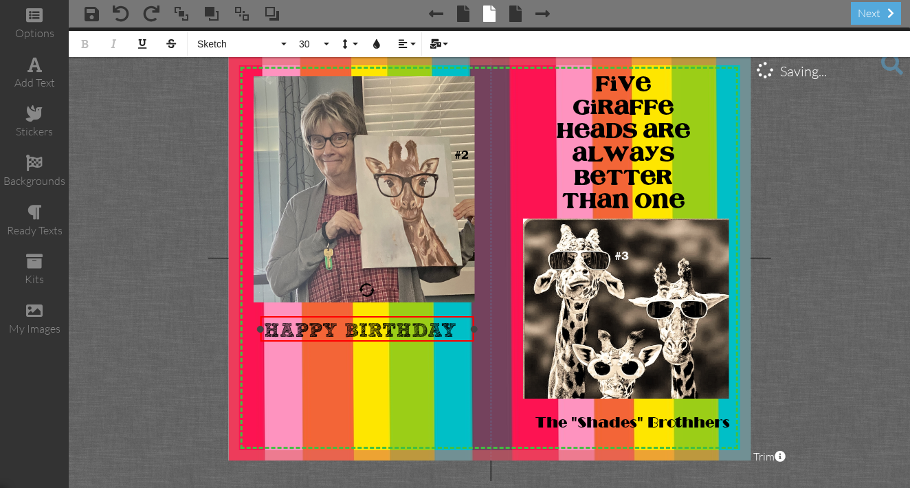
drag, startPoint x: 455, startPoint y: 337, endPoint x: 473, endPoint y: 341, distance: 18.3
click at [473, 341] on div "HAPPY BIRTHDAY ×" at bounding box center [367, 328] width 214 height 25
click at [456, 327] on span "HAPPY BIRTHDAY" at bounding box center [360, 330] width 192 height 23
click at [344, 326] on span "HAPPY BIRTHDAY" at bounding box center [360, 330] width 192 height 23
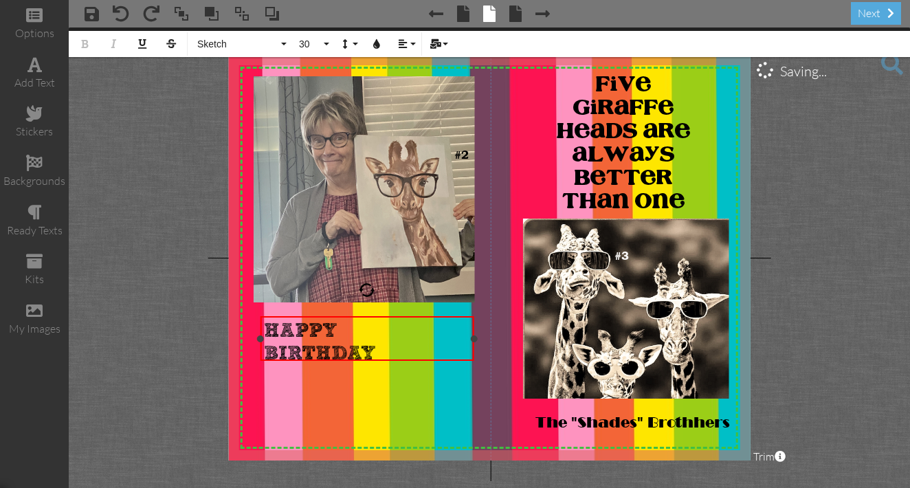
click at [348, 325] on div "HAPPY" at bounding box center [367, 330] width 207 height 23
click at [266, 325] on span "HAPPY "belated"" at bounding box center [347, 330] width 167 height 23
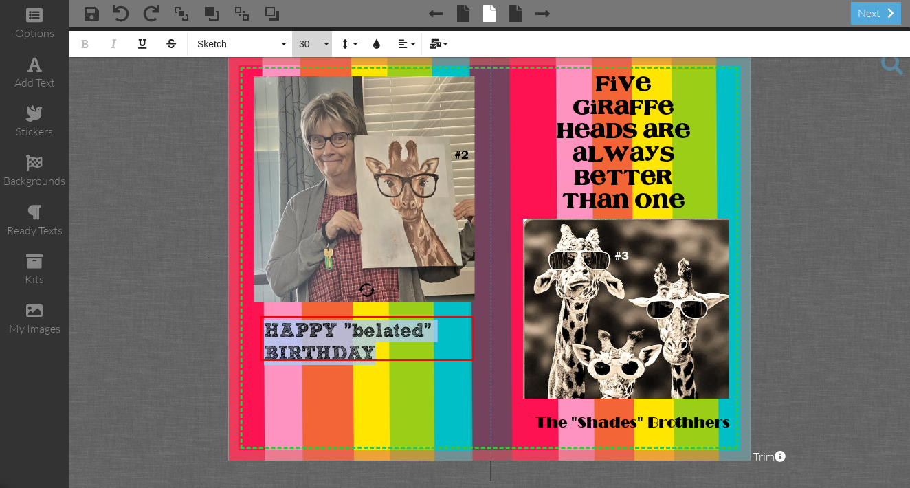
click at [328, 44] on button "30" at bounding box center [312, 44] width 40 height 26
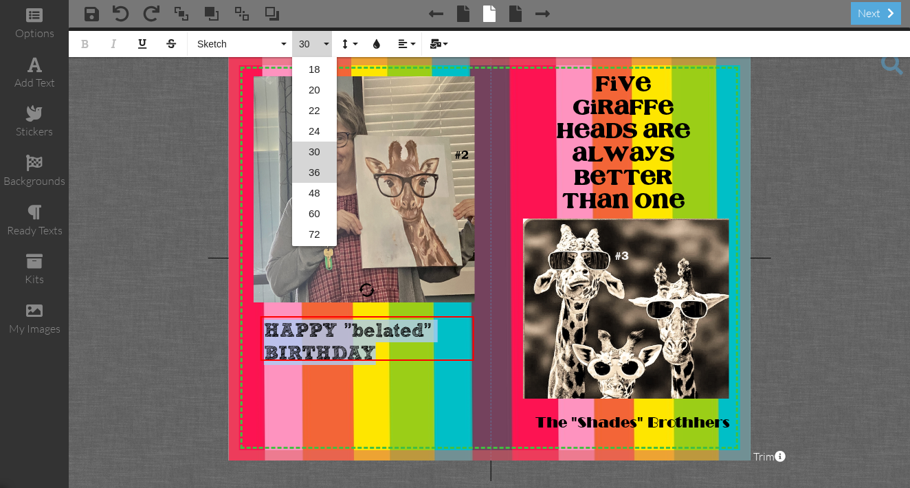
click at [314, 172] on link "36" at bounding box center [314, 172] width 45 height 21
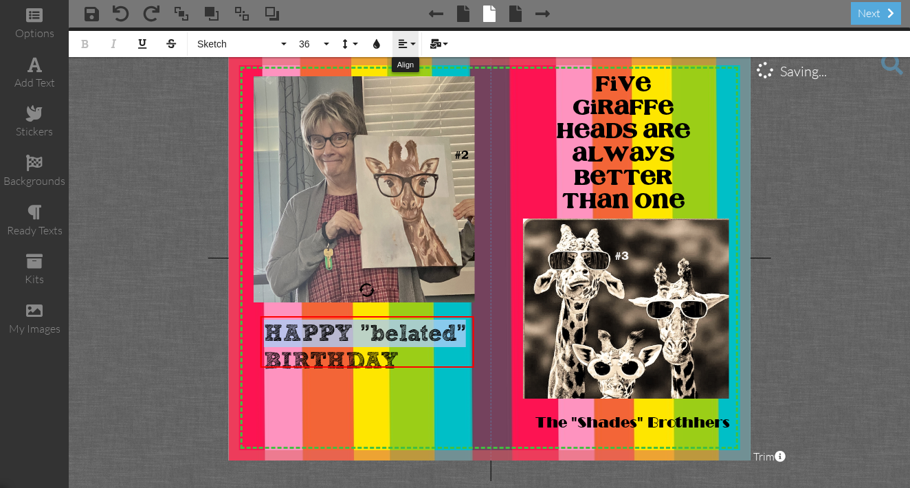
click at [412, 44] on button "Align" at bounding box center [405, 44] width 26 height 26
click at [412, 87] on icon at bounding box center [413, 87] width 9 height 10
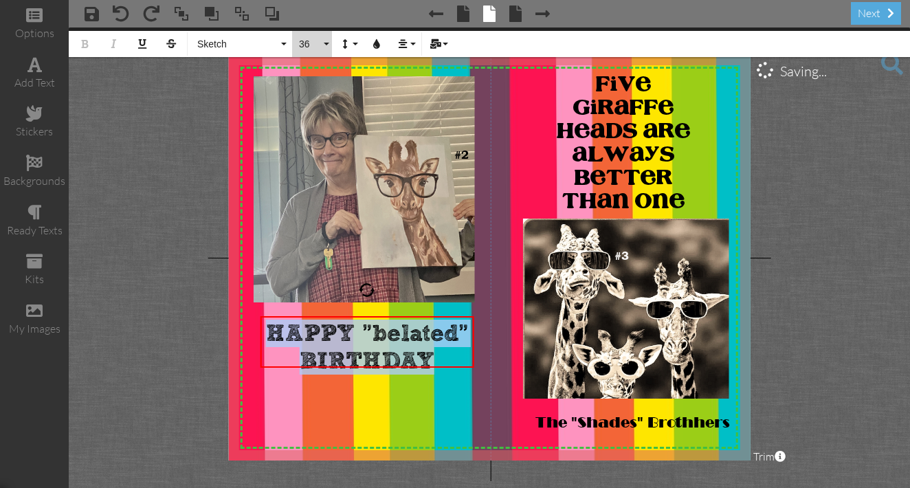
click at [326, 41] on button "36" at bounding box center [312, 44] width 40 height 26
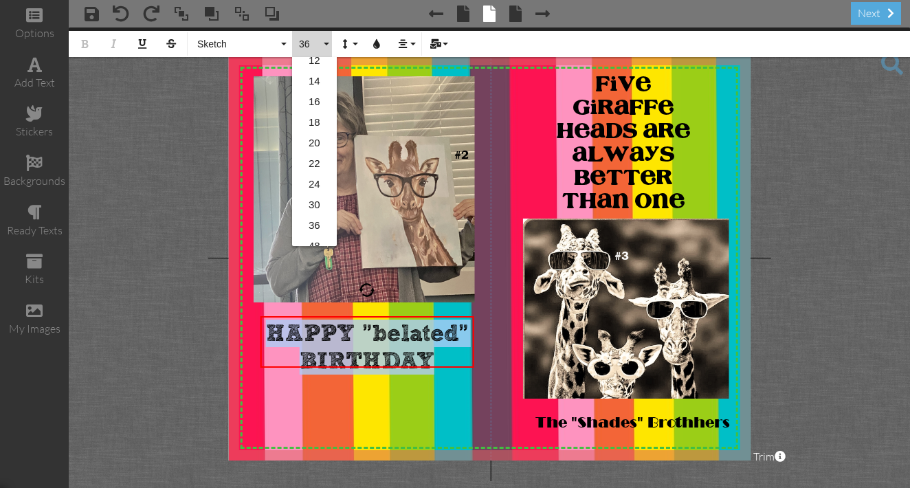
scroll to position [153, 0]
click at [315, 222] on link "36" at bounding box center [314, 224] width 45 height 21
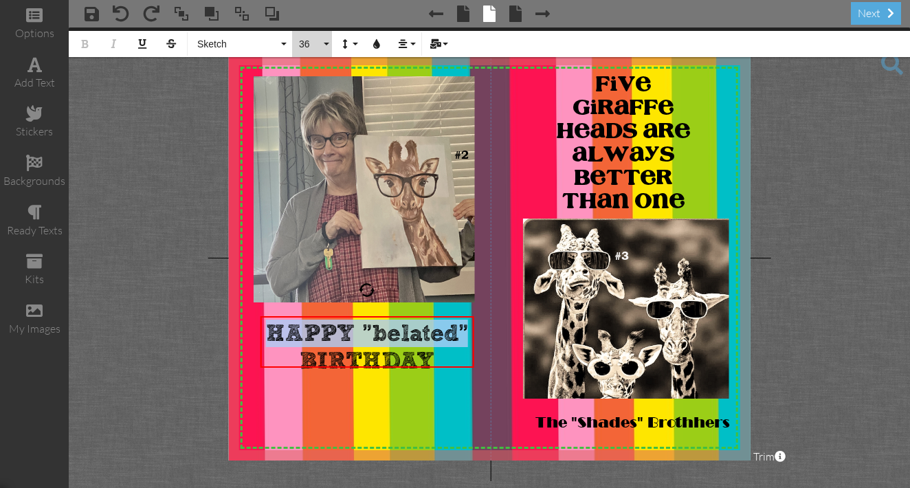
click at [326, 44] on button "36" at bounding box center [312, 44] width 40 height 26
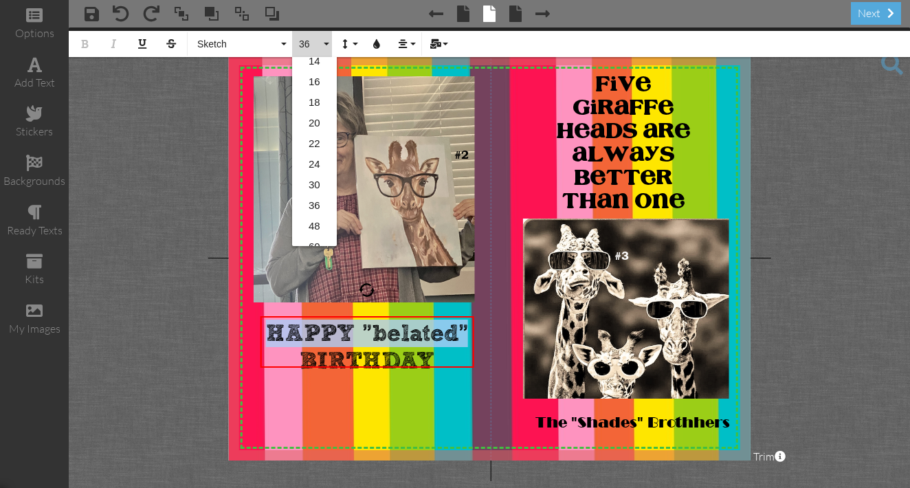
scroll to position [172, 0]
click at [316, 222] on link "48" at bounding box center [314, 224] width 45 height 21
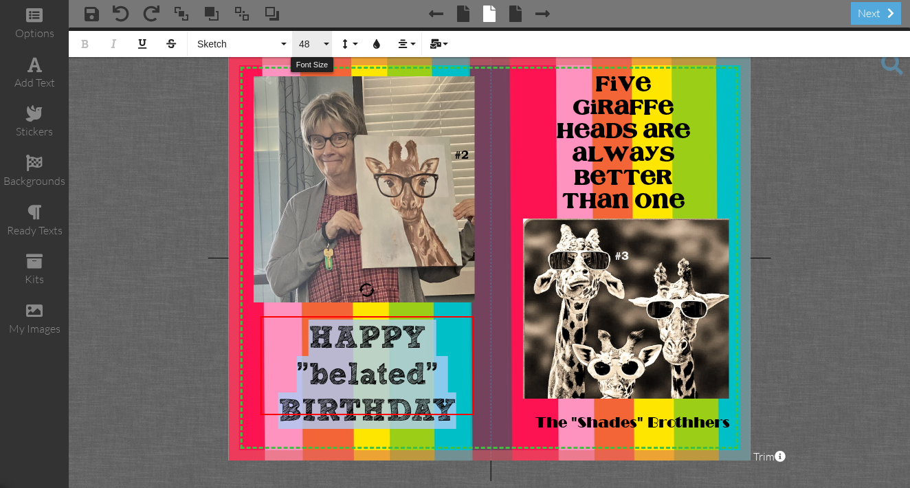
click at [327, 43] on button "48" at bounding box center [312, 44] width 40 height 26
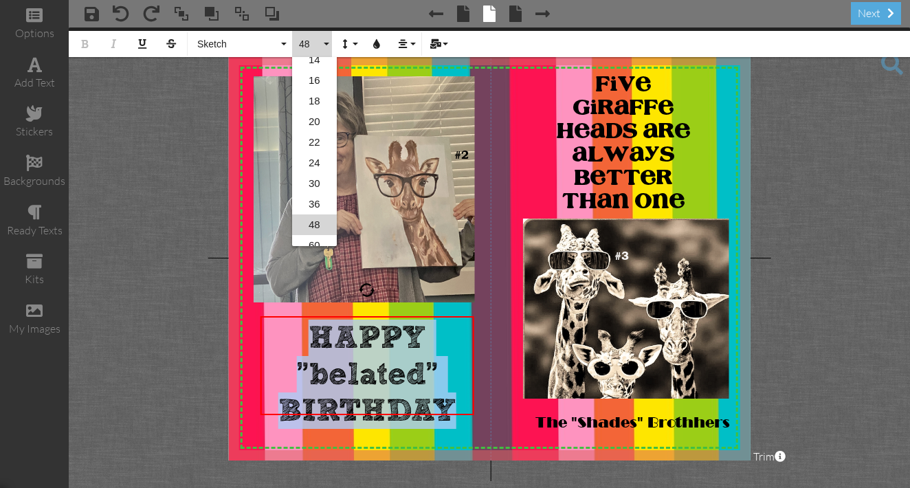
scroll to position [223, 0]
click at [316, 153] on link "36" at bounding box center [314, 153] width 45 height 21
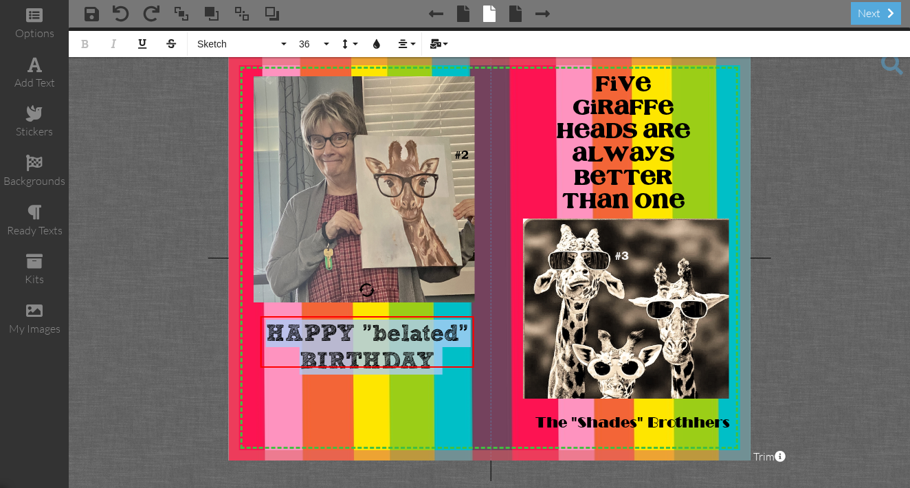
click at [852, 153] on project-studio-wrapper "X X X X X X X X X X X X X X X X X X X X X X X X X X X X X X X X X X X X X X X X…" at bounding box center [489, 257] width 841 height 460
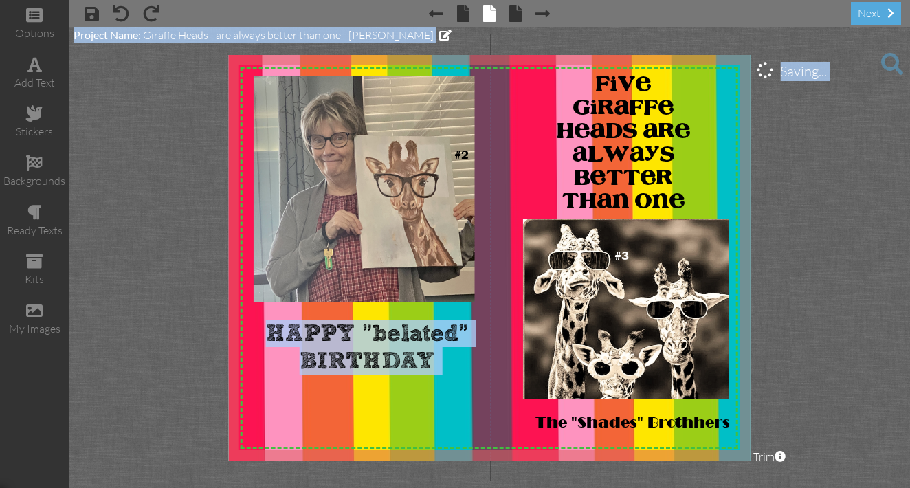
click at [850, 150] on project-studio-wrapper "X X X X X X X X X X X X X X X X X X X X X X X X X X X X X X X X X X X X X X X X…" at bounding box center [489, 257] width 841 height 460
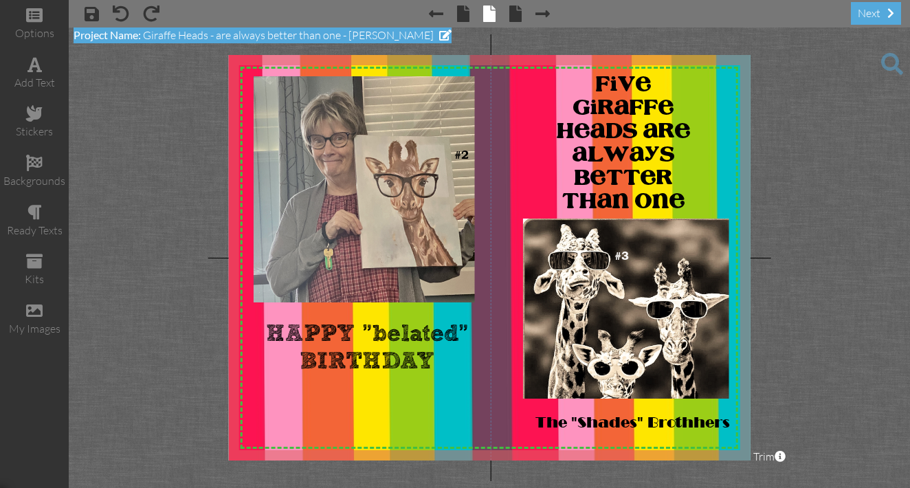
click at [223, 36] on span "Giraffe Heads - are always better than one - [PERSON_NAME]" at bounding box center [288, 35] width 291 height 14
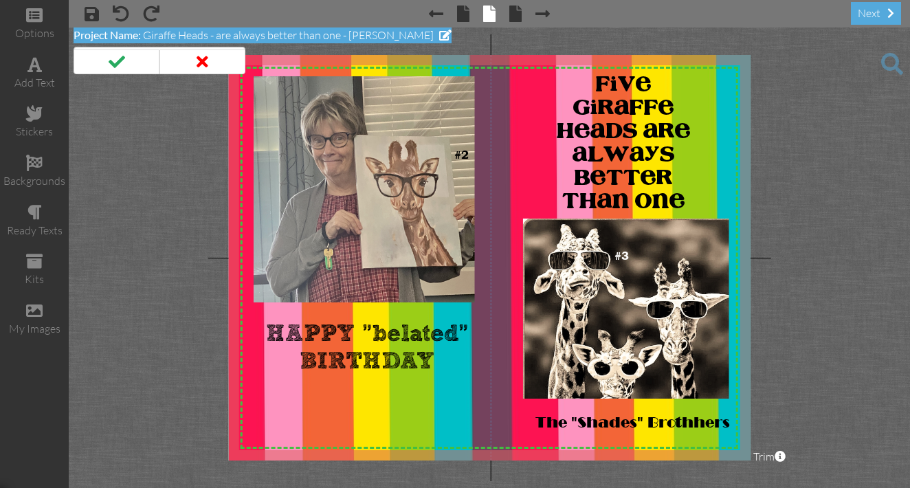
click at [223, 47] on input "Giraffe Heads - are always better than one - [PERSON_NAME]" at bounding box center [160, 58] width 172 height 23
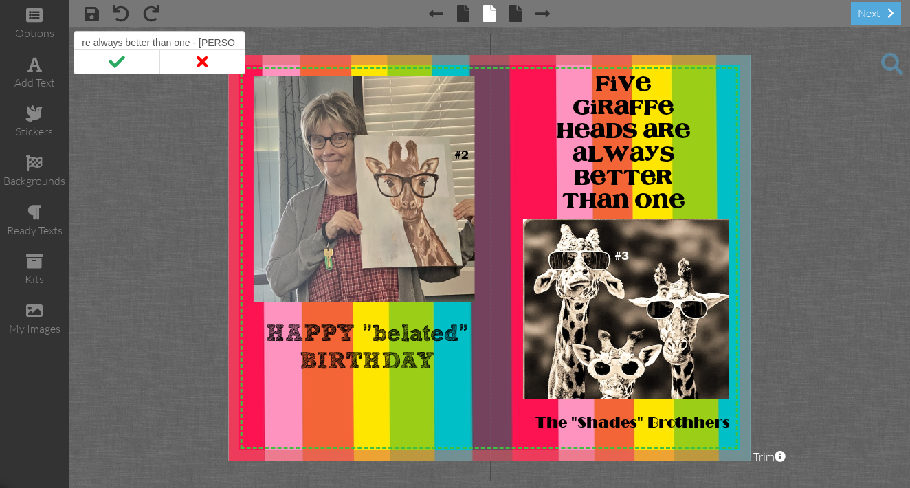
click at [183, 42] on input "Giraffe Heads - are always better than one - [PERSON_NAME]" at bounding box center [160, 42] width 172 height 23
type input "Giraffe Heads - (5) are always better than one - [PERSON_NAME]"
click at [120, 59] on span at bounding box center [117, 61] width 86 height 25
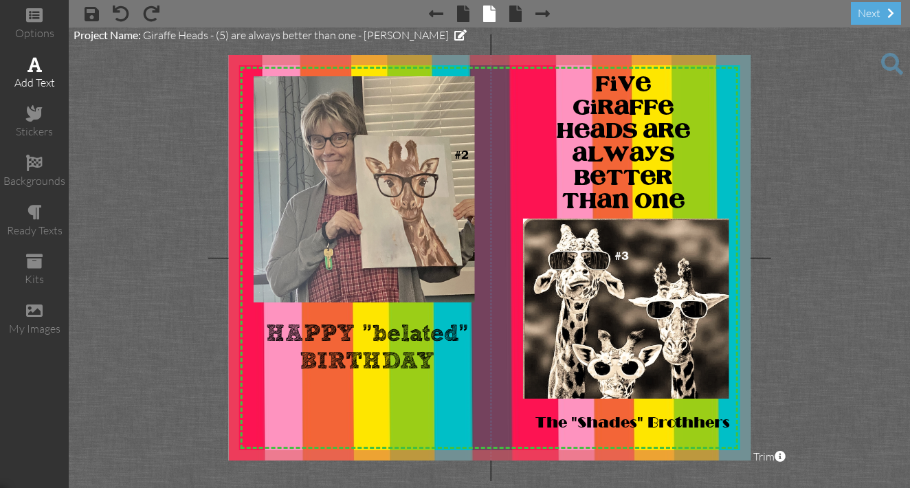
click at [36, 75] on div "add text" at bounding box center [34, 83] width 69 height 16
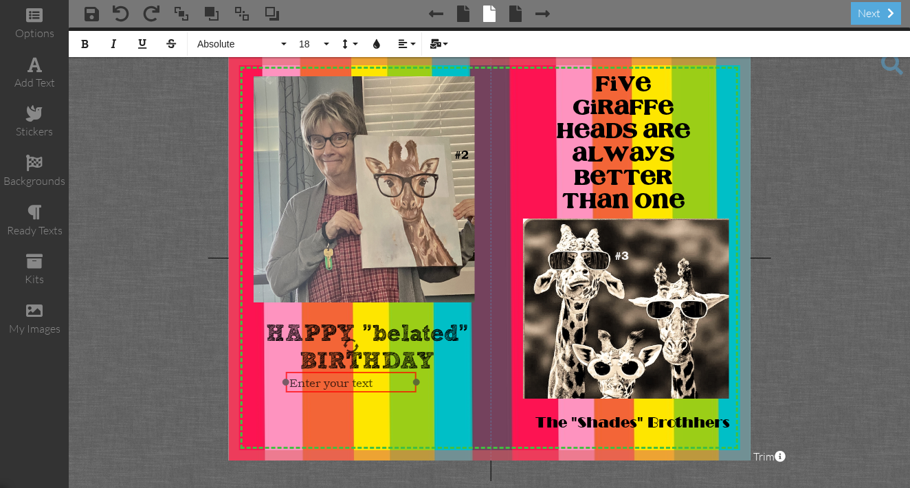
drag, startPoint x: 294, startPoint y: 355, endPoint x: 309, endPoint y: 391, distance: 38.8
click at [309, 391] on div "Enter your text" at bounding box center [351, 382] width 131 height 21
click at [398, 390] on div "Enter your text" at bounding box center [357, 381] width 131 height 21
drag, startPoint x: 293, startPoint y: 383, endPoint x: 267, endPoint y: 384, distance: 25.5
click at [267, 384] on div at bounding box center [266, 381] width 7 height 7
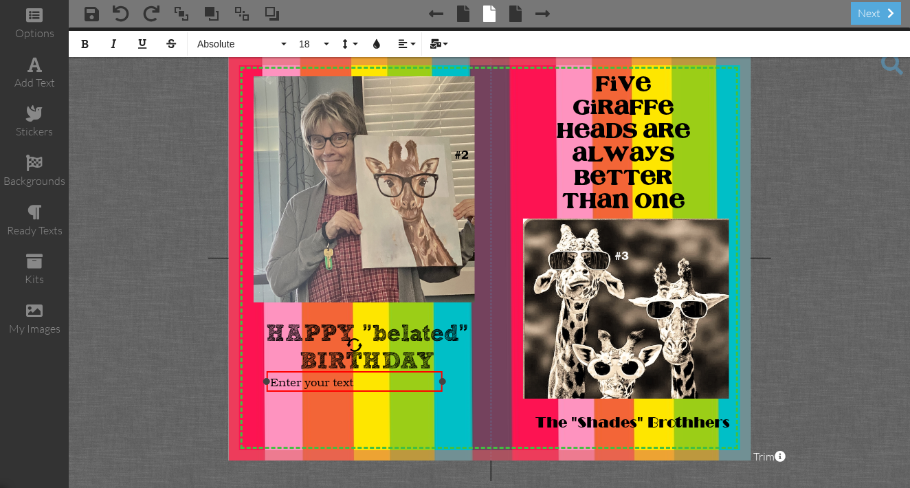
drag, startPoint x: 421, startPoint y: 380, endPoint x: 441, endPoint y: 379, distance: 19.9
click at [441, 379] on div at bounding box center [442, 381] width 7 height 7
click at [82, 45] on icon "button" at bounding box center [85, 44] width 10 height 10
click at [284, 47] on button "Absolute" at bounding box center [239, 44] width 99 height 26
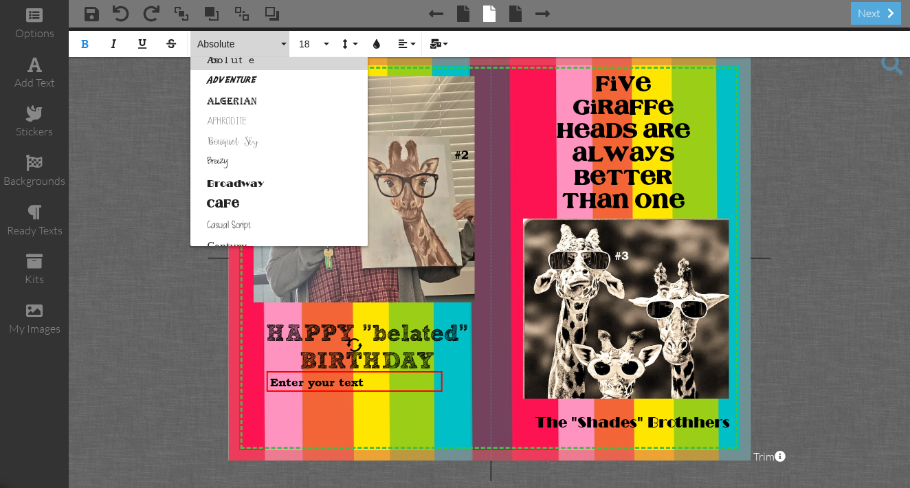
scroll to position [0, 0]
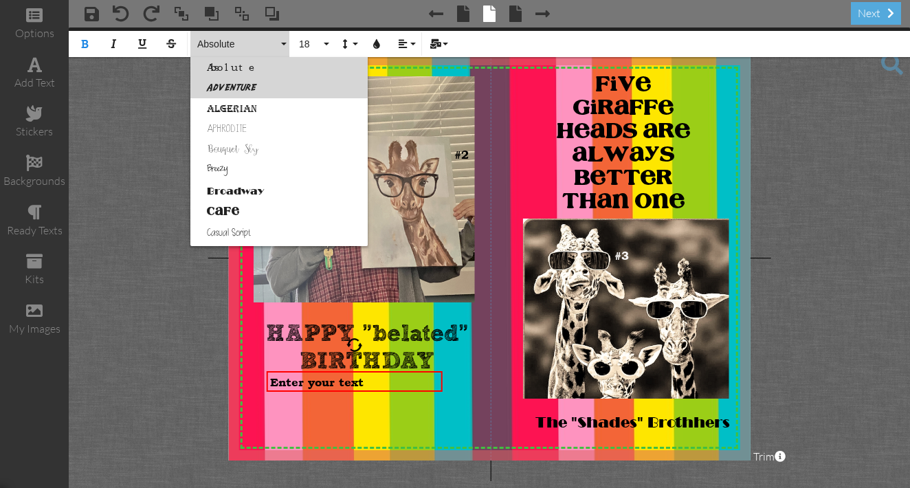
drag, startPoint x: 357, startPoint y: 81, endPoint x: 341, endPoint y: 76, distance: 17.4
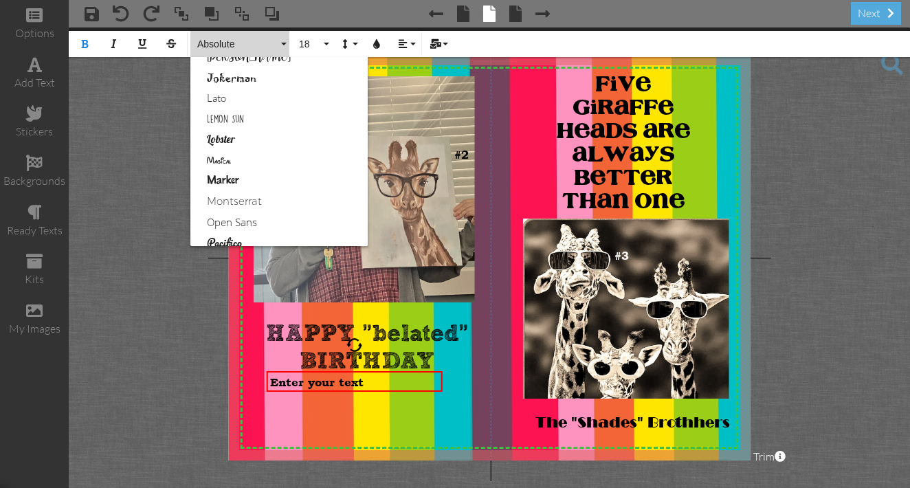
scroll to position [576, 0]
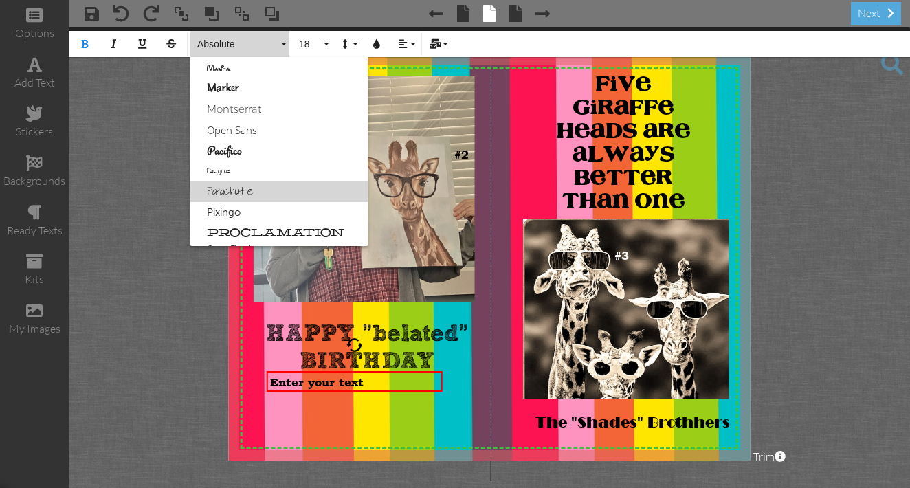
click at [344, 186] on link "Parachute" at bounding box center [278, 191] width 177 height 21
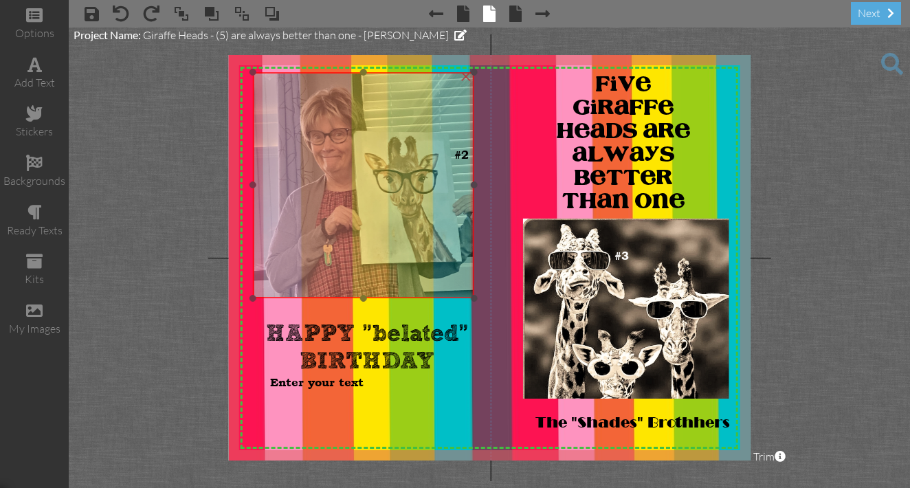
click at [339, 175] on img at bounding box center [363, 184] width 221 height 225
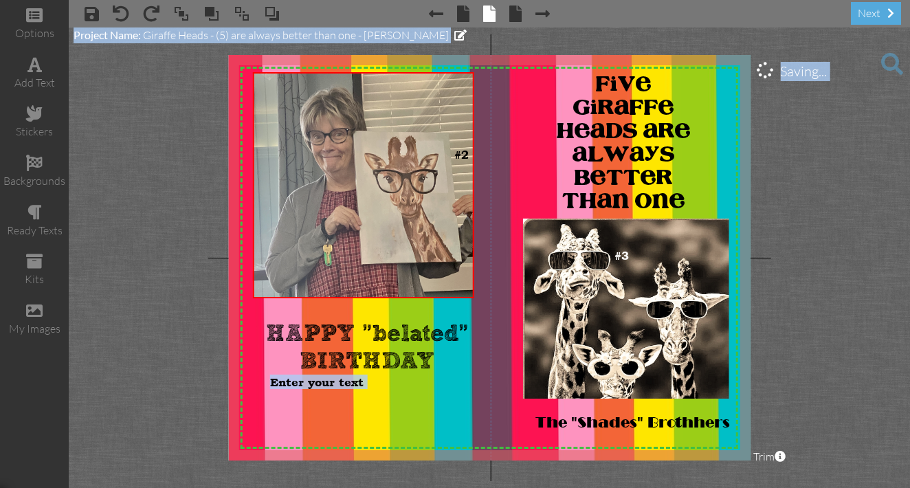
click at [168, 157] on project-studio-wrapper "X X X X X X X X X X X X X X X X X X X X X X X X X X X X X X X X X X X X X X X X…" at bounding box center [489, 257] width 841 height 460
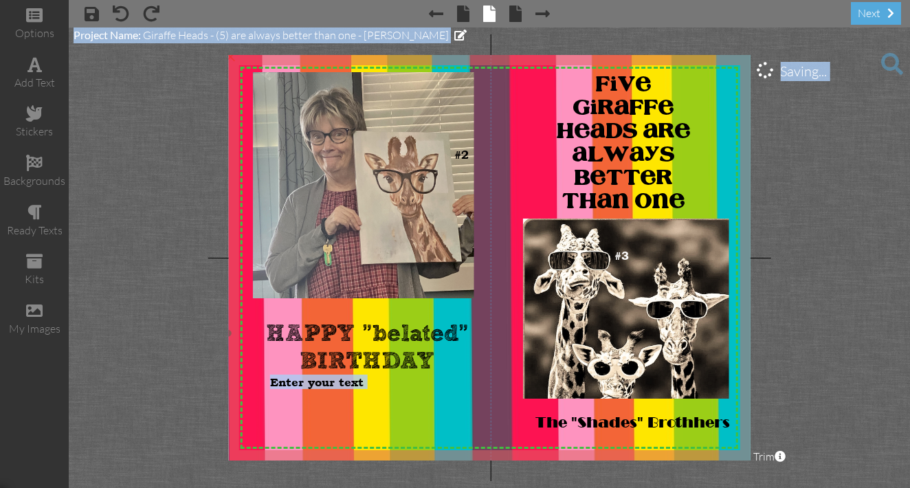
click at [748, 153] on img at bounding box center [512, 331] width 572 height 572
click at [363, 382] on span "Enter your text" at bounding box center [316, 382] width 93 height 14
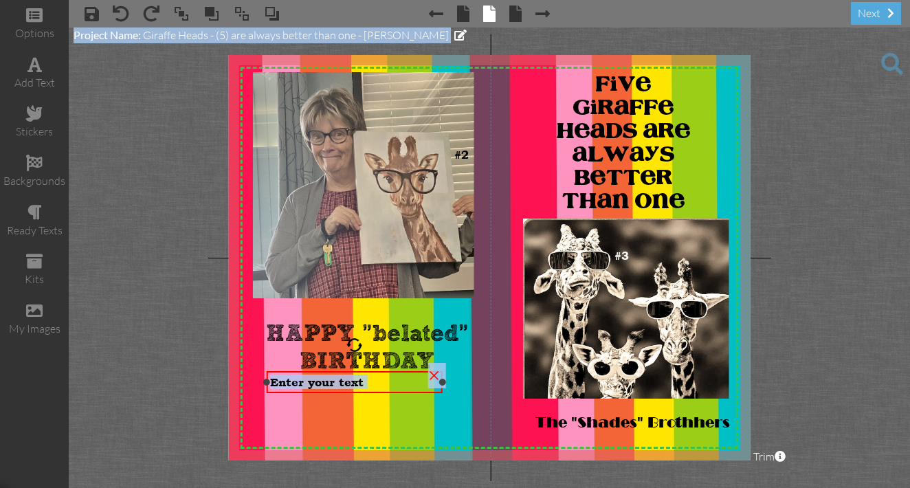
click at [363, 382] on span "Enter your text" at bounding box center [316, 382] width 93 height 14
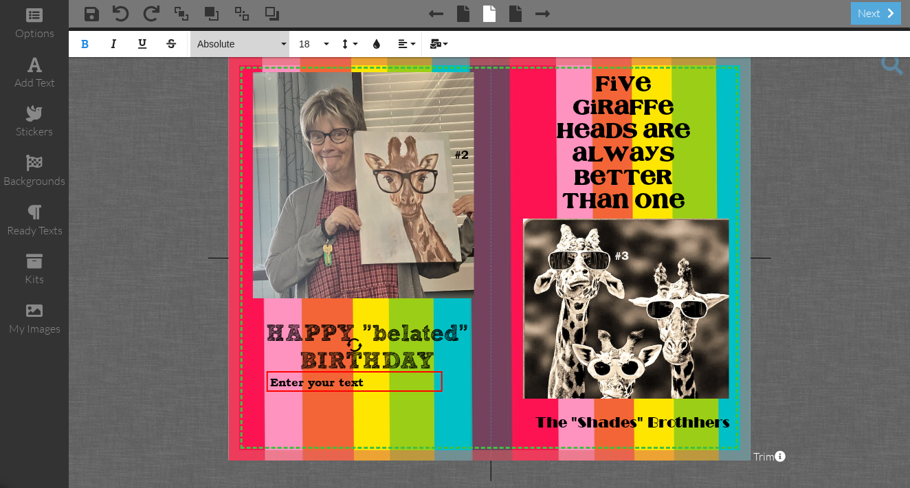
click at [282, 43] on button "Absolute" at bounding box center [239, 44] width 99 height 26
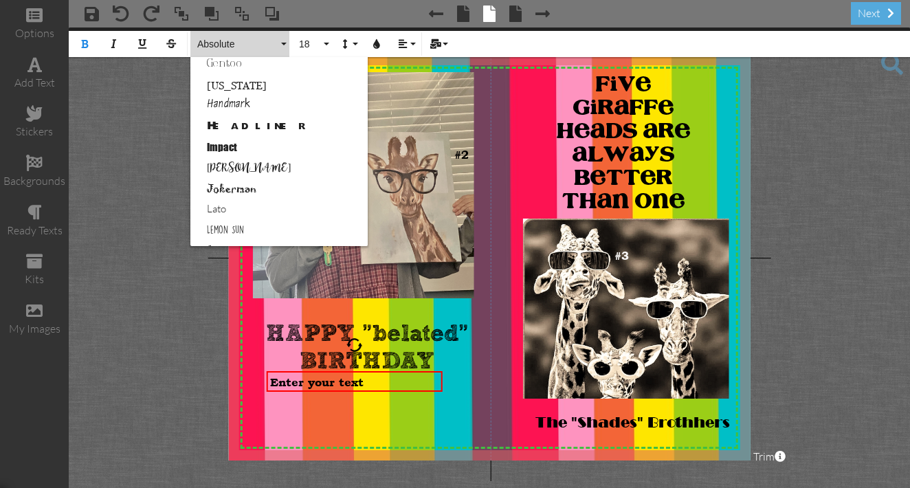
scroll to position [378, 0]
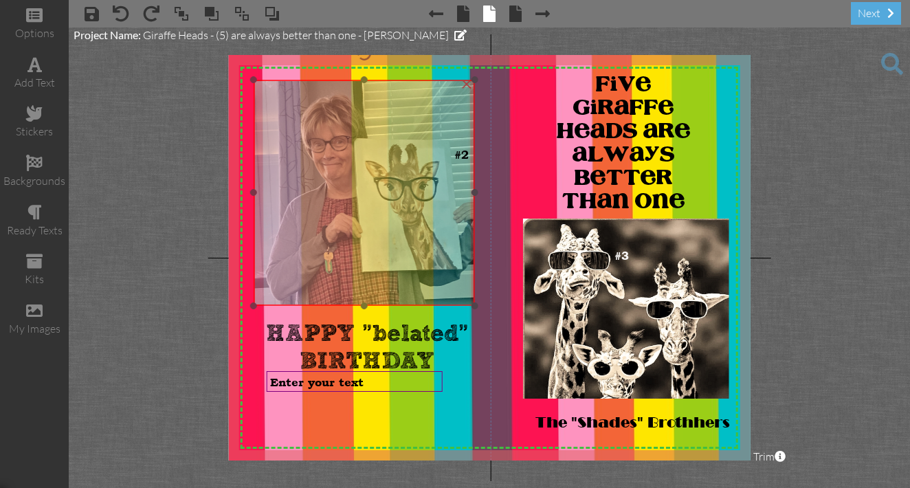
drag, startPoint x: 355, startPoint y: 85, endPoint x: 366, endPoint y: 160, distance: 76.3
click at [366, 160] on img at bounding box center [364, 192] width 221 height 225
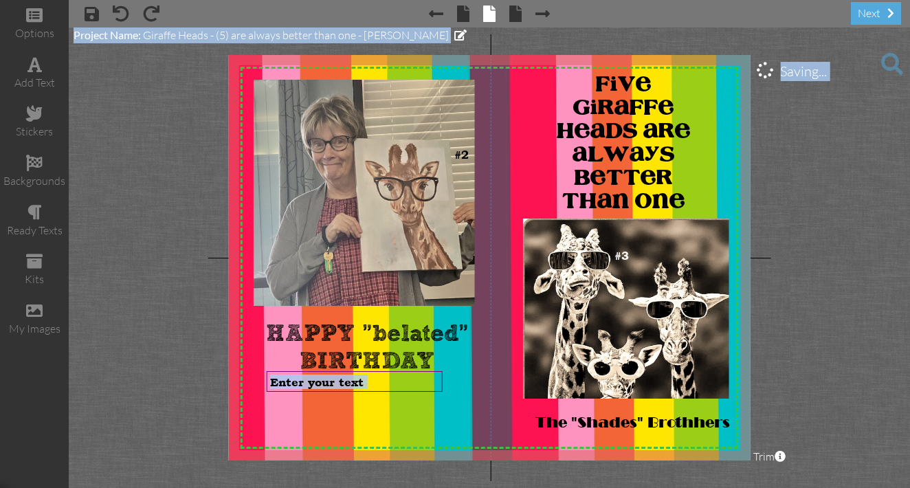
click at [135, 144] on project-studio-wrapper "X X X X X X X X X X X X X X X X X X X X X X X X X X X X X X X X X X X X X X X X…" at bounding box center [489, 257] width 841 height 460
click at [363, 387] on span "Enter your text" at bounding box center [316, 382] width 93 height 14
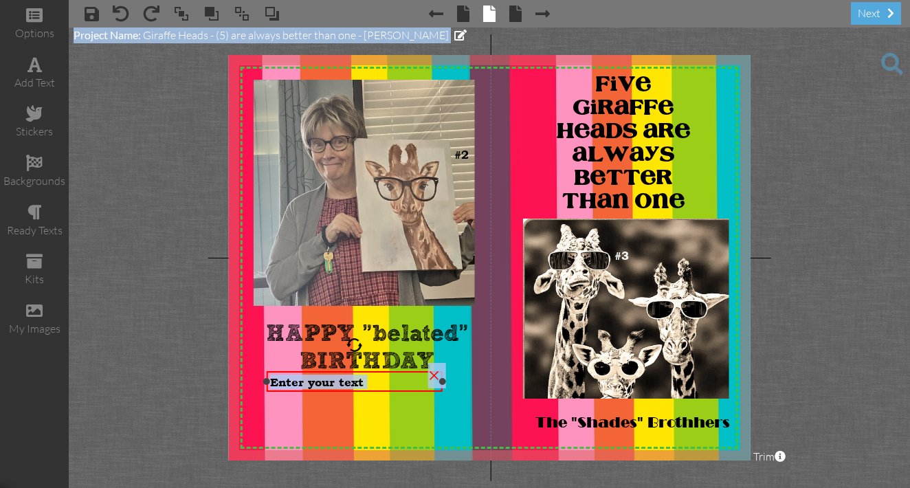
click at [363, 387] on span "Enter your text" at bounding box center [316, 382] width 93 height 14
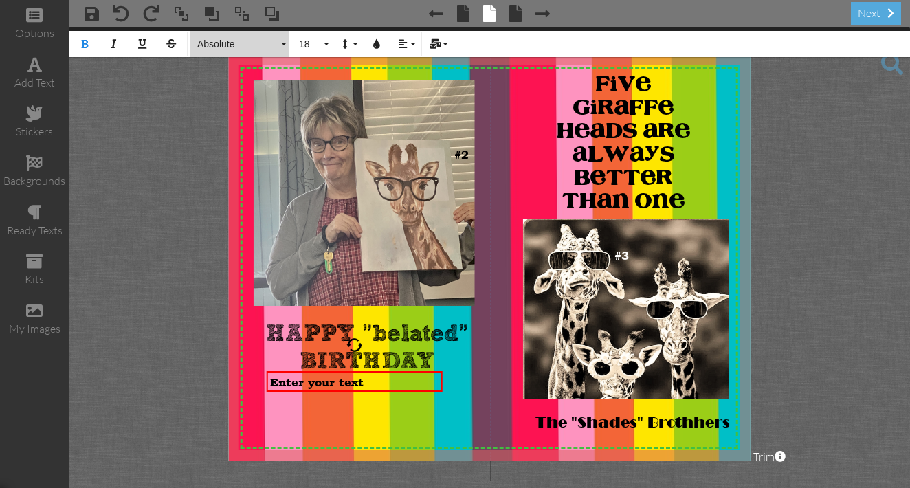
click at [284, 44] on button "Absolute" at bounding box center [239, 44] width 99 height 26
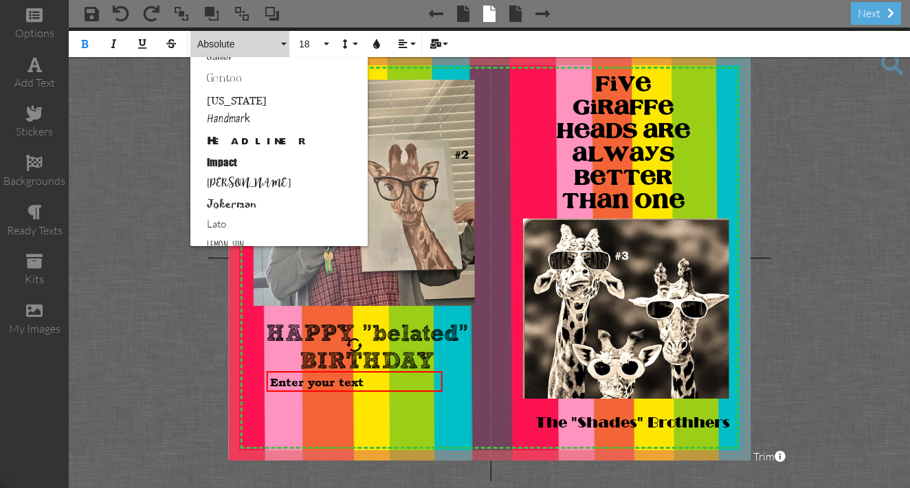
scroll to position [385, 0]
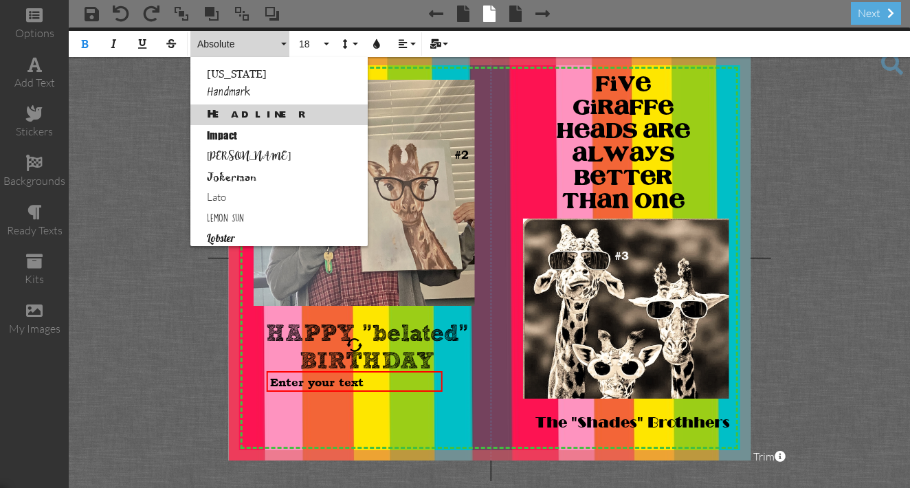
click at [238, 115] on link "Headliner" at bounding box center [278, 114] width 177 height 21
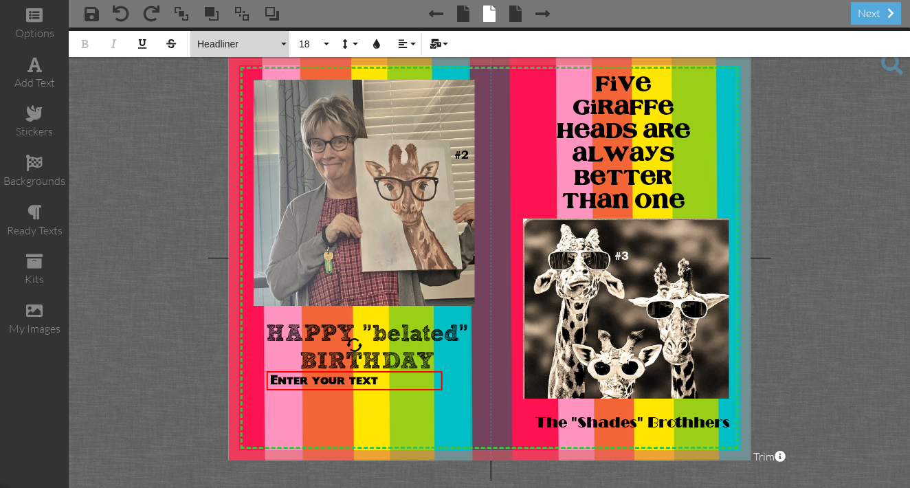
click at [285, 44] on button "Headliner" at bounding box center [239, 44] width 99 height 26
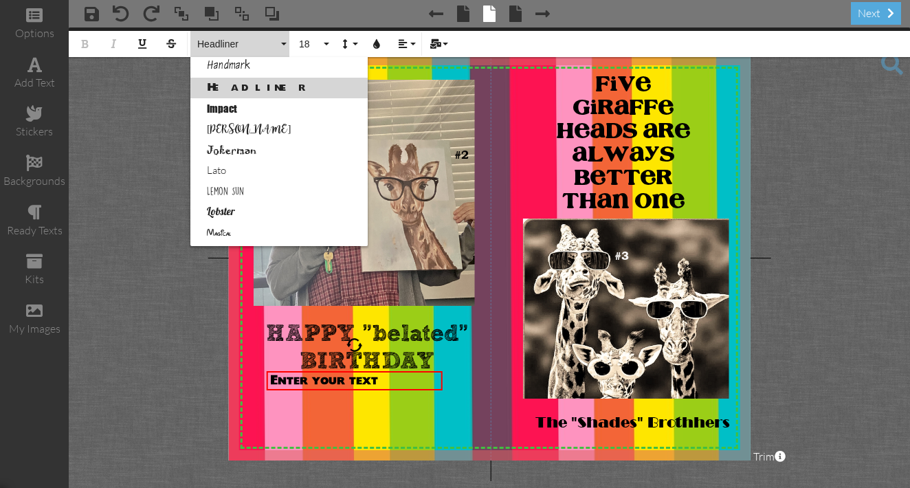
scroll to position [439, 0]
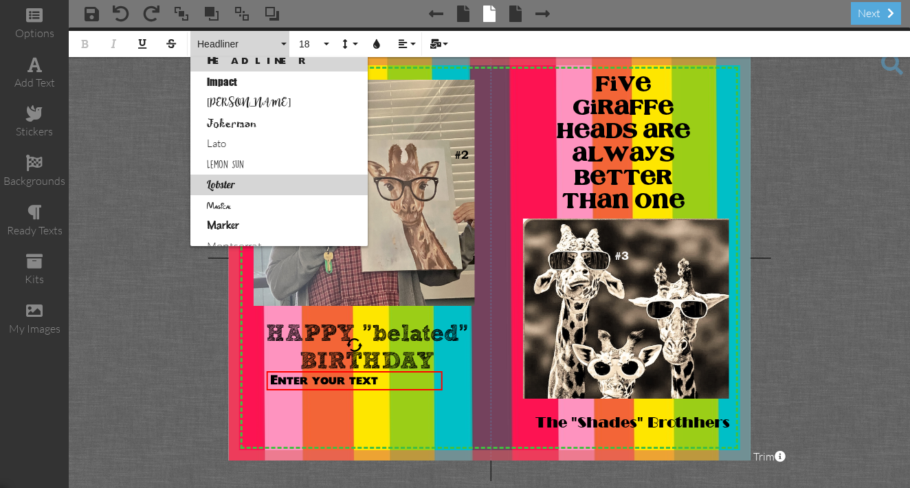
click at [228, 185] on link "Lobster" at bounding box center [278, 185] width 177 height 21
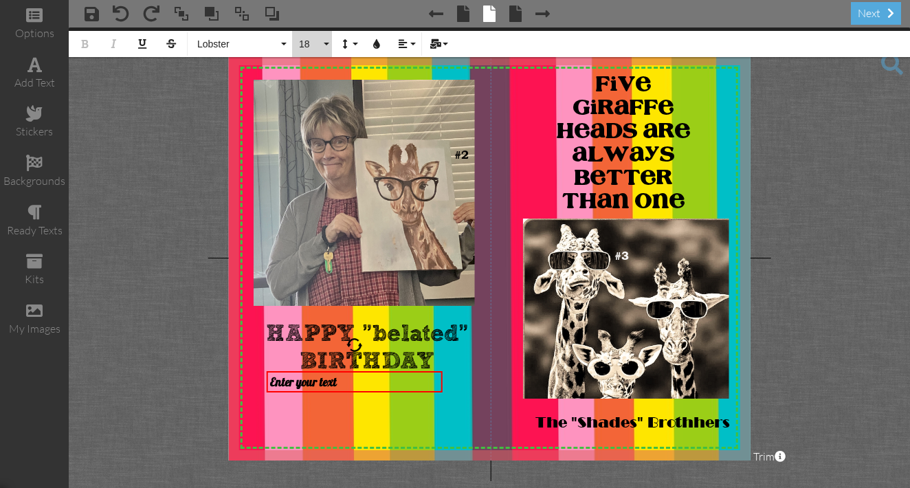
click at [326, 45] on button "18" at bounding box center [312, 44] width 40 height 26
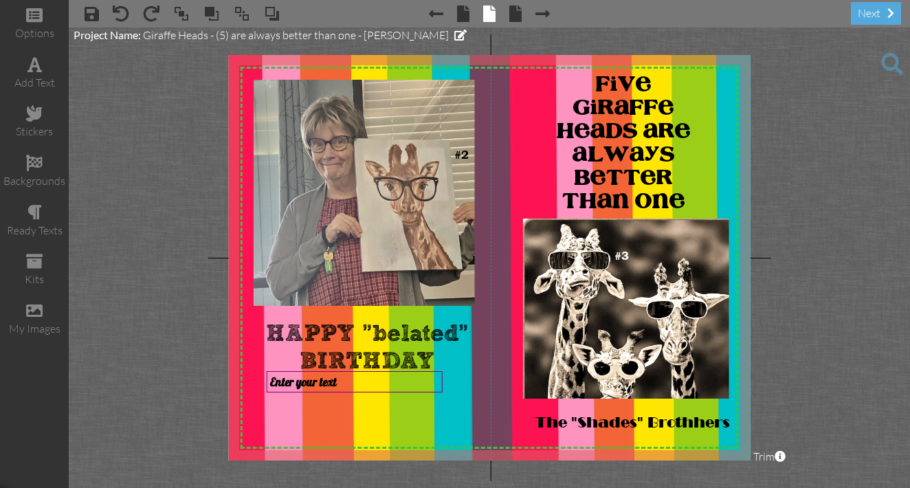
click at [216, 129] on project-studio-wrapper "X X X X X X X X X X X X X X X X X X X X X X X X X X X X X X X X X X X X X X X X…" at bounding box center [489, 257] width 841 height 460
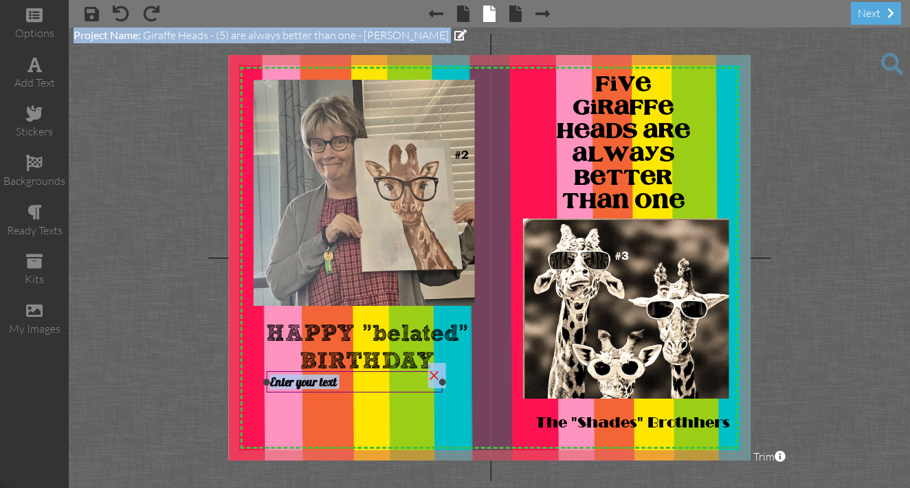
click at [337, 383] on span "Enter your text" at bounding box center [303, 381] width 67 height 14
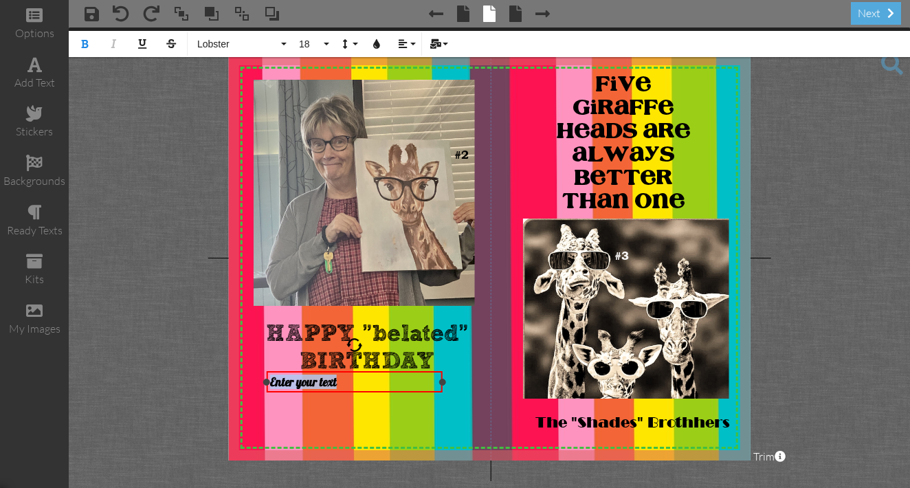
click at [337, 383] on span "Enter your text" at bounding box center [303, 381] width 67 height 14
click at [282, 41] on button "Lobster" at bounding box center [239, 44] width 99 height 26
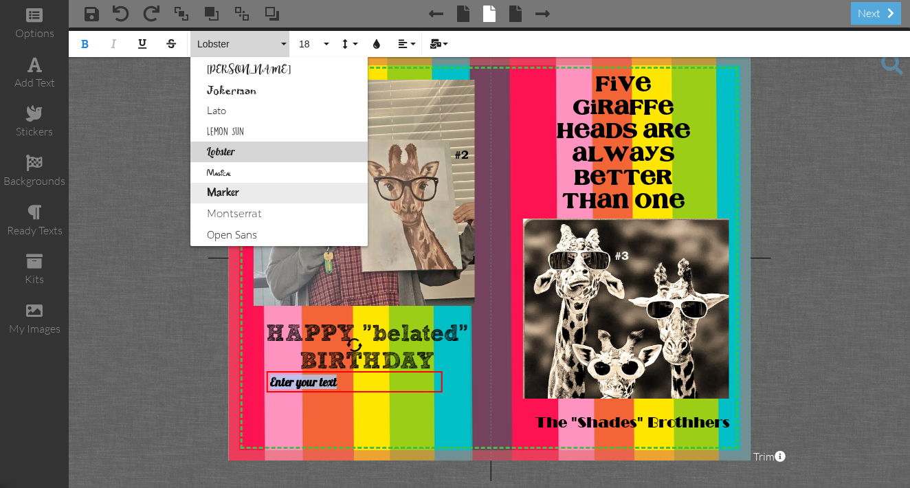
click at [230, 191] on link "Marker" at bounding box center [278, 193] width 177 height 21
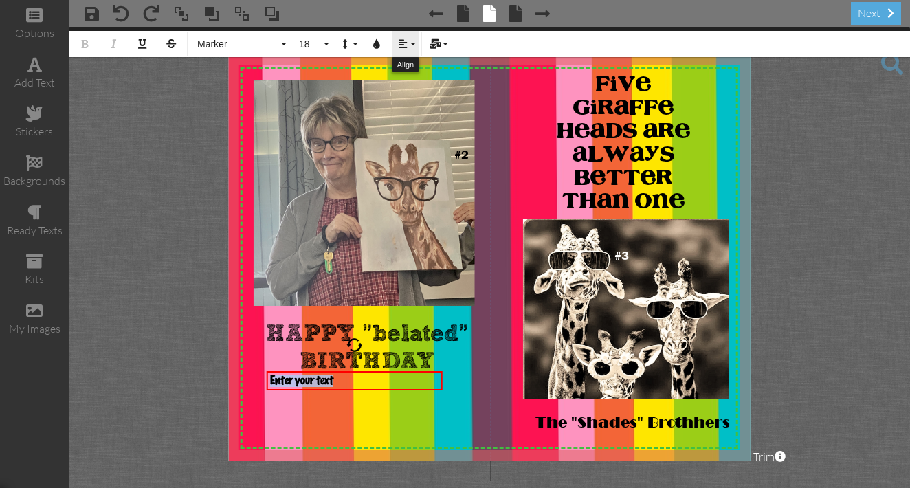
click at [412, 44] on button "Align" at bounding box center [405, 44] width 26 height 26
click at [412, 85] on icon at bounding box center [413, 87] width 9 height 10
click at [326, 45] on button "18" at bounding box center [312, 44] width 40 height 26
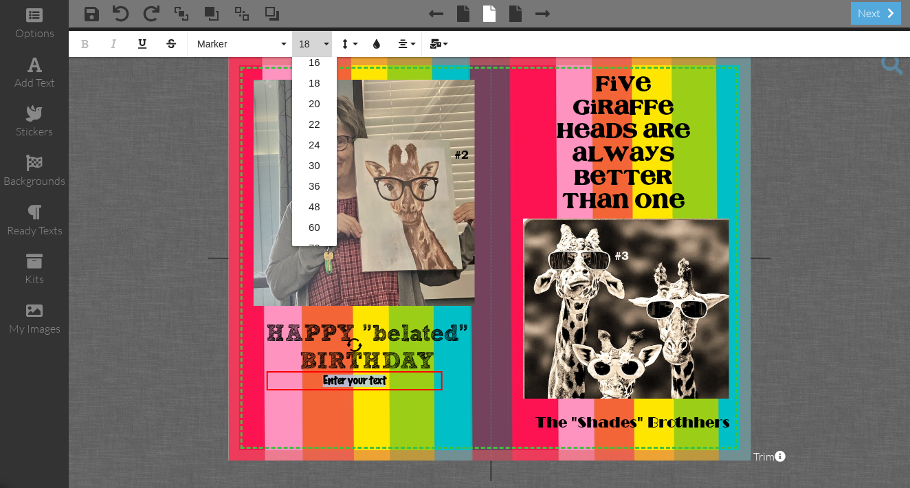
scroll to position [197, 0]
click at [317, 221] on link "60" at bounding box center [314, 221] width 45 height 21
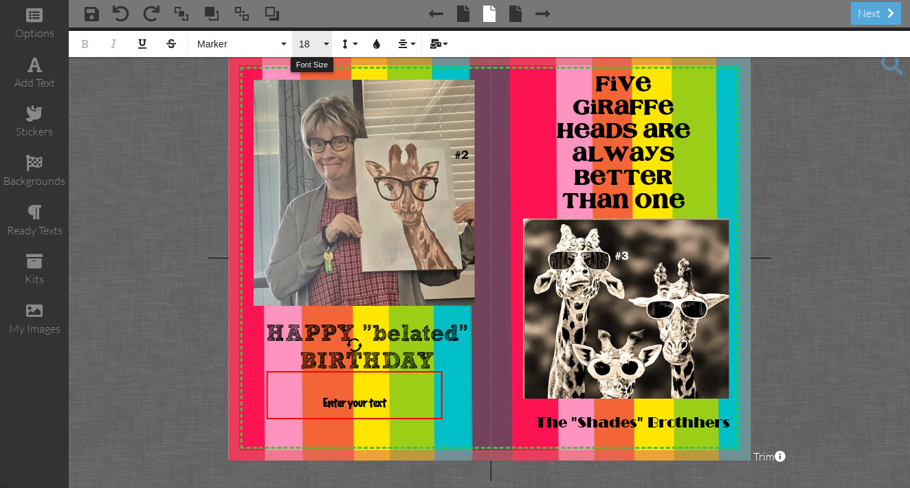
click at [325, 42] on button "18" at bounding box center [312, 44] width 40 height 26
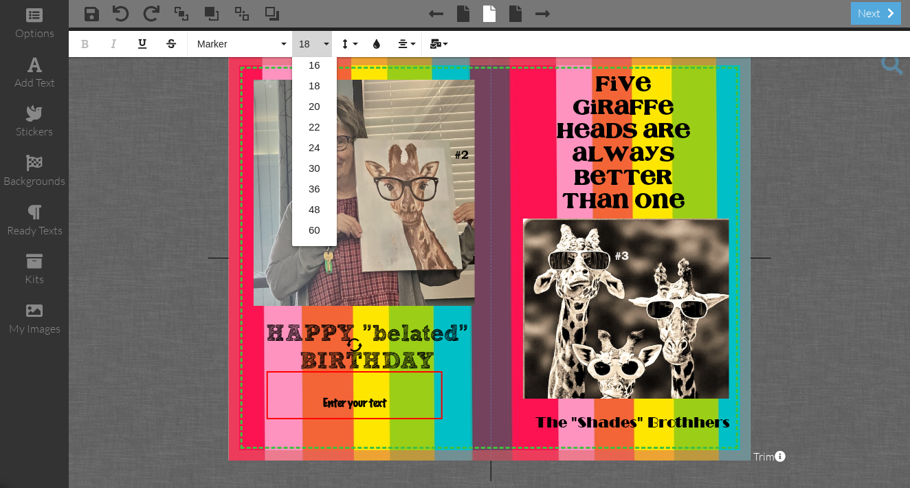
scroll to position [198, 0]
click at [316, 220] on link "60" at bounding box center [314, 220] width 45 height 21
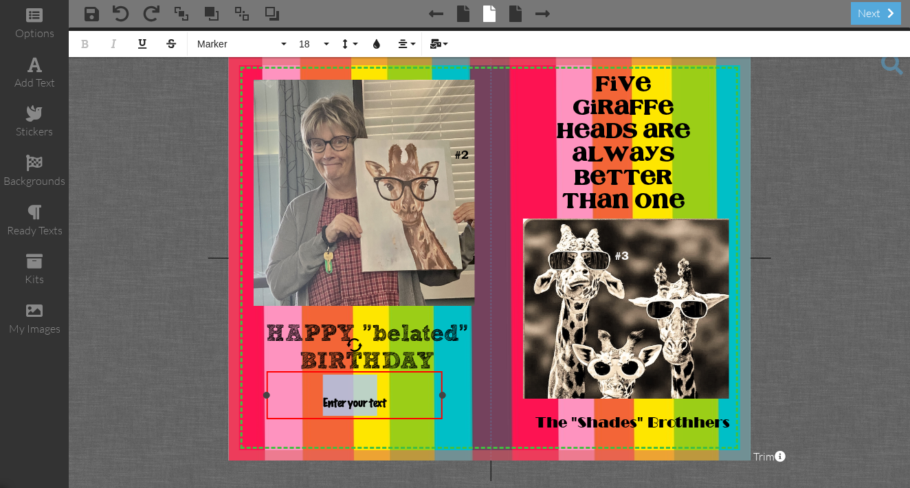
click at [381, 409] on span "Enter your text" at bounding box center [354, 403] width 63 height 12
click at [390, 404] on div "Enter your text" at bounding box center [354, 394] width 169 height 41
click at [365, 403] on span "Enter your text" at bounding box center [354, 403] width 63 height 12
click at [367, 403] on span "Enter your text" at bounding box center [354, 403] width 63 height 12
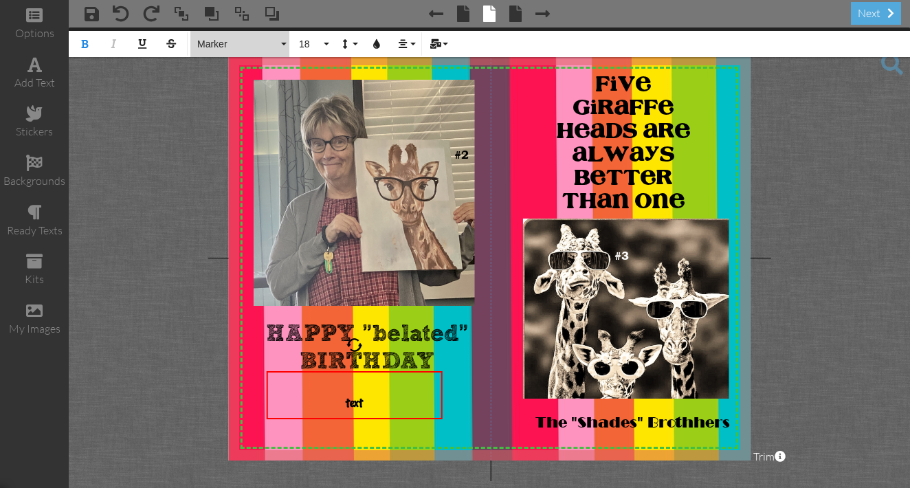
click at [286, 43] on button "Marker" at bounding box center [239, 44] width 99 height 26
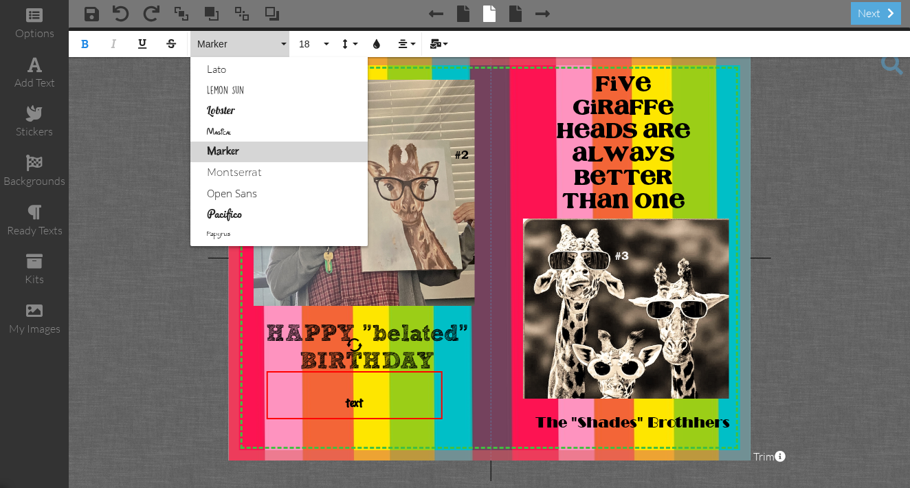
click at [248, 152] on link "Marker" at bounding box center [278, 152] width 177 height 21
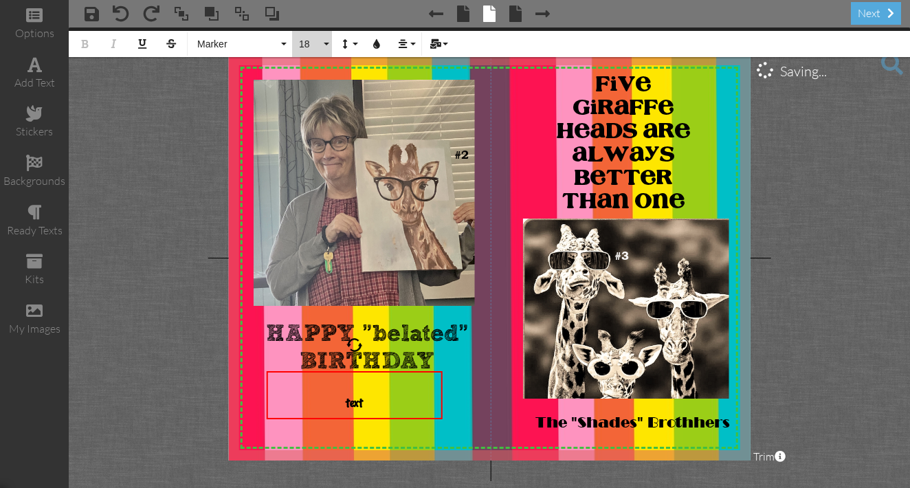
click at [327, 45] on button "18" at bounding box center [312, 44] width 40 height 26
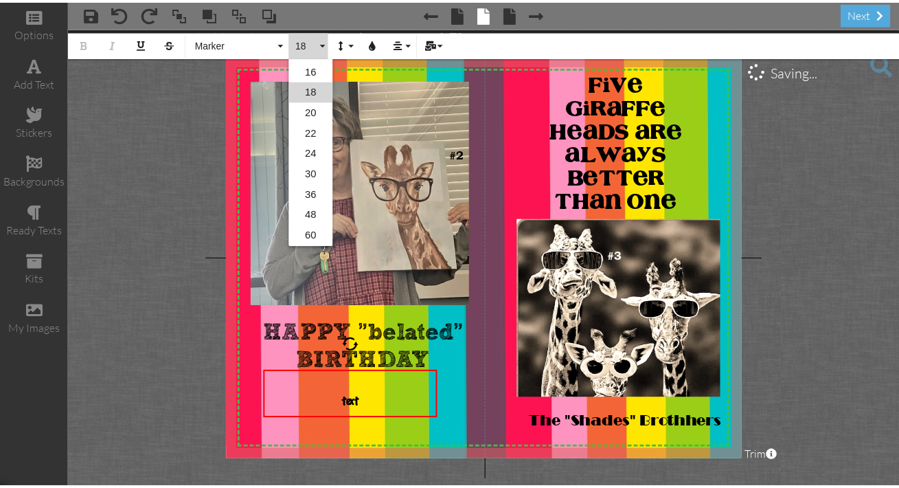
scroll to position [197, 0]
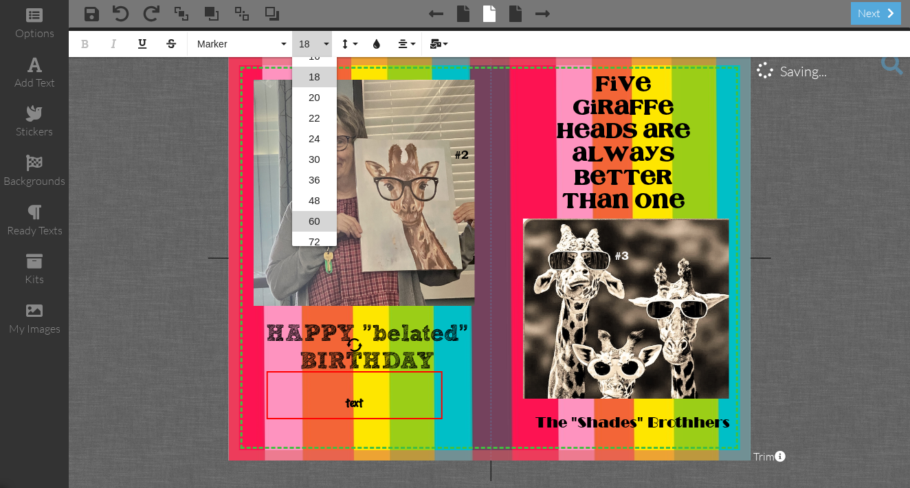
click at [315, 221] on link "60" at bounding box center [314, 221] width 45 height 21
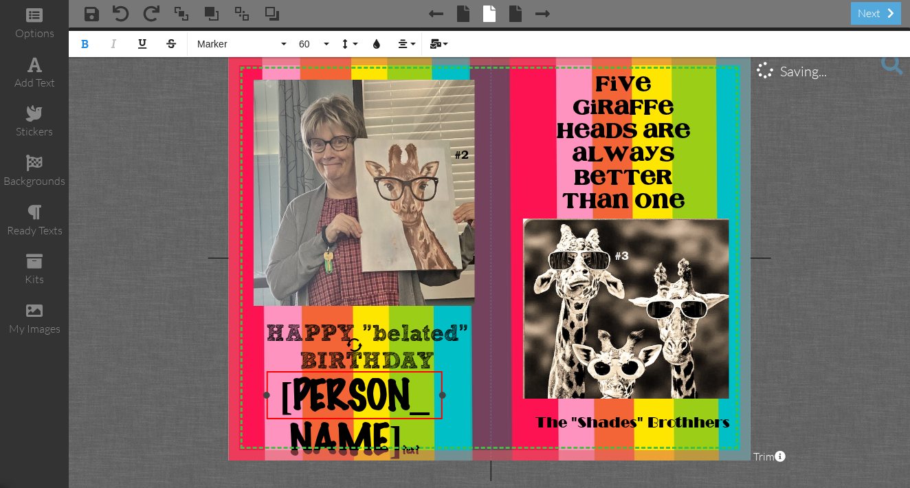
click at [431, 402] on div "[PERSON_NAME] ​​​​ text" at bounding box center [354, 418] width 169 height 88
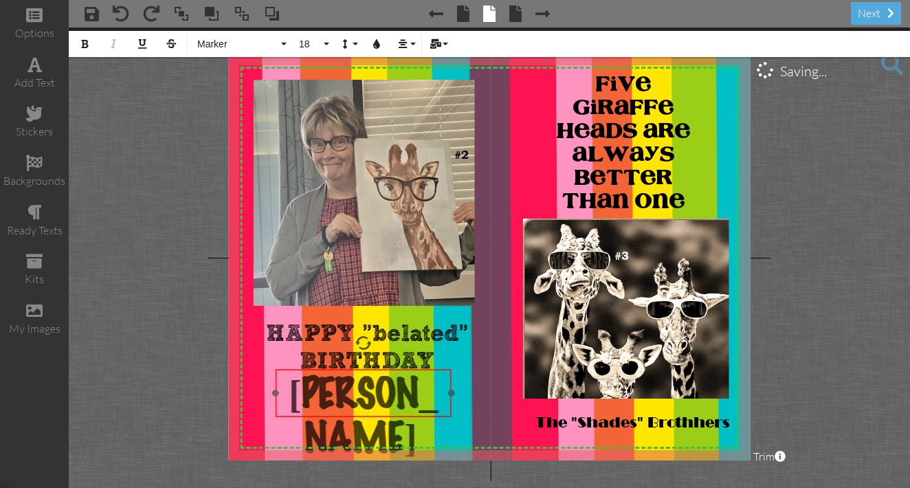
drag, startPoint x: 340, startPoint y: 371, endPoint x: 349, endPoint y: 369, distance: 9.2
click at [349, 369] on div at bounding box center [363, 393] width 183 height 54
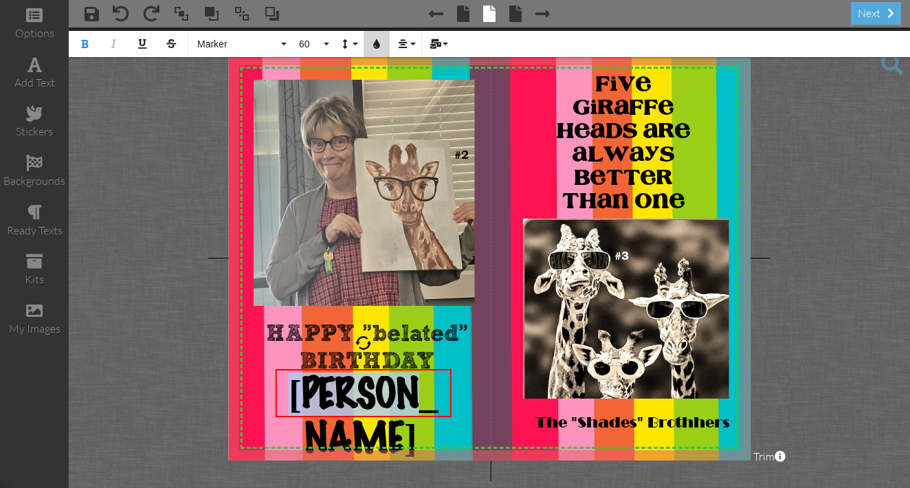
click at [379, 48] on icon "button" at bounding box center [377, 44] width 10 height 10
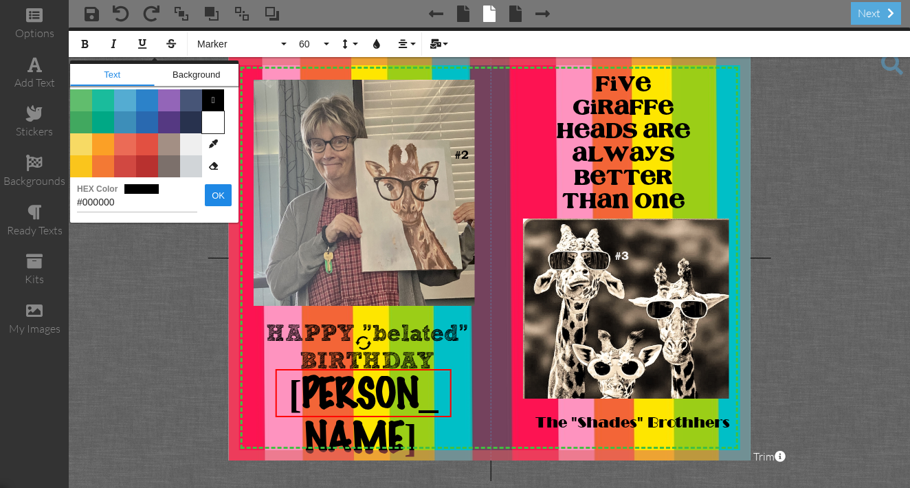
click at [211, 124] on span "Color #FFFFFF" at bounding box center [213, 122] width 22 height 22
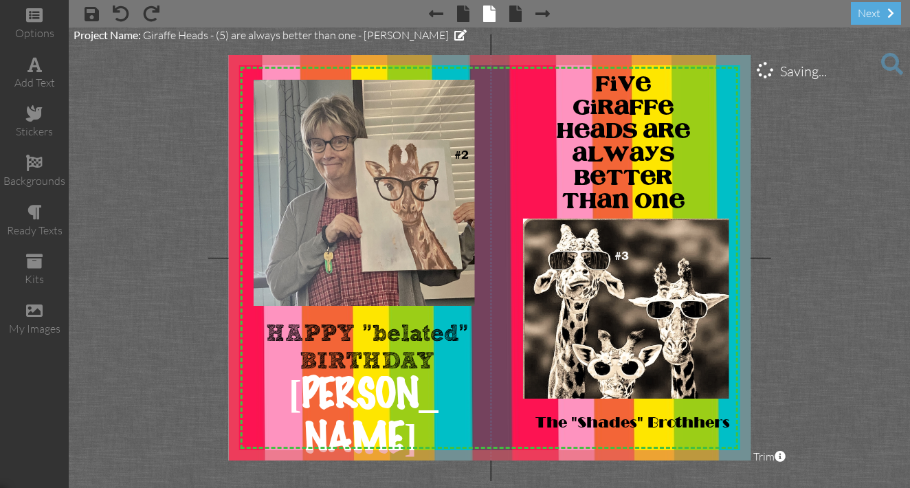
click at [157, 328] on project-studio-wrapper "X X X X X X X X X X X X X X X X X X X X X X X X X X X X X X X X X X X X X X X X…" at bounding box center [489, 257] width 841 height 460
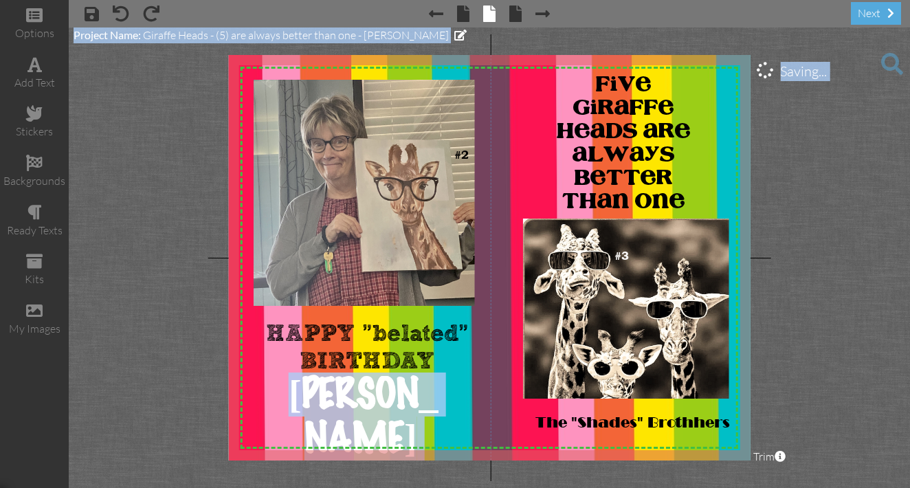
click at [163, 344] on project-studio-wrapper "X X X X X X X X X X X X X X X X X X X X X X X X X X X X X X X X X X X X X X X X…" at bounding box center [489, 257] width 841 height 460
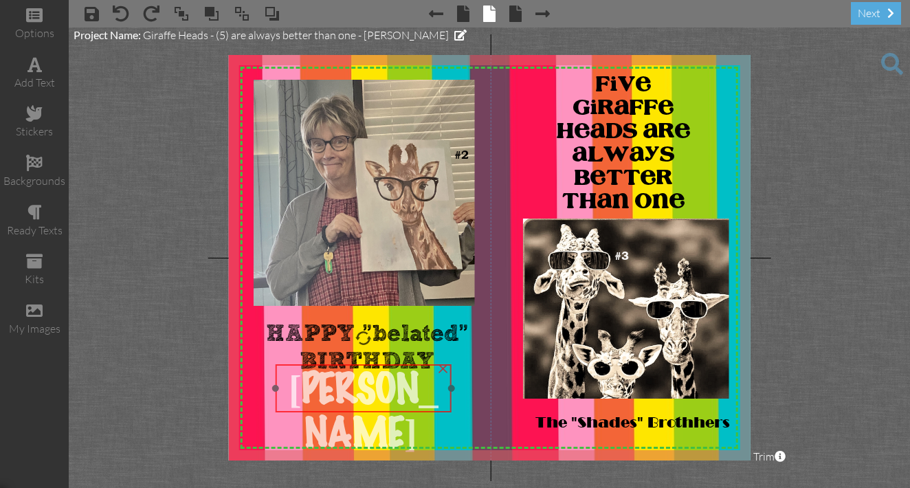
click at [355, 364] on div at bounding box center [363, 388] width 183 height 54
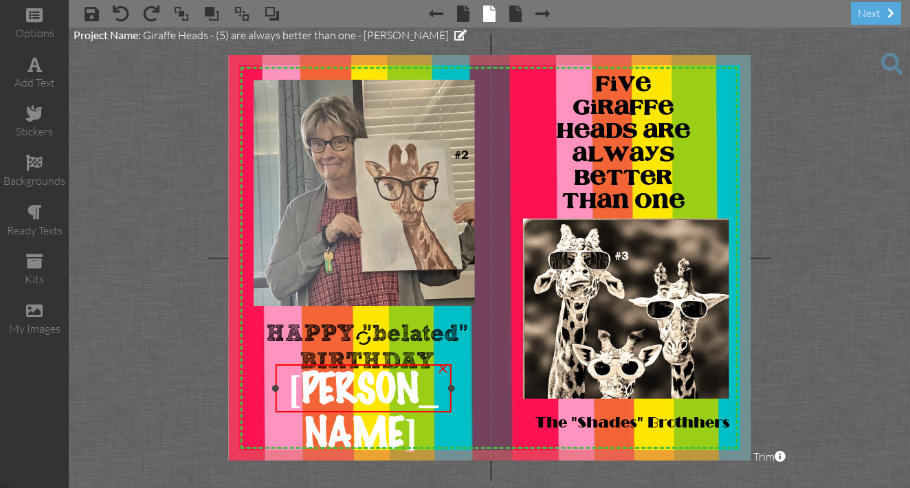
click at [304, 390] on span "[PERSON_NAME]" at bounding box center [364, 412] width 150 height 85
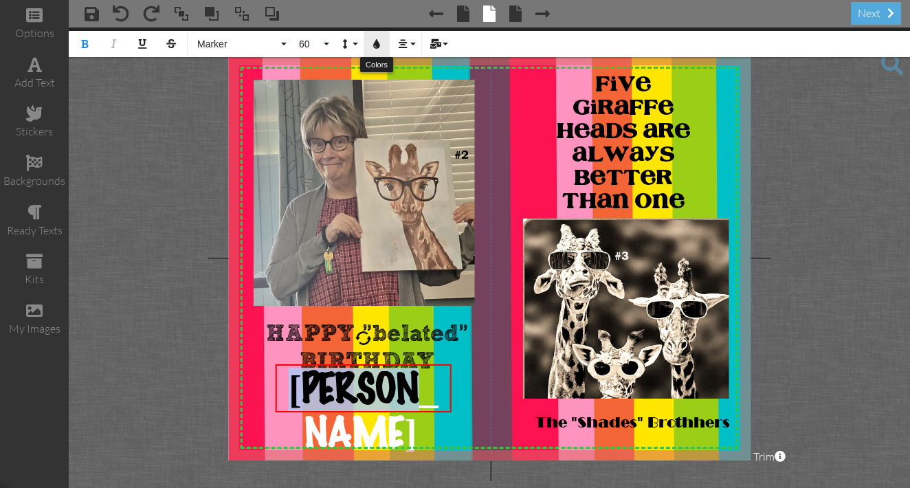
click at [376, 45] on icon "button" at bounding box center [377, 44] width 10 height 10
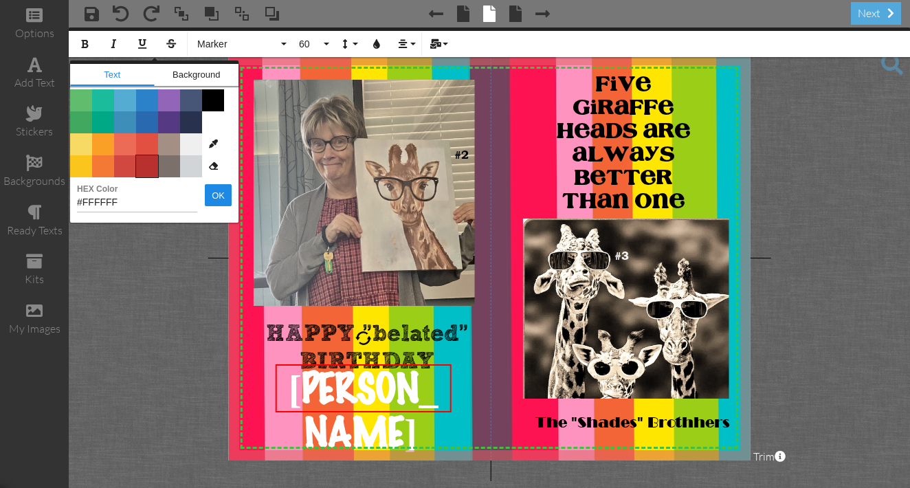
click at [145, 167] on span "Color #B8312F" at bounding box center [147, 166] width 22 height 22
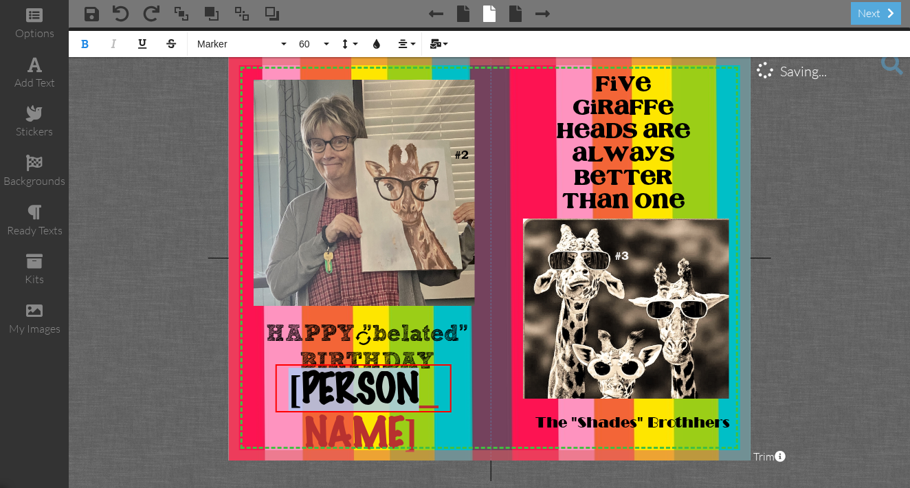
click at [100, 208] on project-studio-wrapper "X X X X X X X X X X X X X X X X X X X X X X X X X X X X X X X X X X X X X X X X…" at bounding box center [489, 257] width 841 height 460
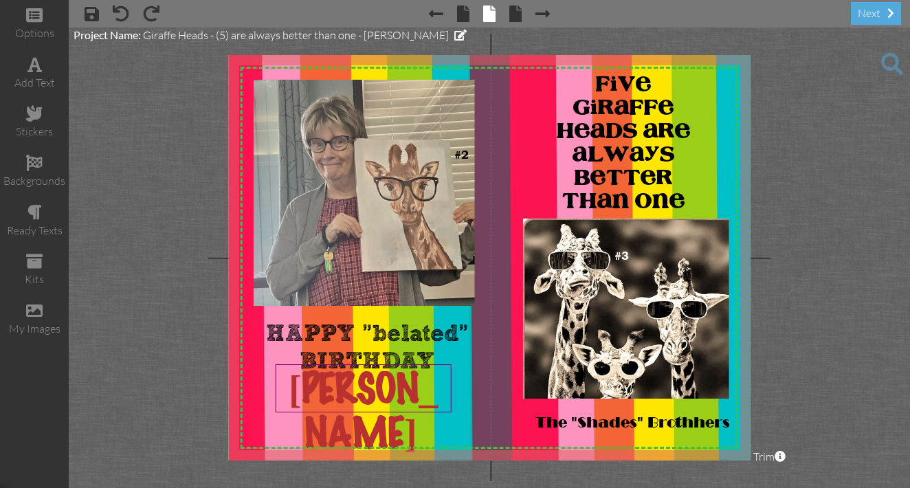
click at [753, 222] on project-studio-wrapper "X X X X X X X X X X X X X X X X X X X X X X X X X X X X X X X X X X X X X X X X…" at bounding box center [489, 257] width 841 height 460
click at [302, 389] on span "[PERSON_NAME]" at bounding box center [364, 412] width 150 height 85
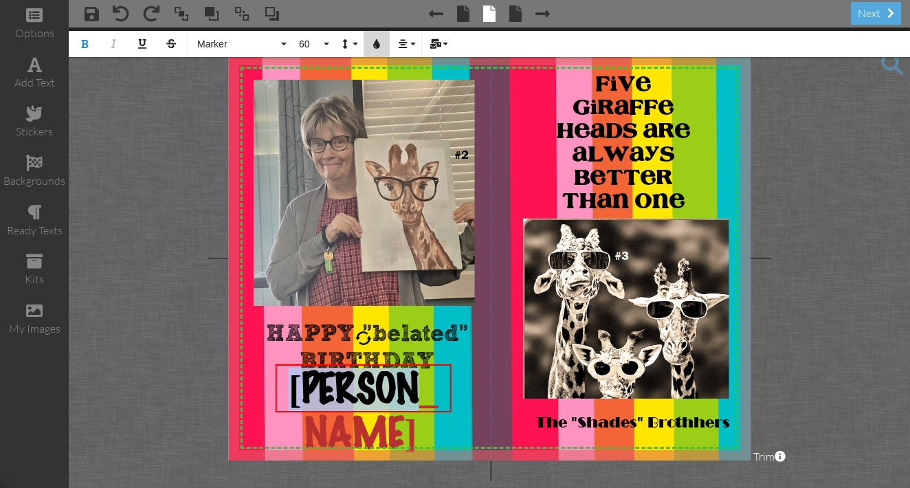
click at [377, 45] on icon "button" at bounding box center [377, 44] width 10 height 10
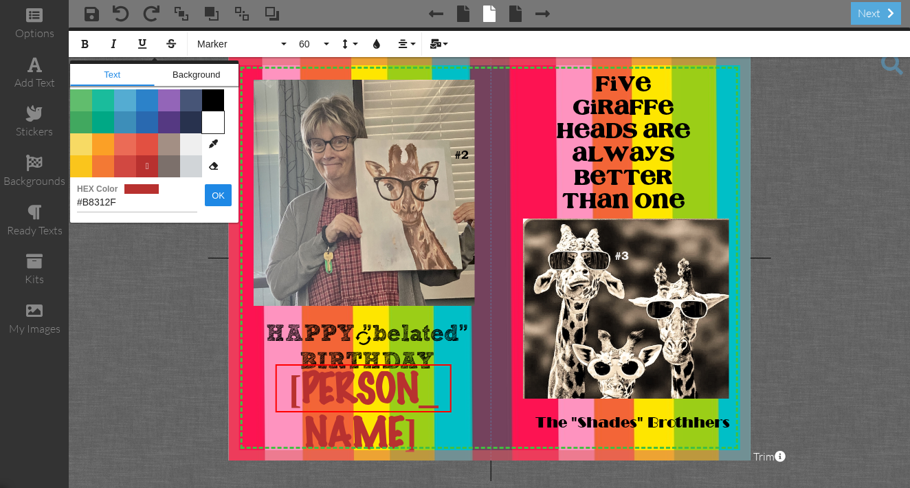
click at [209, 119] on span "Color #FFFFFF" at bounding box center [213, 122] width 22 height 22
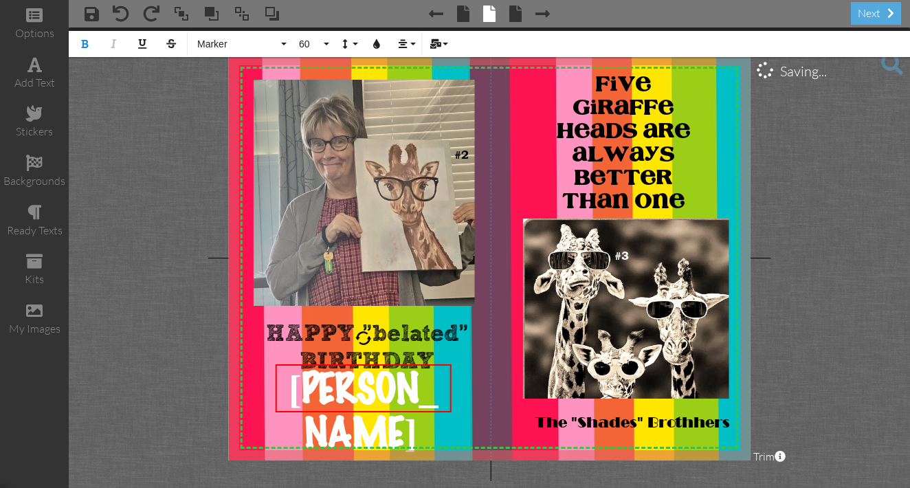
click at [824, 239] on project-studio-wrapper "X X X X X X X X X X X X X X X X X X X X X X X X X X X X X X X X X X X X X X X X…" at bounding box center [489, 257] width 841 height 460
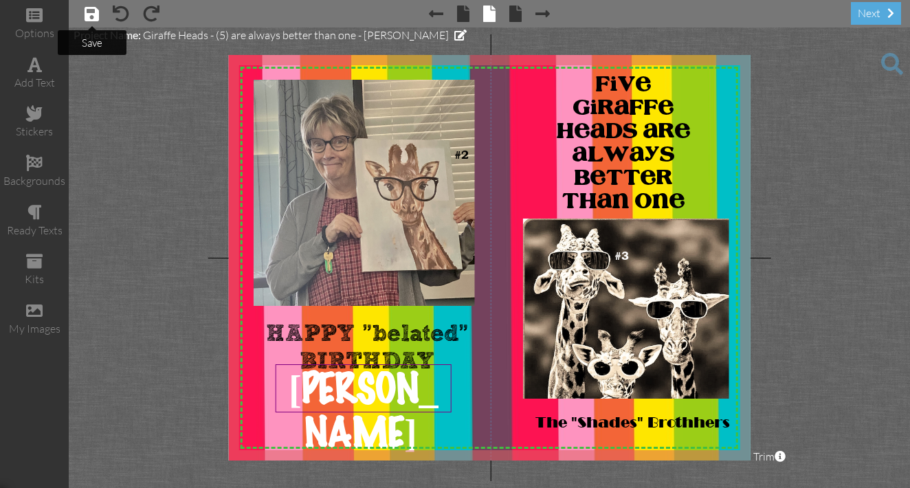
click at [92, 16] on span at bounding box center [92, 13] width 14 height 16
click at [893, 62] on span at bounding box center [892, 64] width 22 height 22
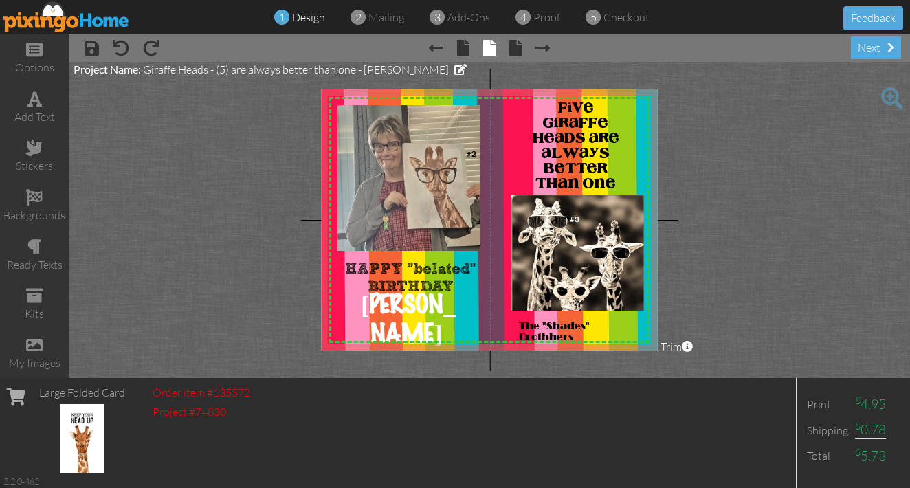
click at [78, 26] on img at bounding box center [66, 16] width 126 height 31
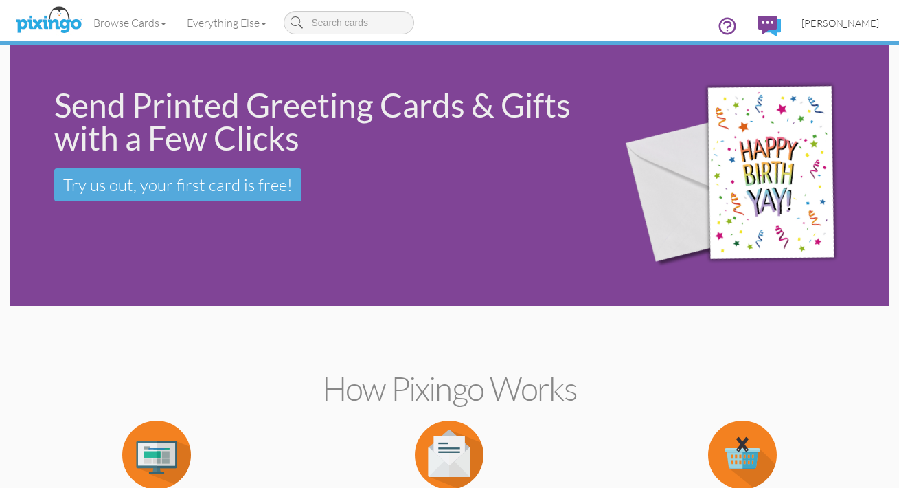
click at [825, 25] on span "[PERSON_NAME]" at bounding box center [841, 23] width 78 height 12
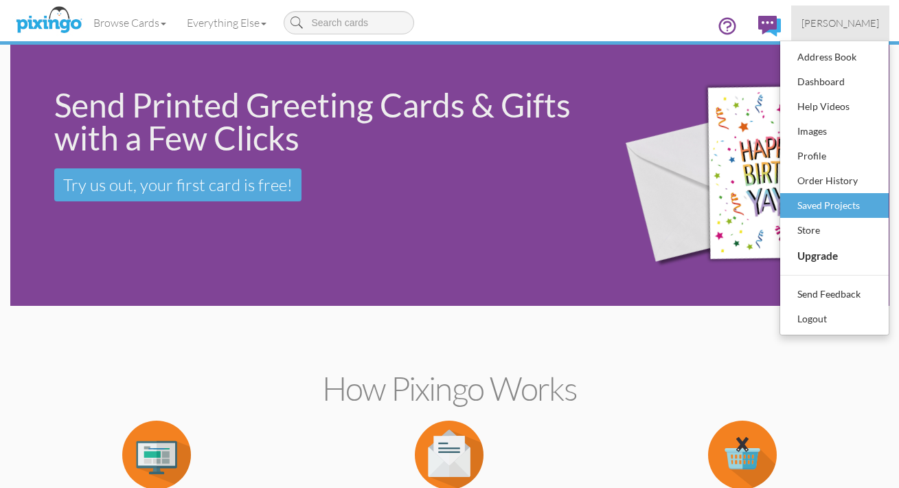
click at [818, 206] on div "Saved Projects" at bounding box center [834, 205] width 81 height 21
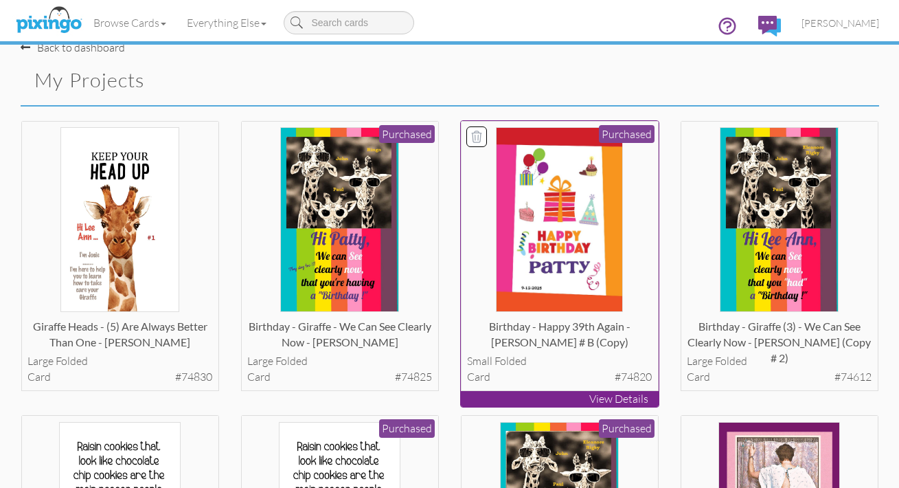
scroll to position [29, 0]
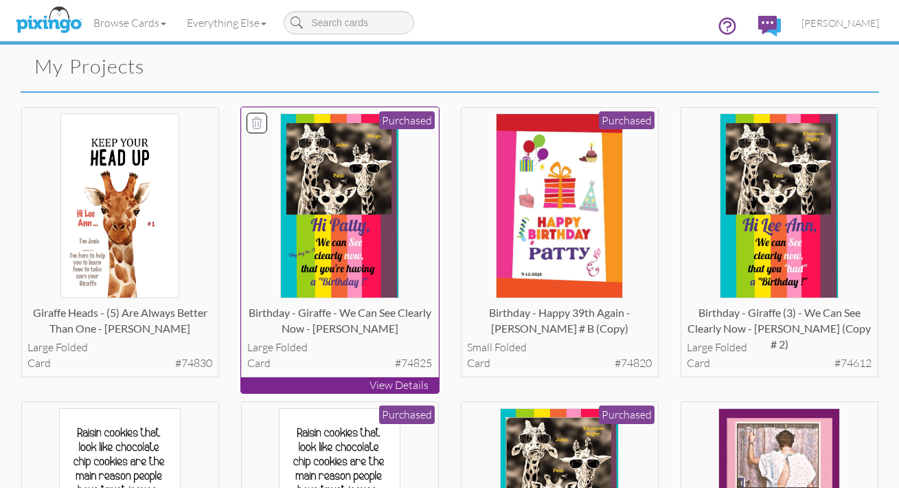
click at [340, 383] on p "View Details" at bounding box center [340, 385] width 198 height 16
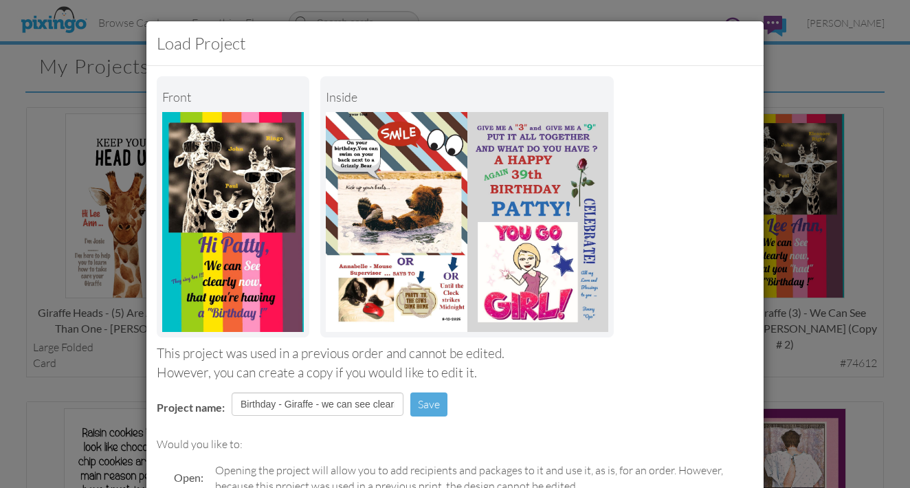
click at [882, 269] on div "Load Project Front inside This project was used in a previous order and cannot …" at bounding box center [455, 244] width 910 height 488
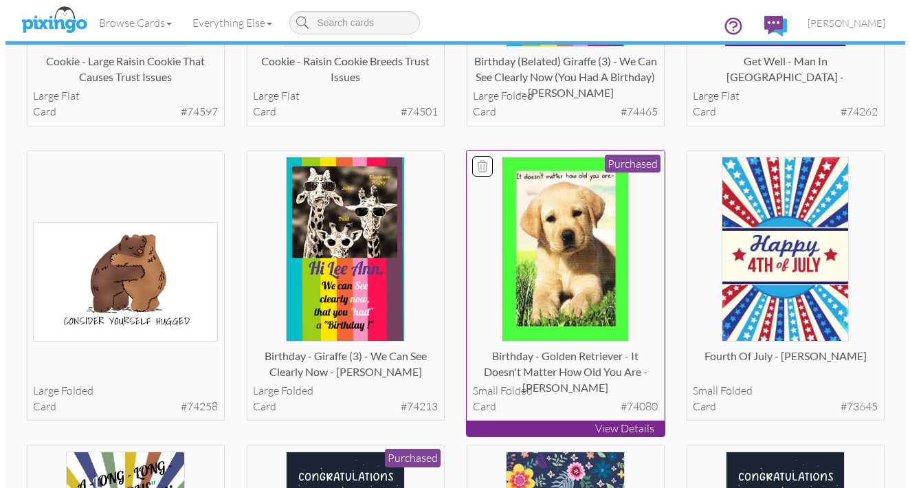
scroll to position [605, 0]
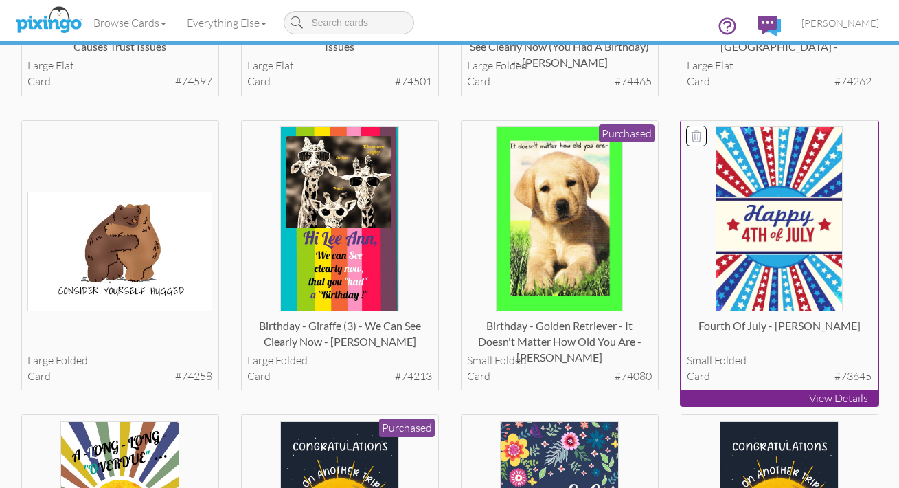
click at [794, 390] on p "View Details" at bounding box center [780, 398] width 198 height 16
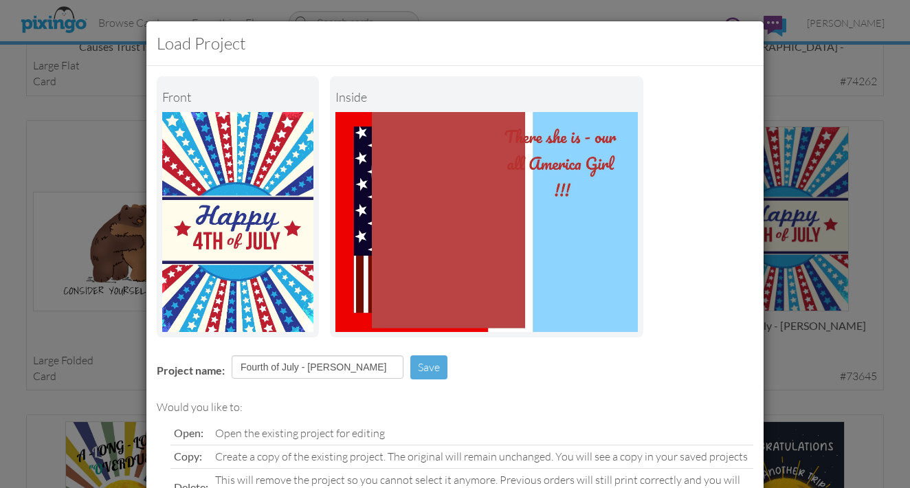
click at [436, 188] on img at bounding box center [486, 222] width 302 height 220
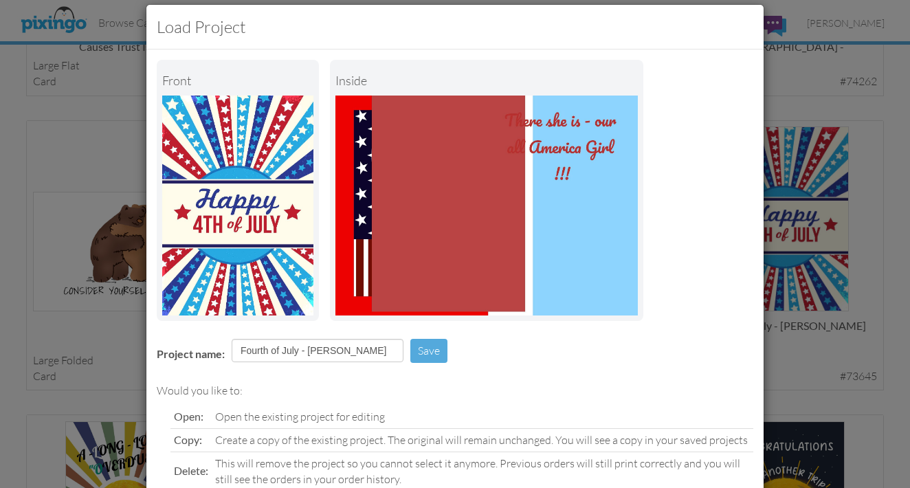
scroll to position [99, 0]
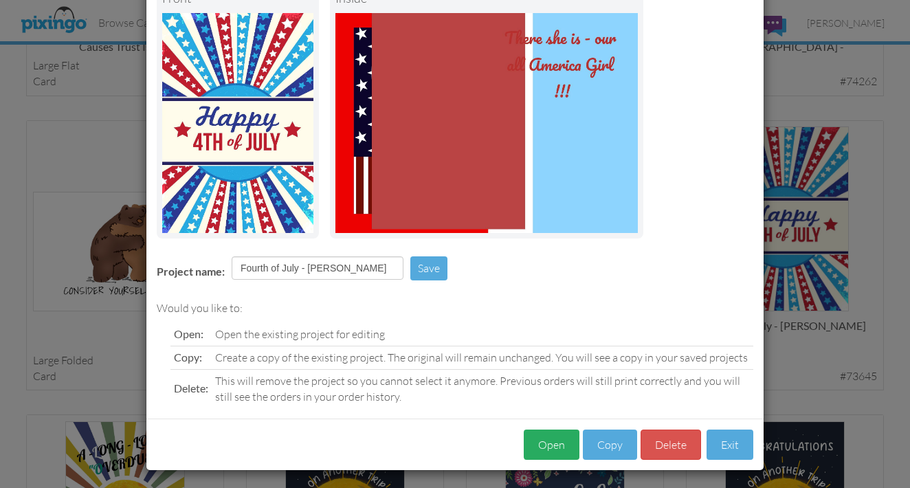
click at [551, 443] on button "Open" at bounding box center [552, 444] width 56 height 31
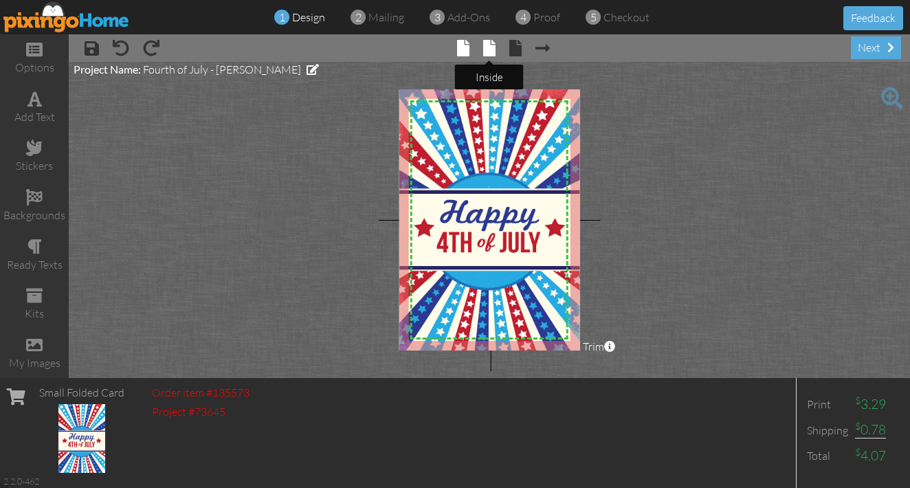
click at [489, 49] on span at bounding box center [489, 48] width 12 height 16
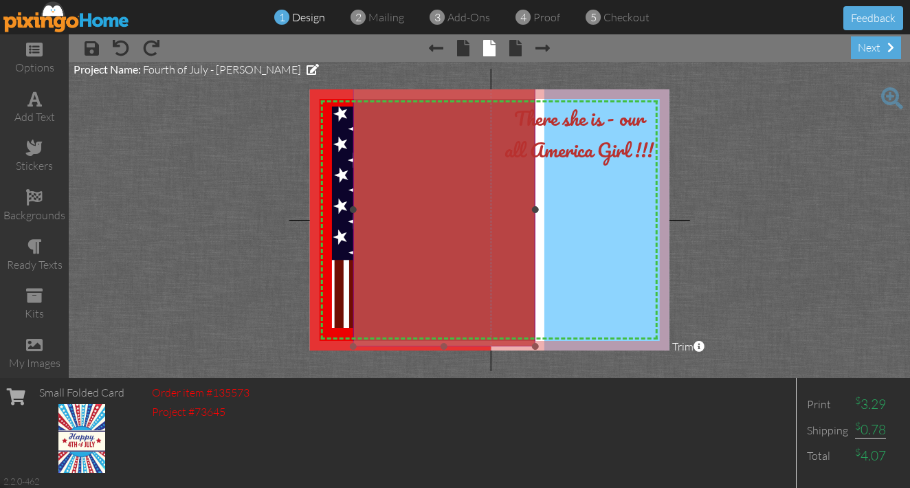
click at [460, 152] on img at bounding box center [444, 210] width 182 height 273
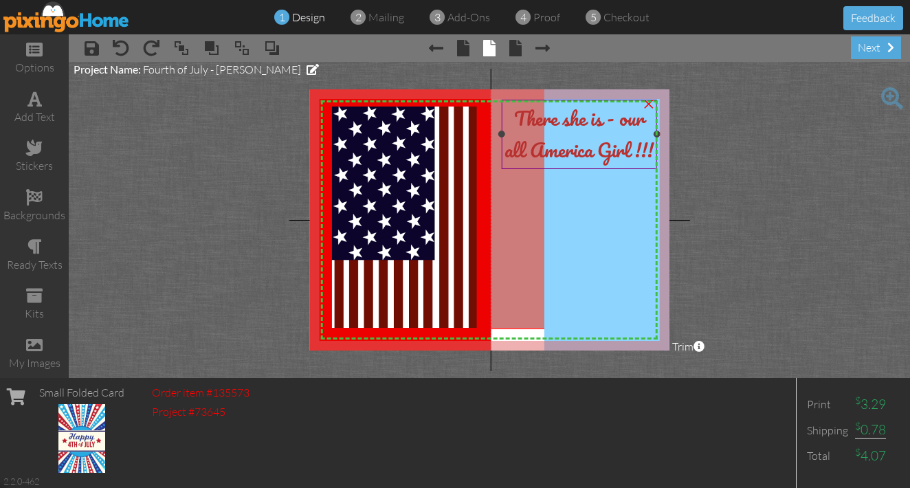
drag, startPoint x: 419, startPoint y: 158, endPoint x: 556, endPoint y: 141, distance: 137.8
click at [556, 141] on div "X X X X X X X X X X X X X X X X X X X X X X X X X X X X X X X X X X X X X X X X…" at bounding box center [489, 219] width 359 height 261
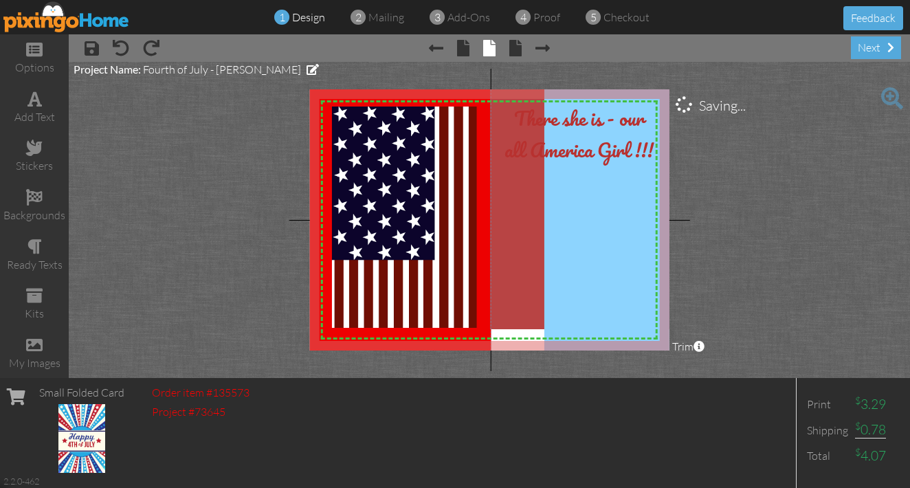
click at [717, 149] on project-studio-wrapper "X X X X X X X X X X X X X X X X X X X X X X X X X X X X X X X X X X X X X X X X…" at bounding box center [489, 220] width 841 height 316
click at [618, 177] on img at bounding box center [638, 213] width 188 height 291
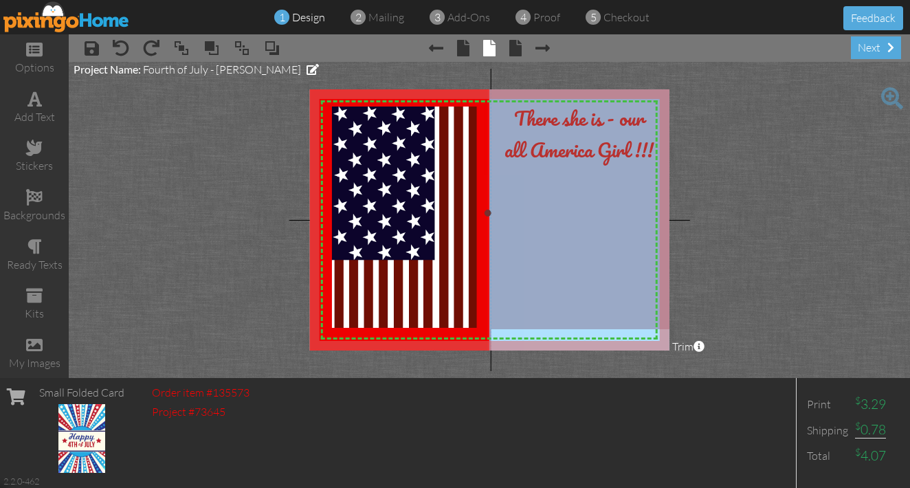
drag, startPoint x: 546, startPoint y: 192, endPoint x: 489, endPoint y: 191, distance: 56.3
click at [489, 191] on img at bounding box center [582, 212] width 188 height 291
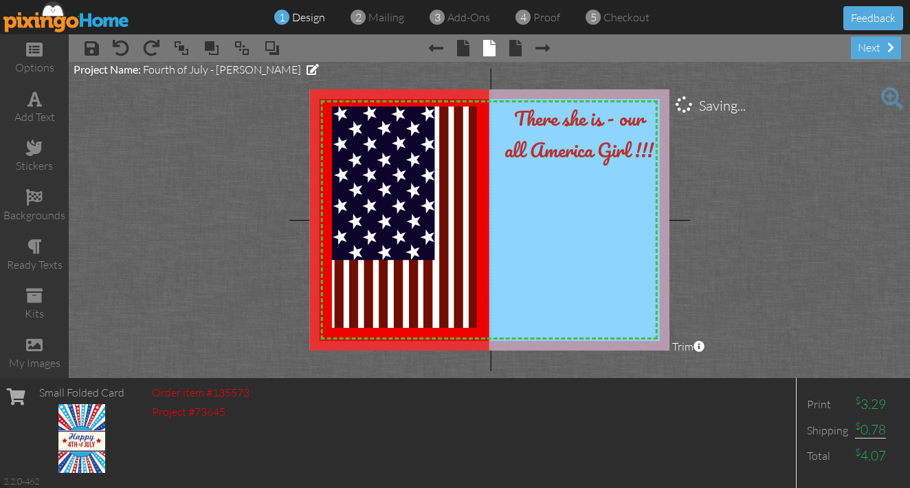
click at [255, 198] on project-studio-wrapper "X X X X X X X X X X X X X X X X X X X X X X X X X X X X X X X X X X X X X X X X…" at bounding box center [489, 220] width 841 height 316
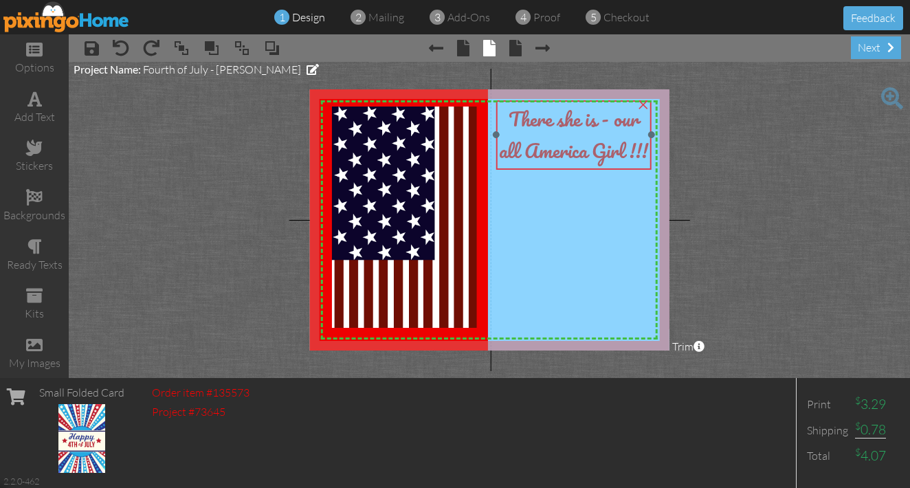
click at [586, 166] on span "our all America Girl !!!" at bounding box center [573, 134] width 149 height 63
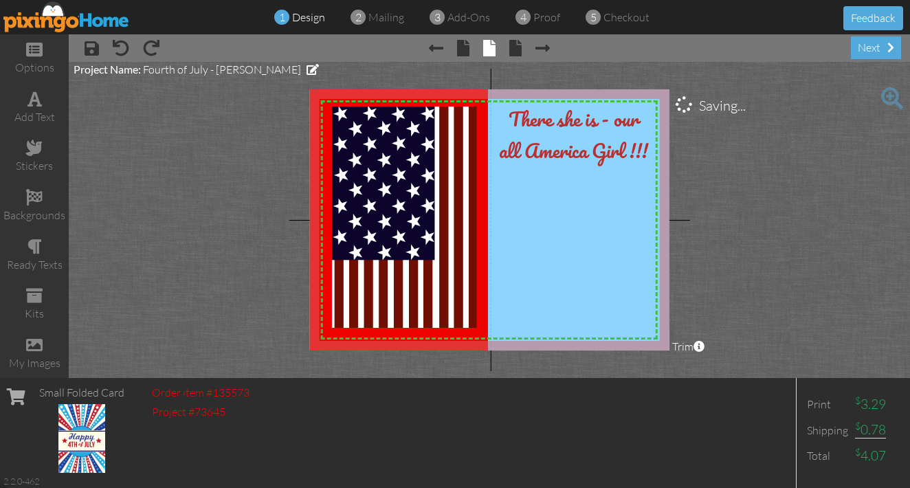
click at [726, 151] on project-studio-wrapper "X X X X X X X X X X X X X X X X X X X X X X X X X X X X X X X X X X X X X X X X…" at bounding box center [489, 220] width 841 height 316
click at [33, 340] on span at bounding box center [34, 345] width 16 height 16
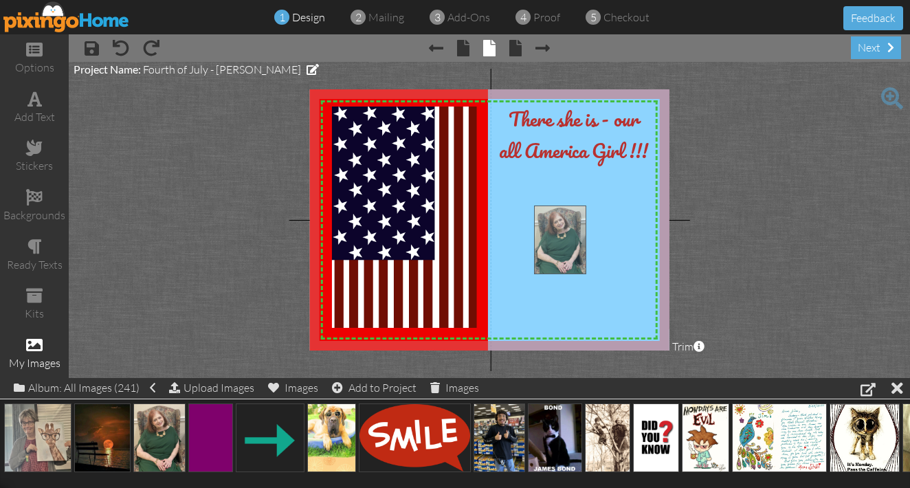
drag, startPoint x: 155, startPoint y: 433, endPoint x: 557, endPoint y: 236, distance: 446.8
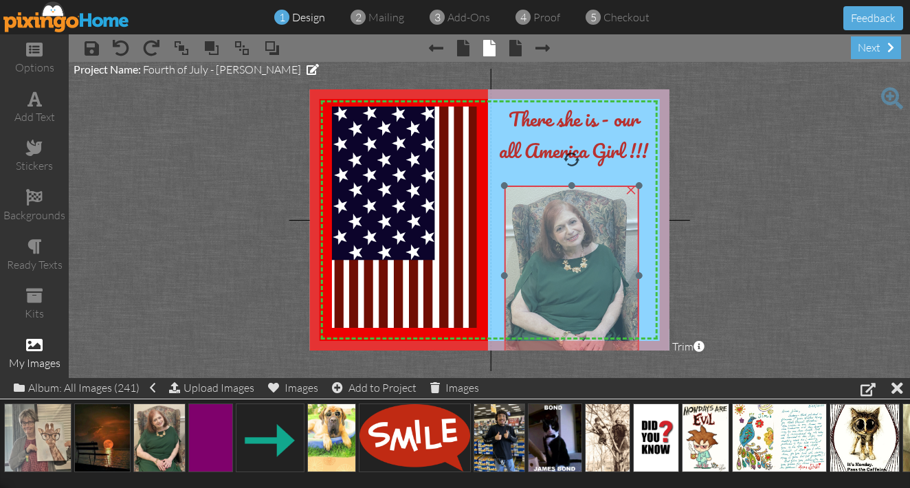
drag, startPoint x: 540, startPoint y: 234, endPoint x: 513, endPoint y: 214, distance: 33.9
click at [513, 214] on img at bounding box center [571, 275] width 135 height 179
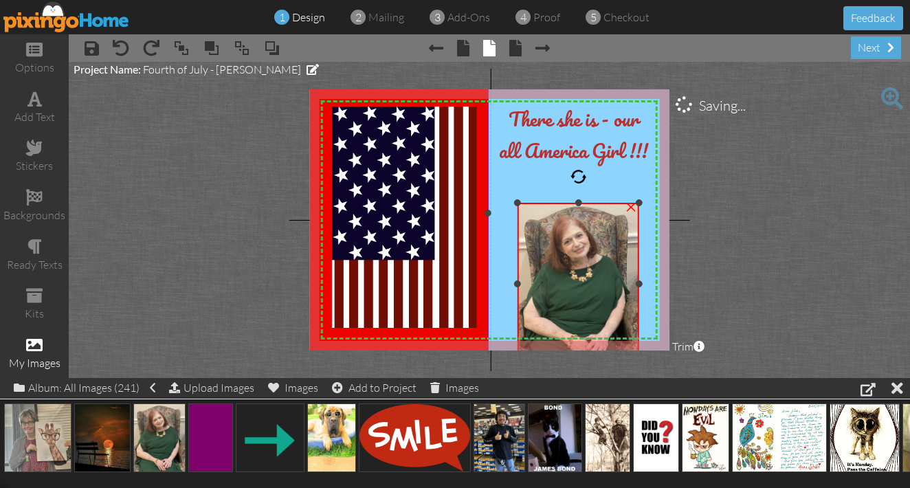
drag, startPoint x: 503, startPoint y: 185, endPoint x: 510, endPoint y: 202, distance: 18.8
click at [510, 202] on div "X X X X X X X X X X X X X X X X X X X X X X X X X X X X X X X X X X X X X X X X…" at bounding box center [489, 219] width 359 height 261
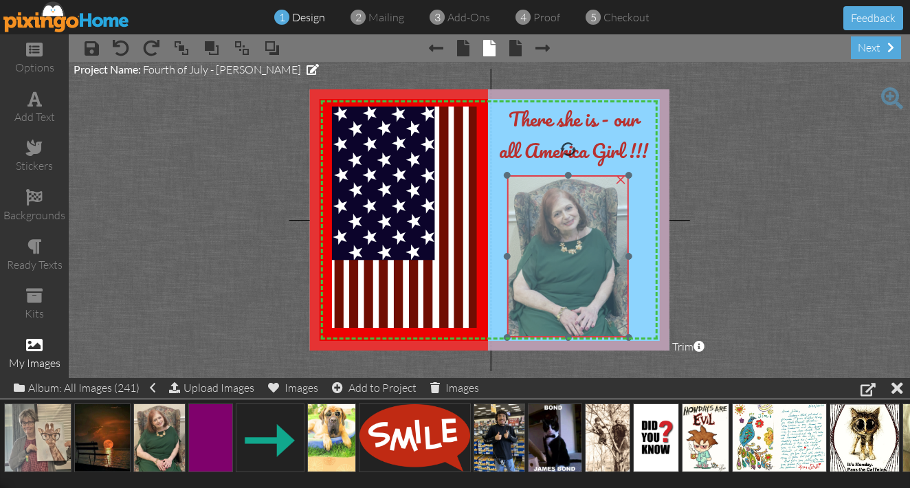
drag, startPoint x: 534, startPoint y: 212, endPoint x: 524, endPoint y: 185, distance: 29.4
click at [524, 185] on img at bounding box center [568, 256] width 122 height 162
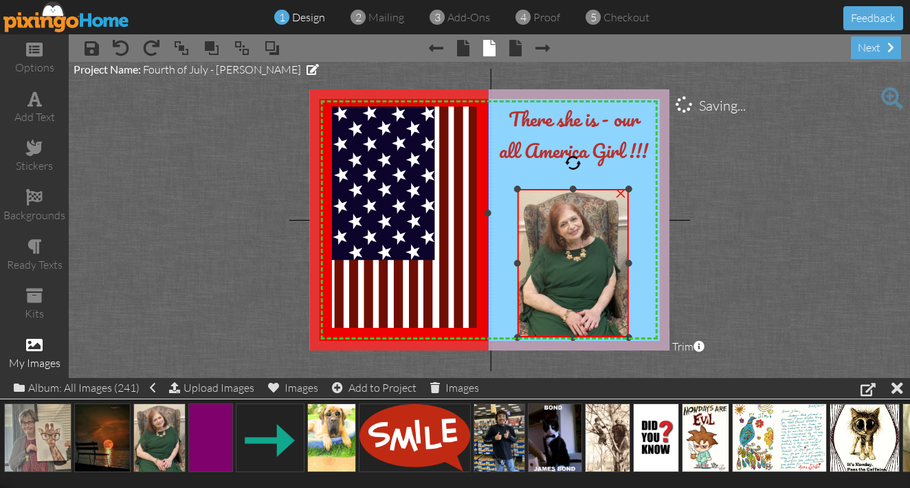
drag, startPoint x: 507, startPoint y: 175, endPoint x: 513, endPoint y: 190, distance: 15.7
click at [513, 190] on div "X X X X X X X X X X X X X X X X X X X X X X X X X X X X X X X X X X X X X X X X…" at bounding box center [489, 219] width 359 height 261
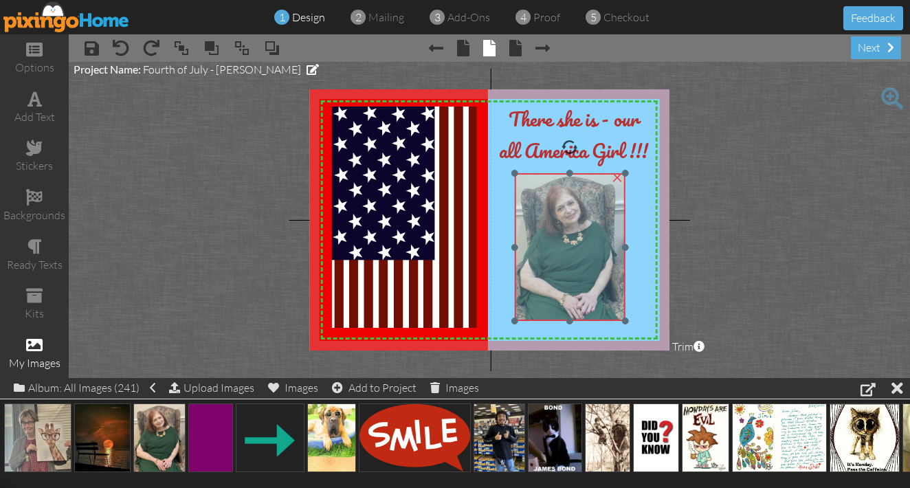
drag, startPoint x: 522, startPoint y: 203, endPoint x: 519, endPoint y: 187, distance: 16.8
click at [519, 187] on img at bounding box center [570, 247] width 111 height 148
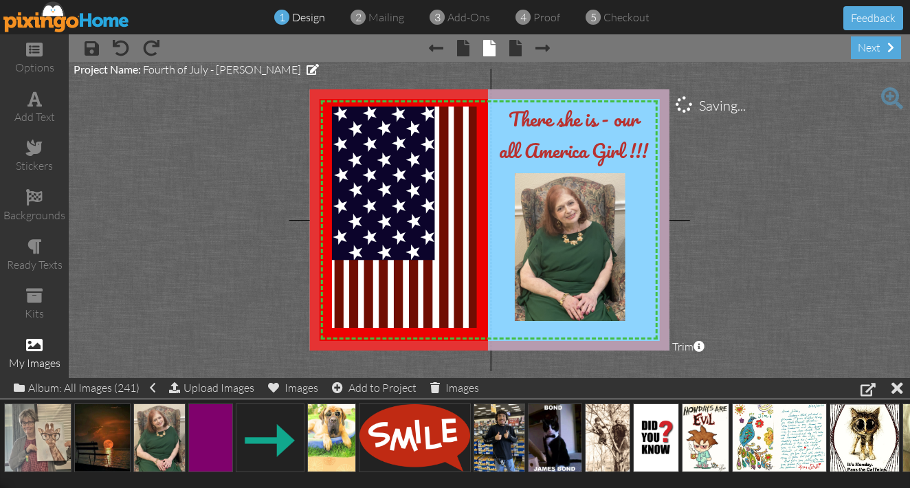
click at [691, 187] on project-studio-wrapper "X X X X X X X X X X X X X X X X X X X X X X X X X X X X X X X X X X X X X X X X…" at bounding box center [489, 220] width 841 height 316
click at [889, 95] on span at bounding box center [892, 98] width 22 height 22
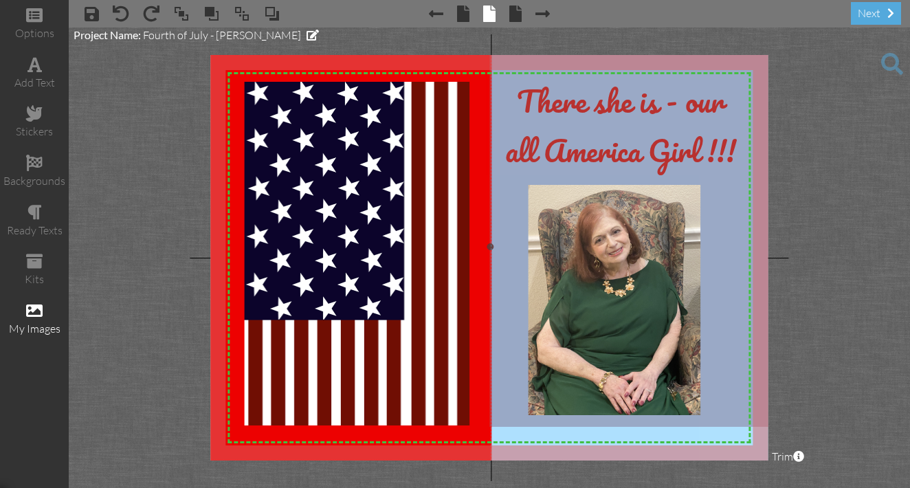
click at [488, 207] on div at bounding box center [635, 247] width 299 height 458
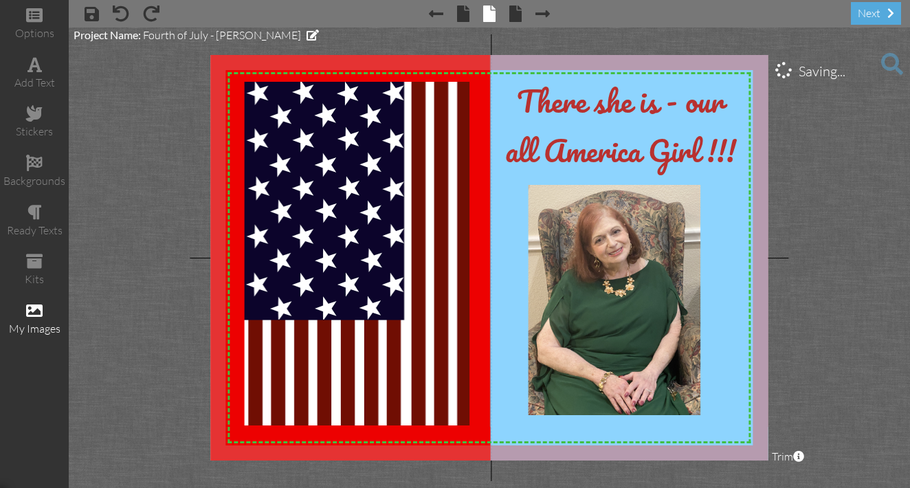
click at [774, 186] on project-studio-wrapper "X X X X X X X X X X X X X X X X X X X X X X X X X X X X X X X X X X X X X X X X…" at bounding box center [489, 257] width 841 height 460
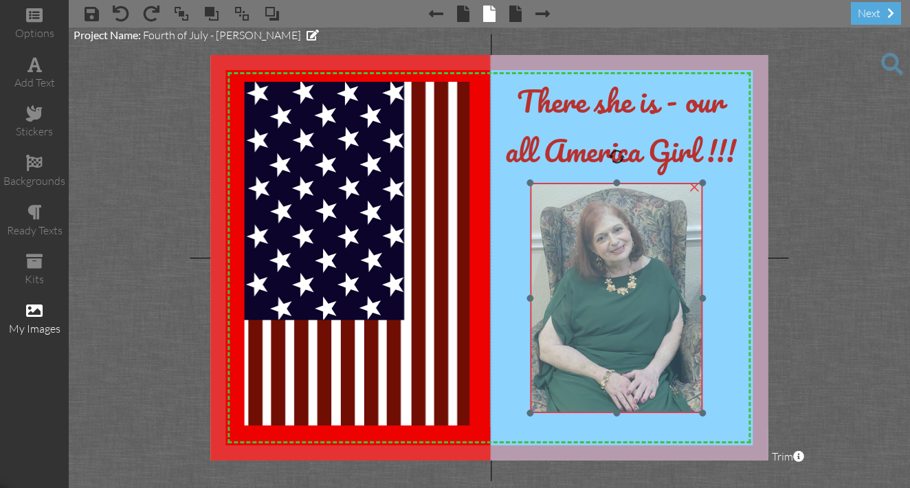
click at [579, 221] on img at bounding box center [616, 297] width 172 height 229
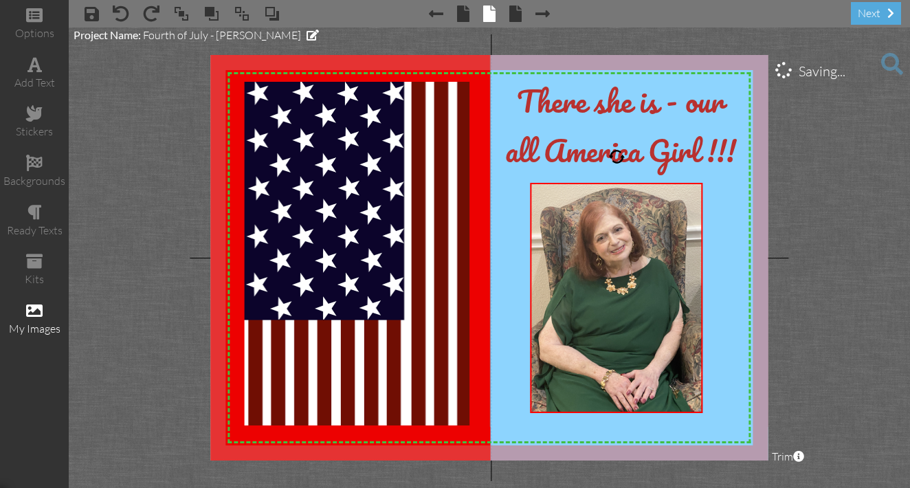
click at [805, 204] on project-studio-wrapper "X X X X X X X X X X X X X X X X X X X X X X X X X X X X X X X X X X X X X X X X…" at bounding box center [489, 257] width 841 height 460
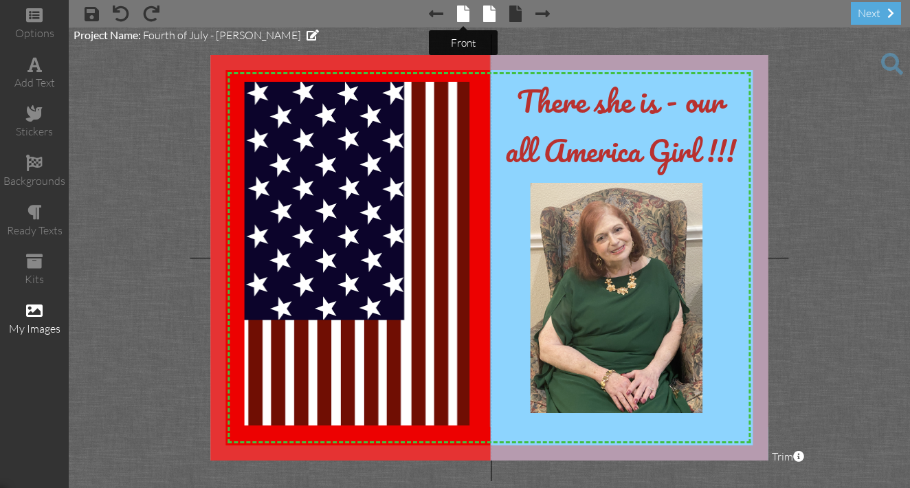
click at [463, 16] on span at bounding box center [463, 13] width 12 height 16
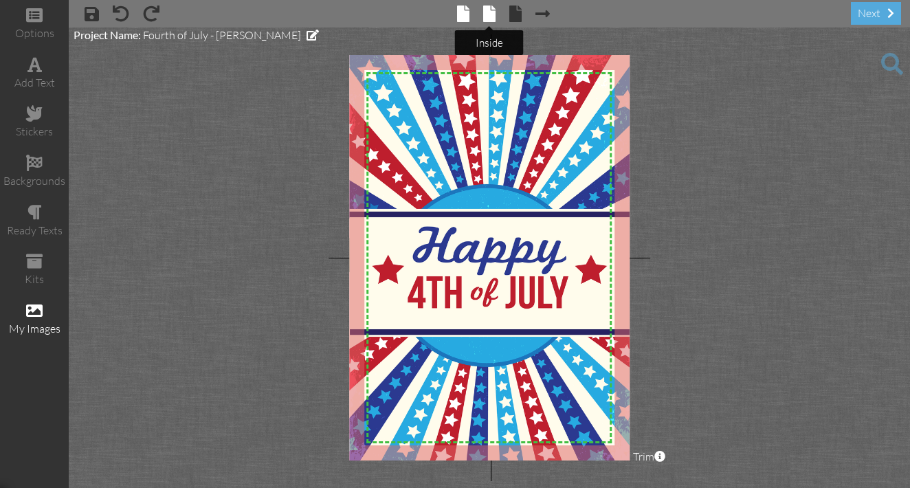
click at [491, 13] on span at bounding box center [489, 13] width 12 height 16
